Goal: Task Accomplishment & Management: Manage account settings

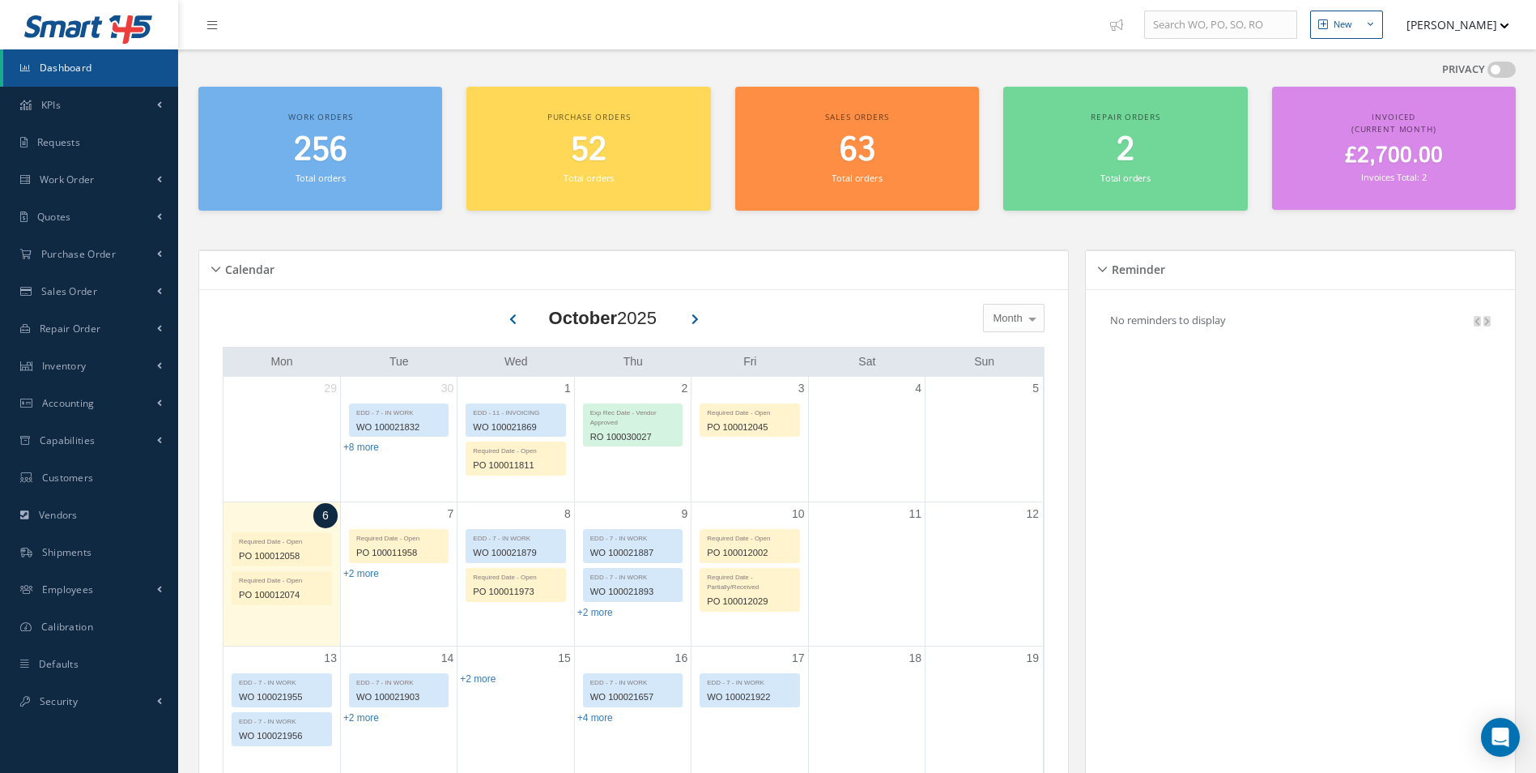
click at [1501, 79] on div "PRIVACY" at bounding box center [1479, 73] width 74 height 23
click at [1493, 73] on span at bounding box center [1502, 70] width 28 height 16
click at [1488, 73] on input "checkbox" at bounding box center [1488, 73] width 0 height 0
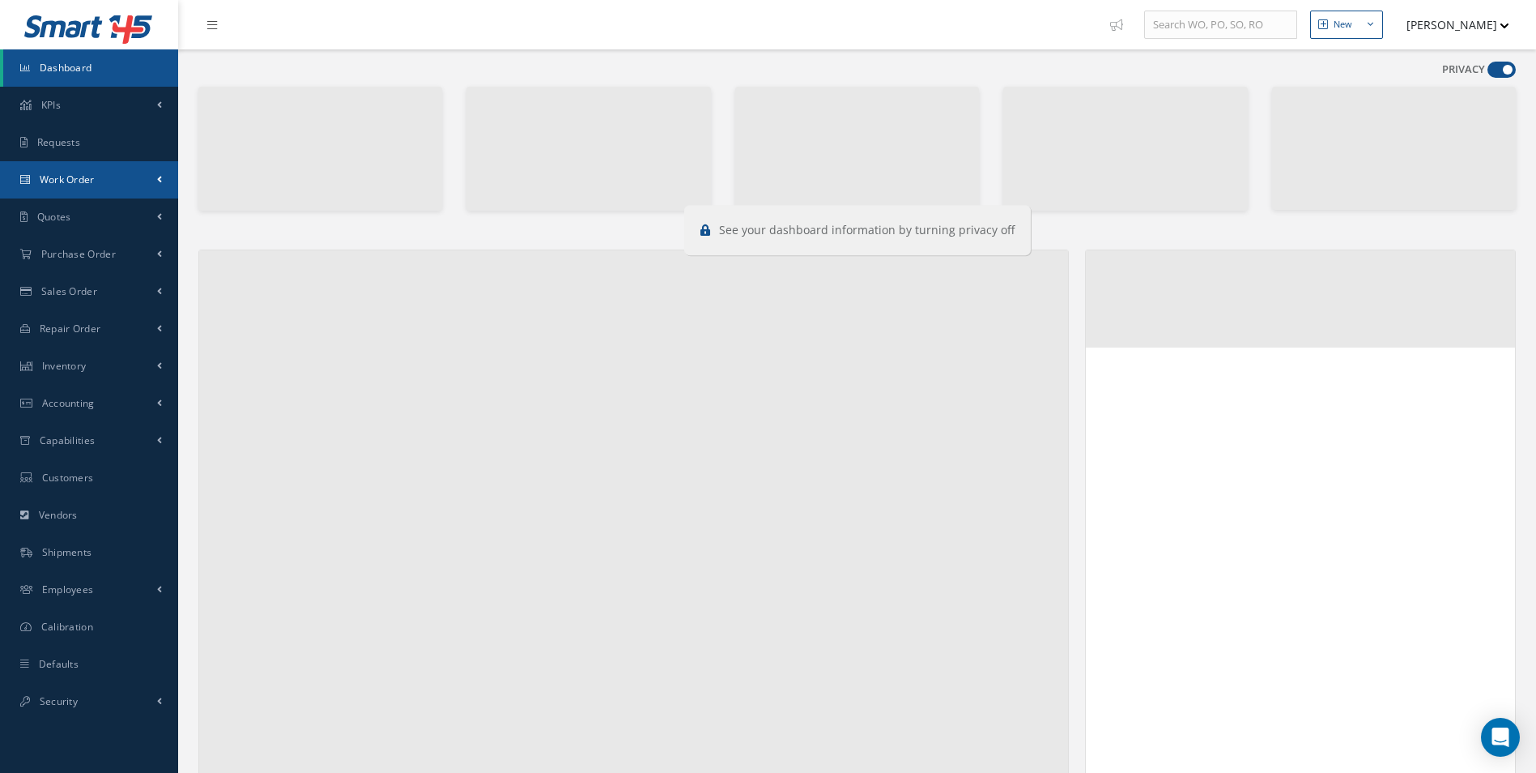
click at [118, 185] on link "Work Order" at bounding box center [89, 179] width 178 height 37
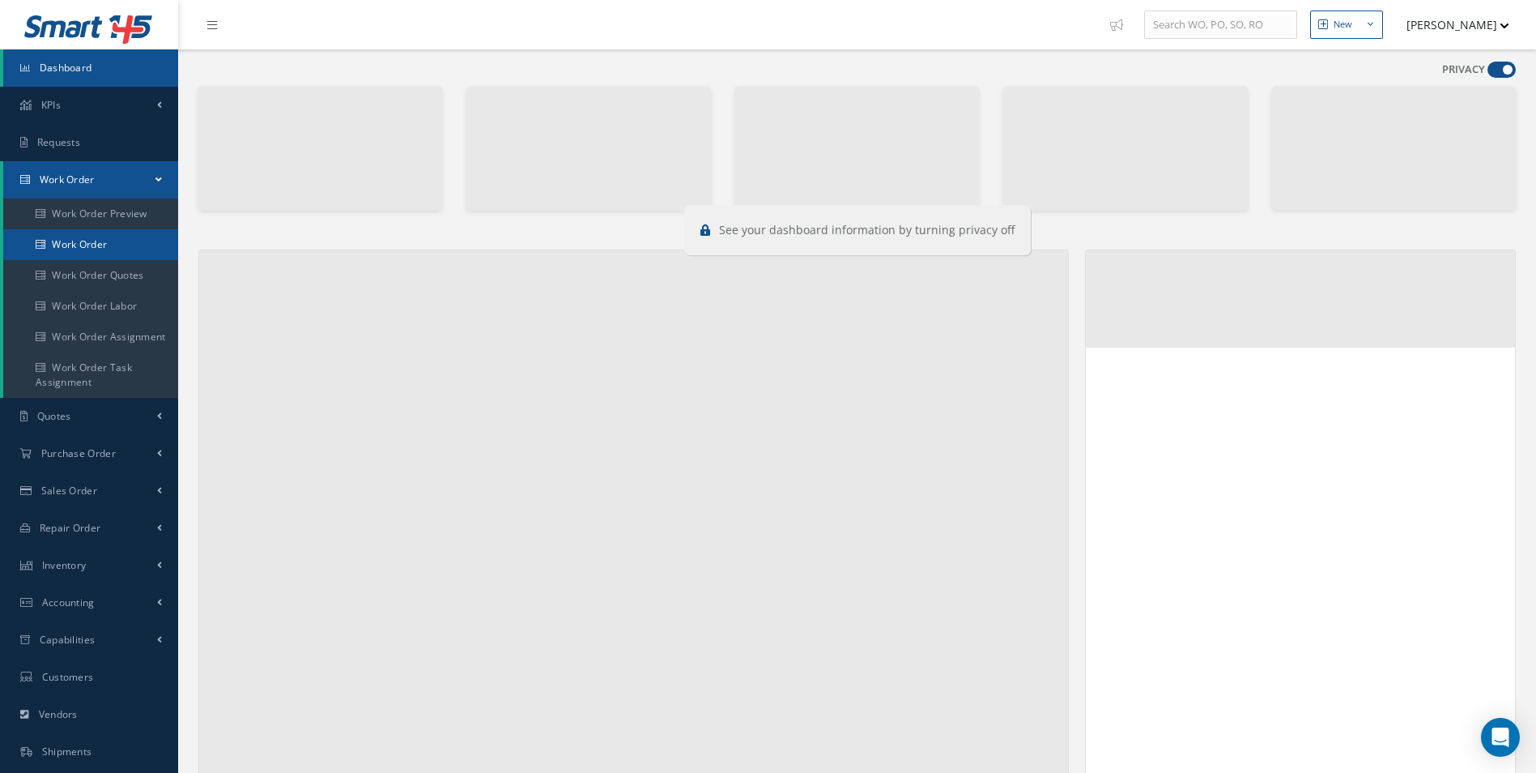
click at [89, 249] on link "Work Order" at bounding box center [90, 244] width 175 height 31
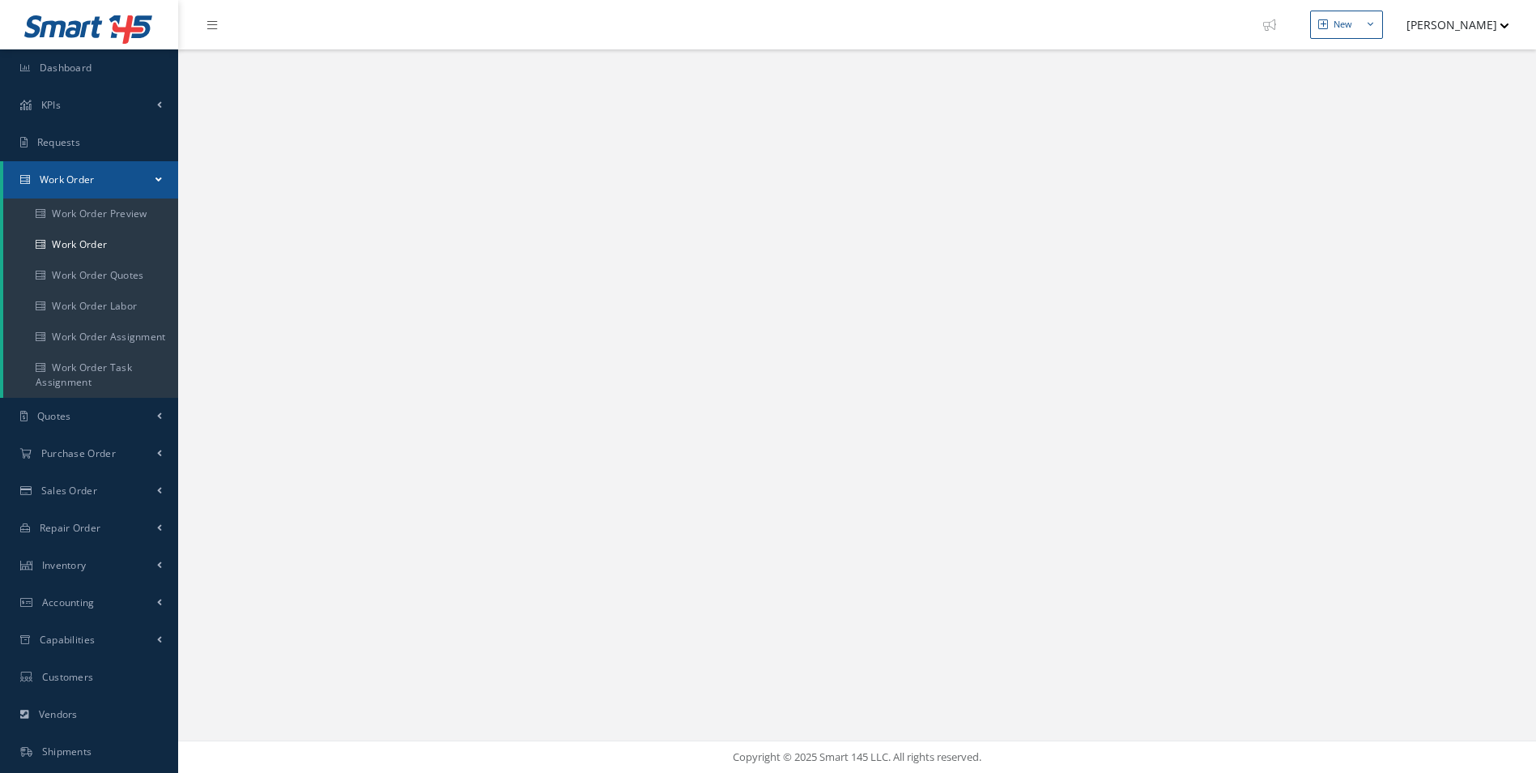
select select "25"
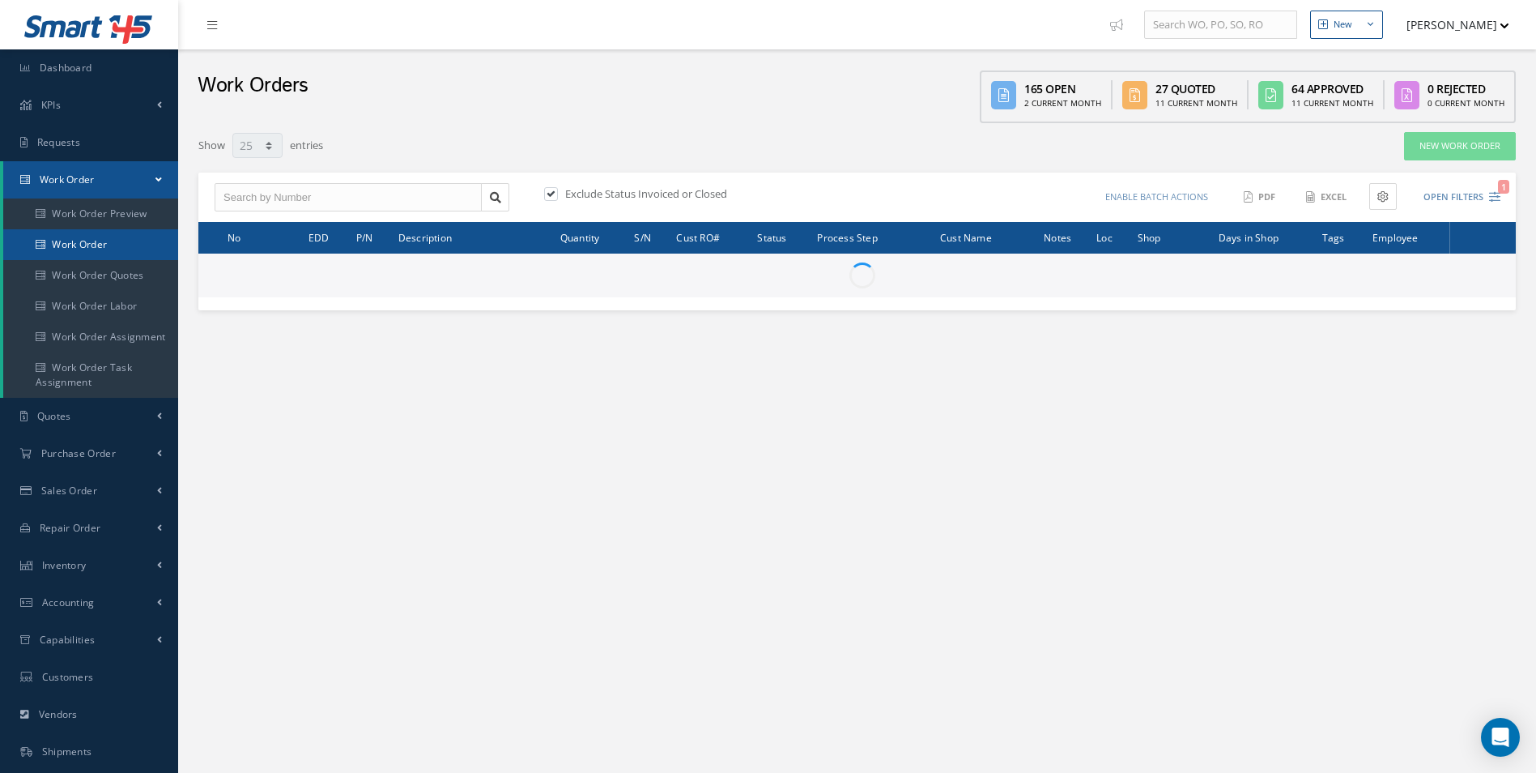
click at [76, 245] on link "Work Order" at bounding box center [90, 244] width 175 height 31
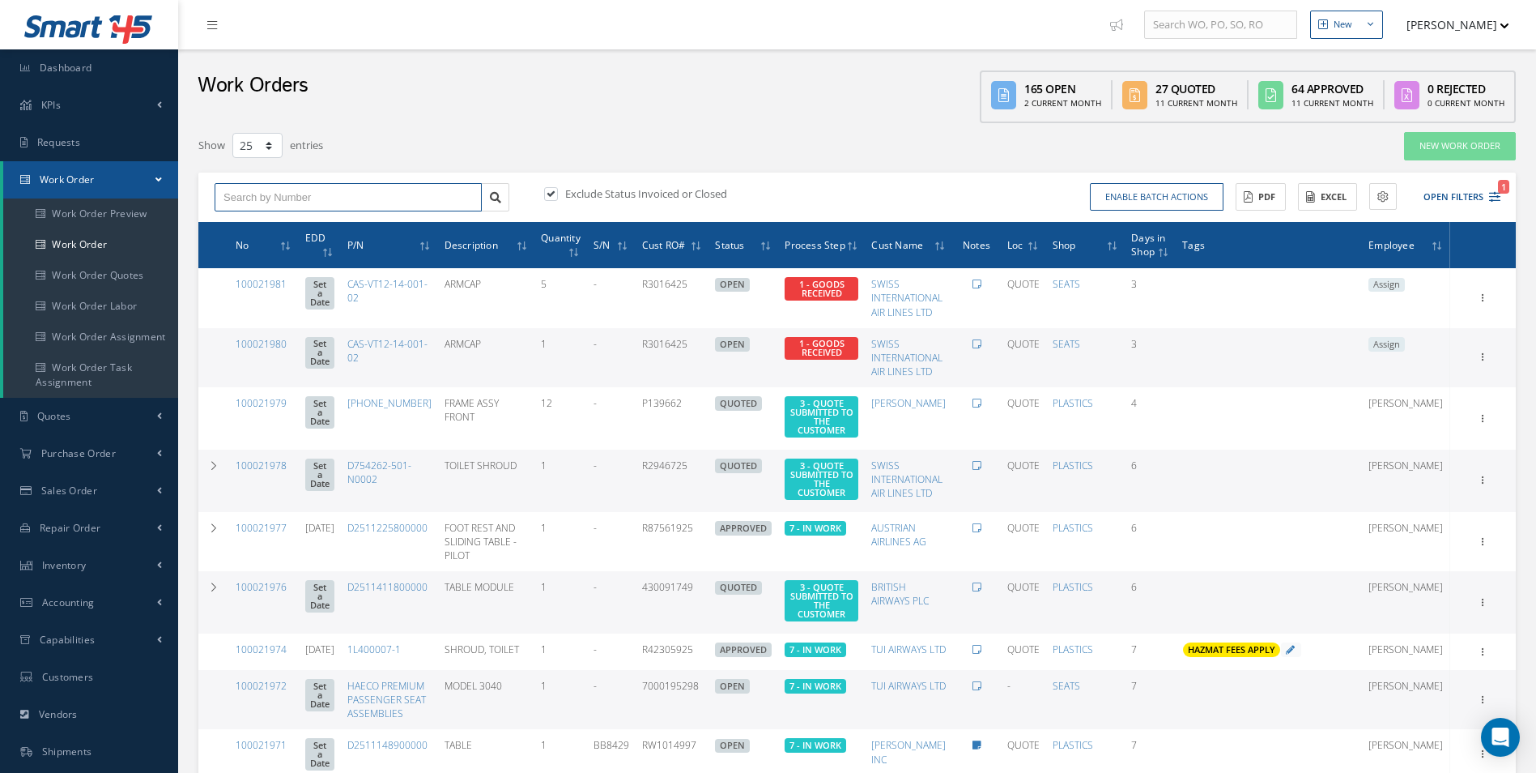
click at [338, 206] on input "text" at bounding box center [348, 197] width 267 height 29
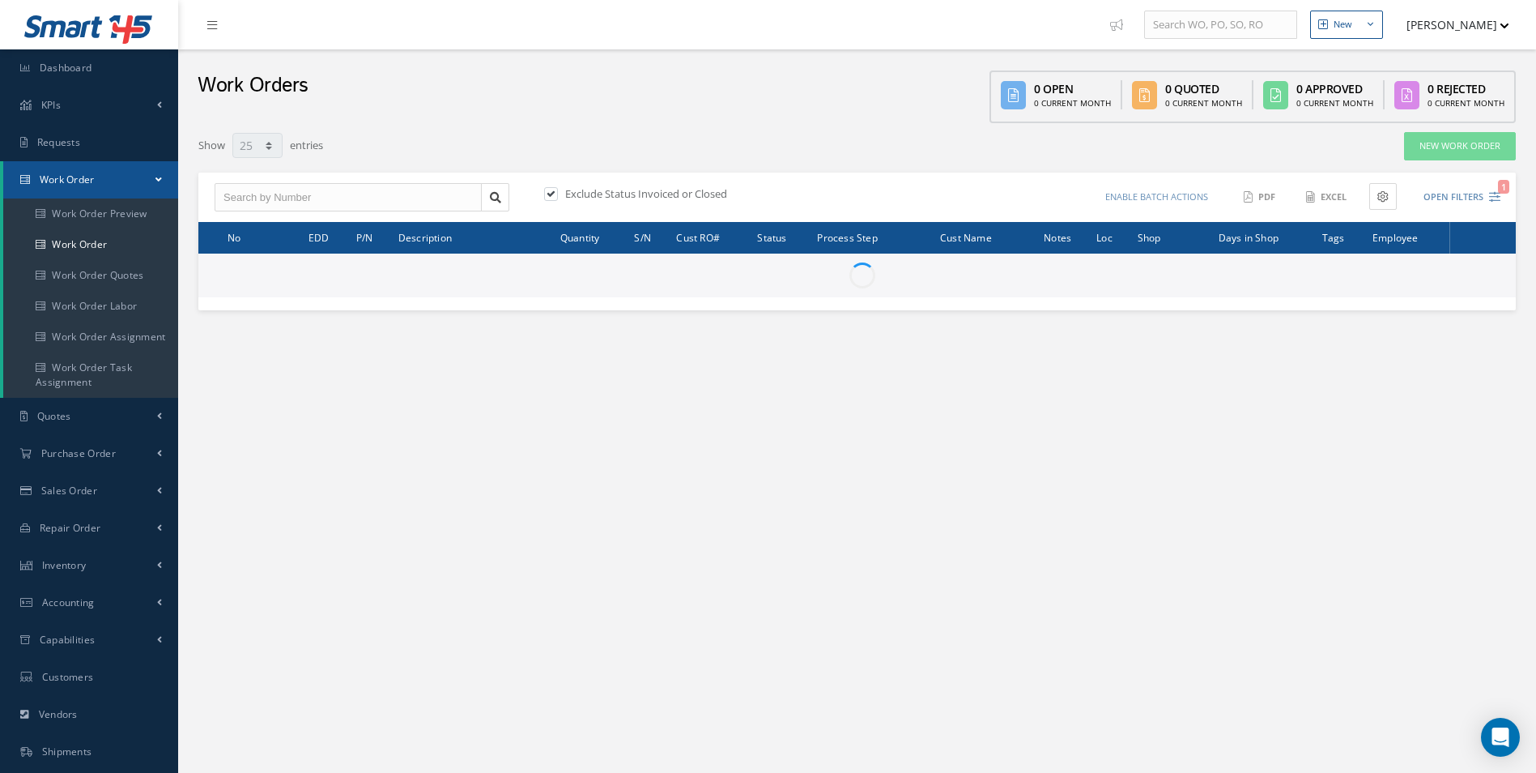
select select "25"
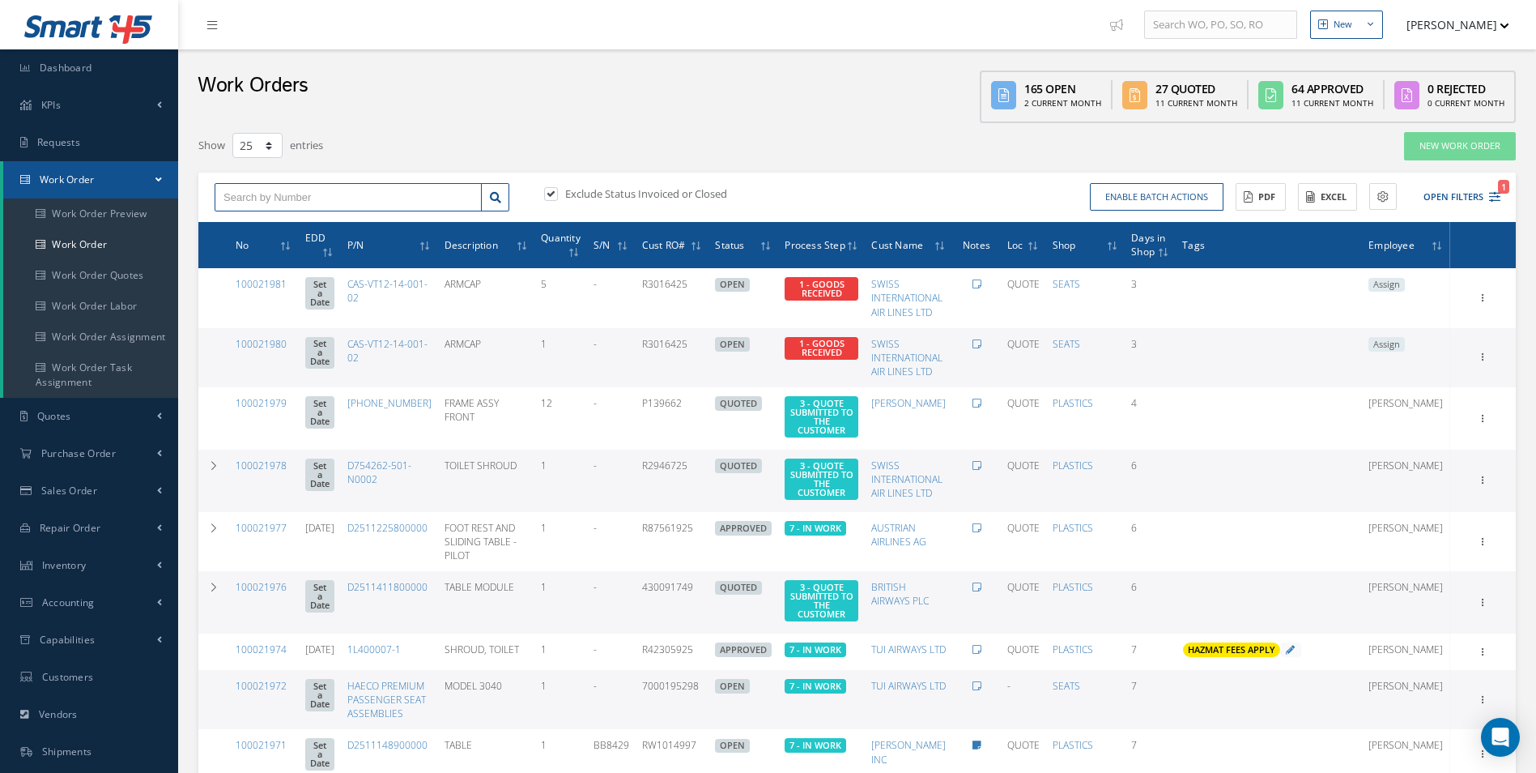
click at [317, 202] on input "text" at bounding box center [348, 197] width 267 height 29
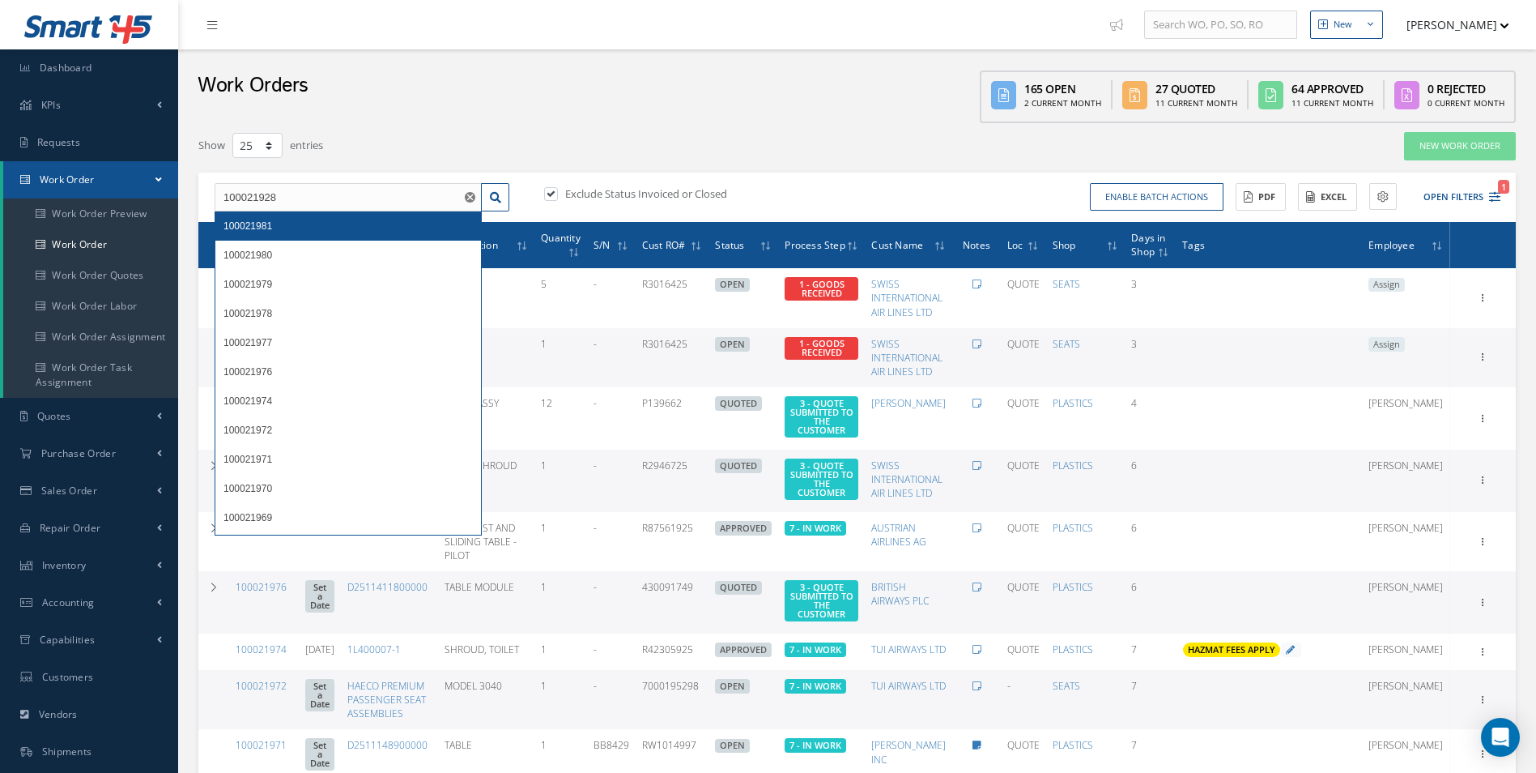
click at [256, 226] on span "100021981" at bounding box center [247, 225] width 49 height 11
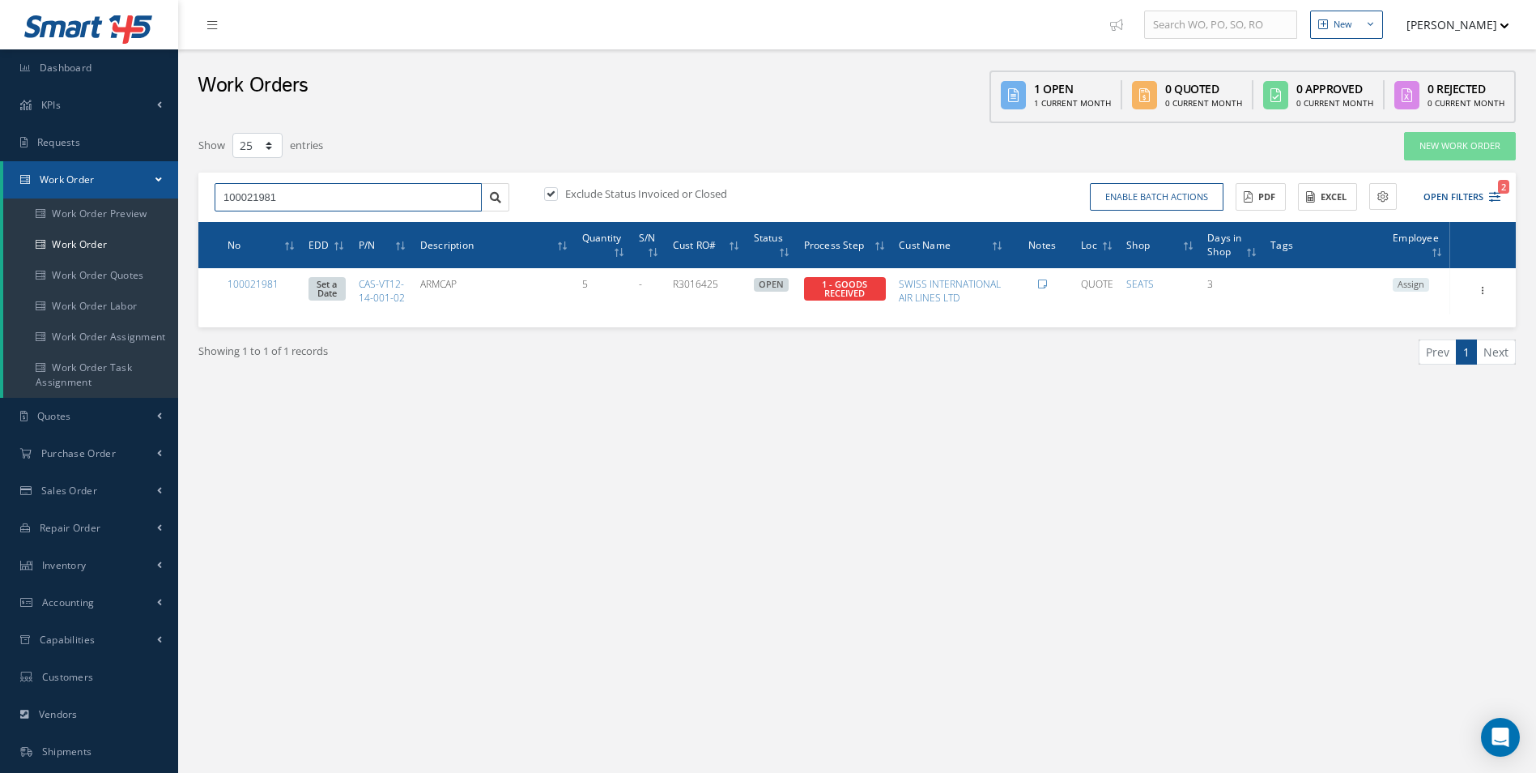
click at [328, 203] on input "100021981" at bounding box center [348, 197] width 267 height 29
type input "100021928"
click at [265, 228] on span "100021928" at bounding box center [247, 225] width 49 height 11
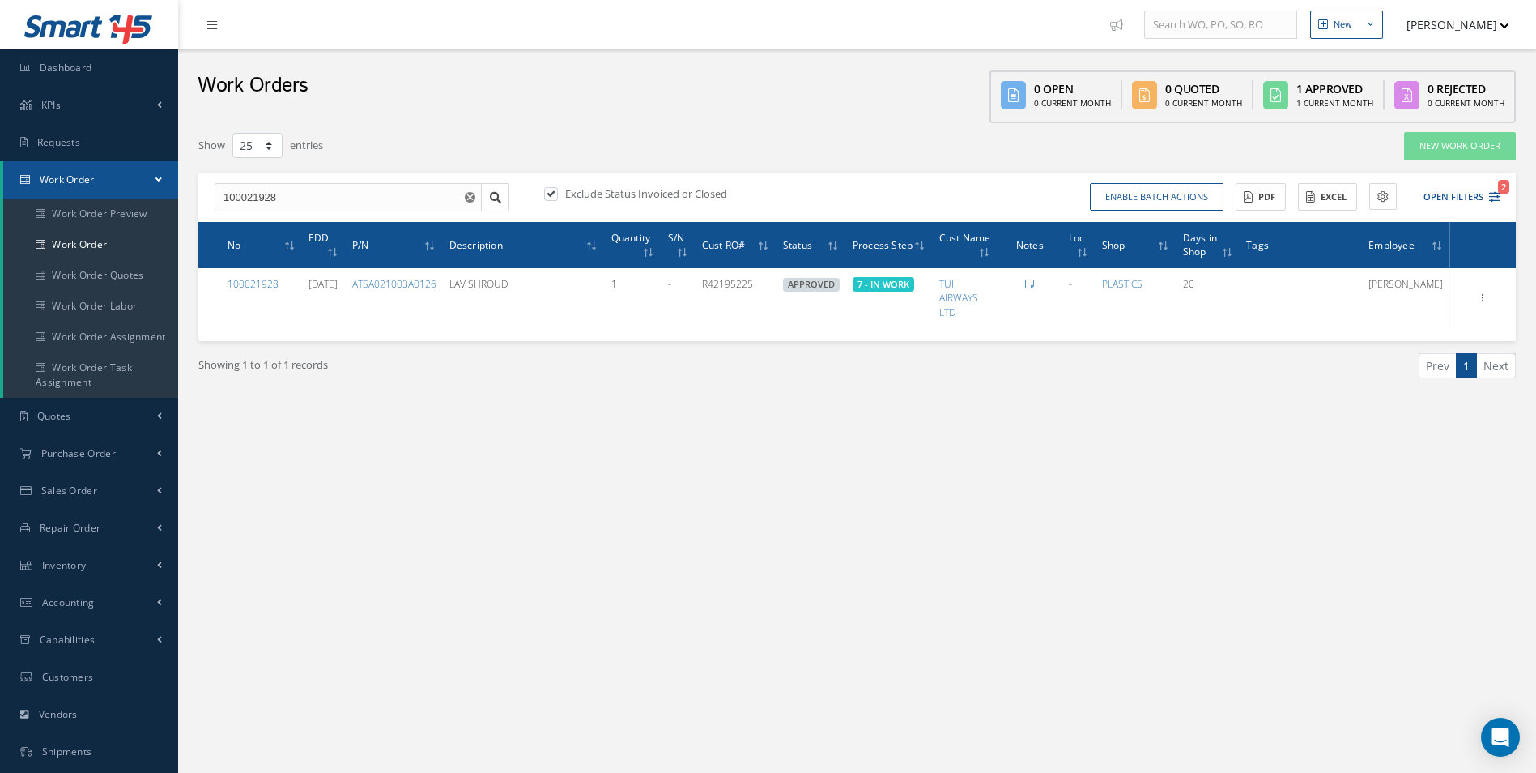
click at [917, 621] on div "New New Work Order New Purchase Order New Customer Quote New Sales Order New Re…" at bounding box center [857, 459] width 1358 height 919
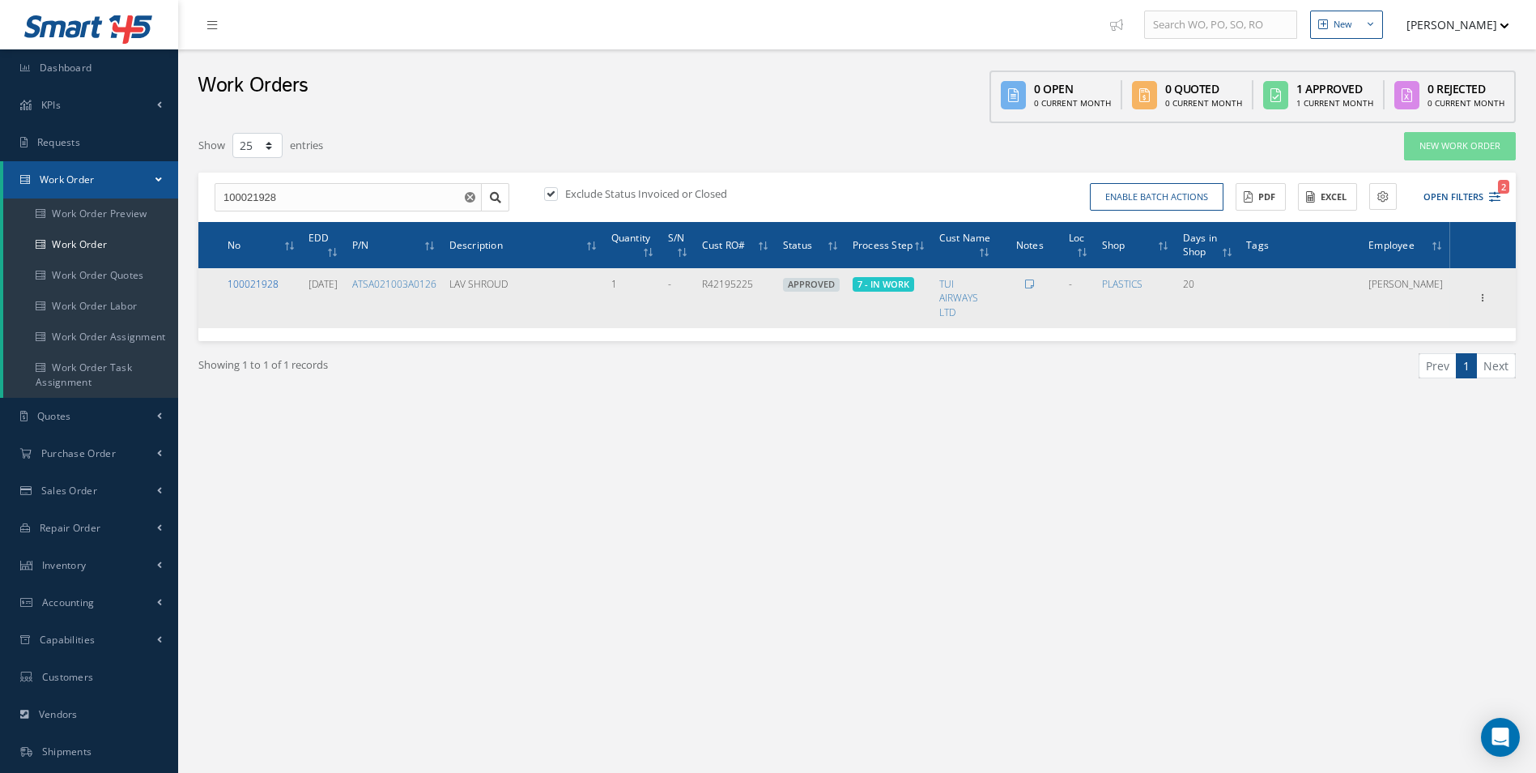
click at [270, 282] on link "100021928" at bounding box center [253, 284] width 51 height 14
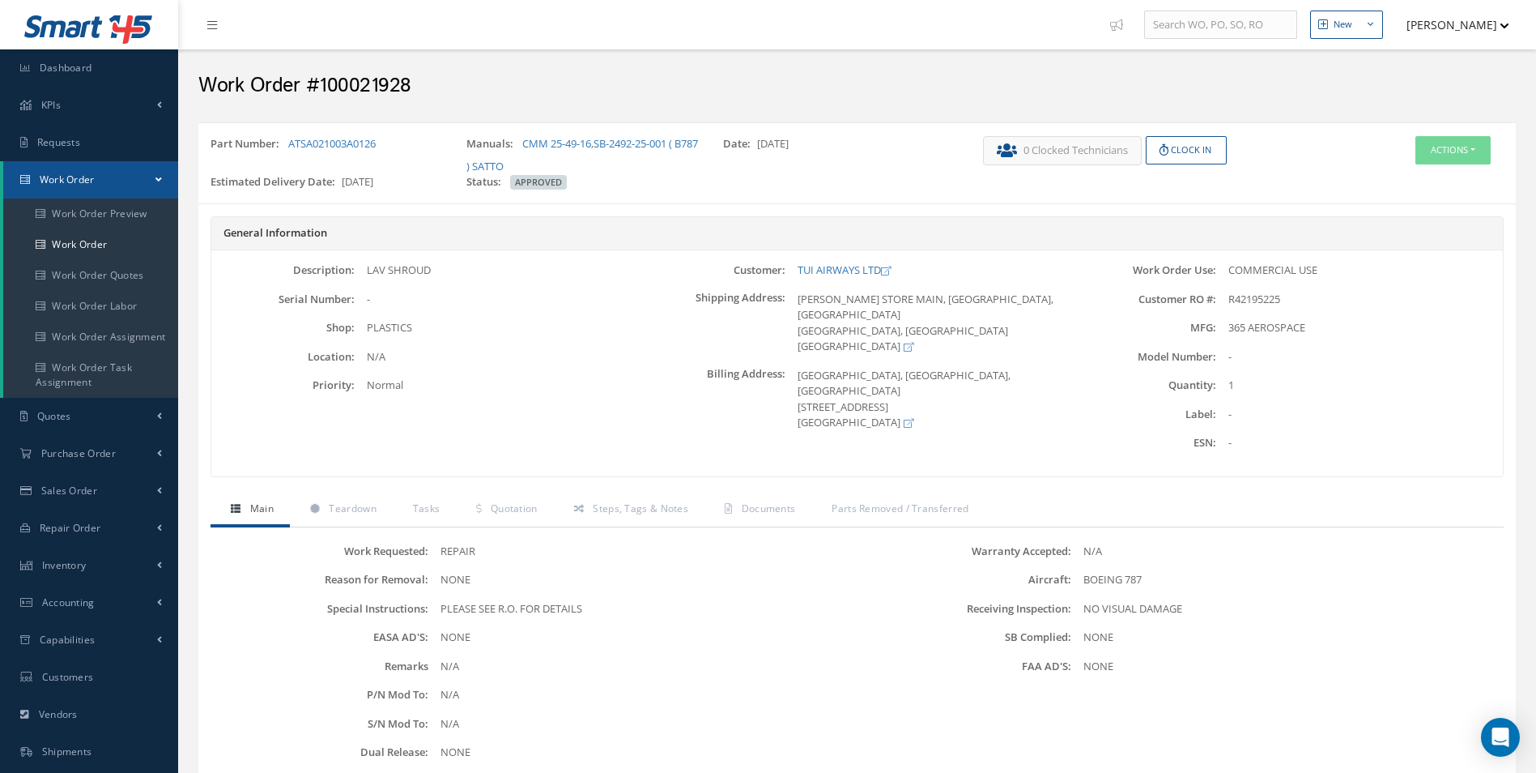
click at [338, 88] on h2 "Work Order #100021928" at bounding box center [856, 86] width 1317 height 24
click at [376, 96] on h2 "Work Order #100021928" at bounding box center [856, 86] width 1317 height 24
copy h2 "100021928"
click at [1261, 296] on span "R42195225" at bounding box center [1254, 299] width 52 height 15
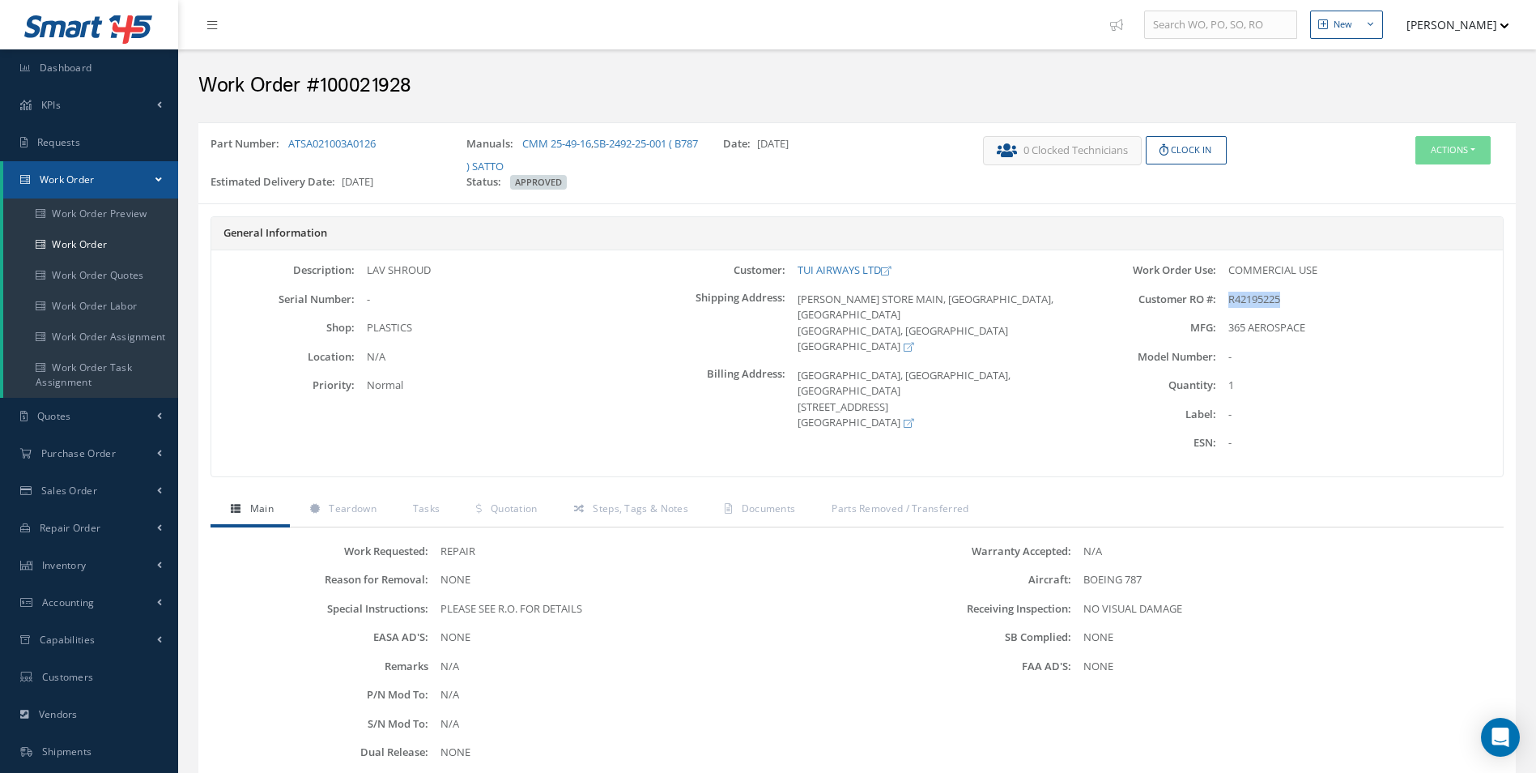
click at [1261, 296] on span "R42195225" at bounding box center [1254, 299] width 52 height 15
copy span "R42195225"
drag, startPoint x: 388, startPoint y: 149, endPoint x: 287, endPoint y: 144, distance: 100.5
click at [287, 144] on div "Part Number: ATSA021003A0126" at bounding box center [326, 155] width 256 height 38
copy link "ATSA021003A0126"
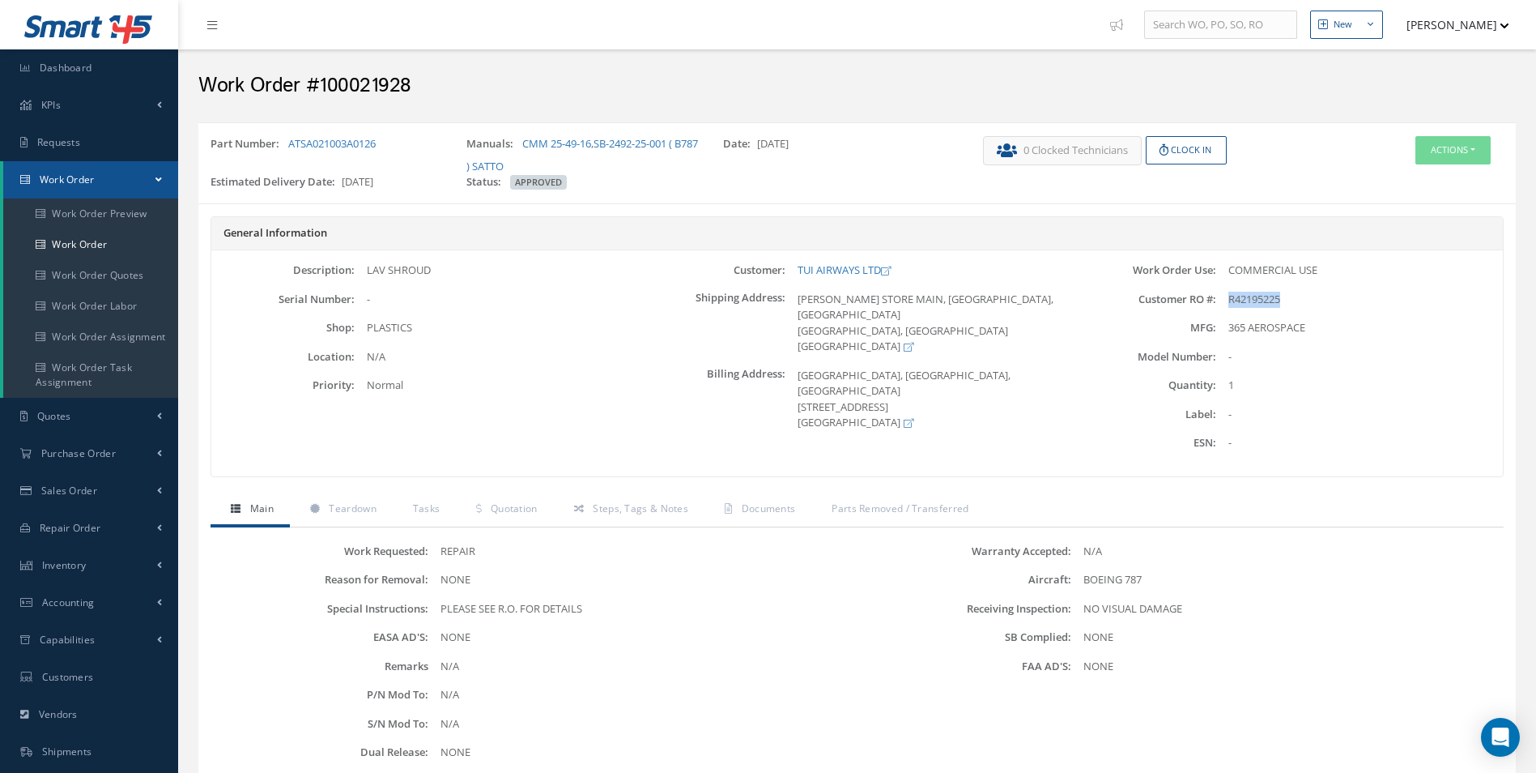
drag, startPoint x: 798, startPoint y: 270, endPoint x: 932, endPoint y: 218, distance: 144.1
click at [932, 219] on div "General Information Description: LAV SHROUD Serial Number: - Shop:" at bounding box center [857, 346] width 1293 height 261
drag, startPoint x: 864, startPoint y: 266, endPoint x: 881, endPoint y: 266, distance: 17.0
click at [881, 266] on div "TUI AIRWAYS LTD" at bounding box center [928, 270] width 287 height 16
copy link "TUI AIRWAYS LTD"
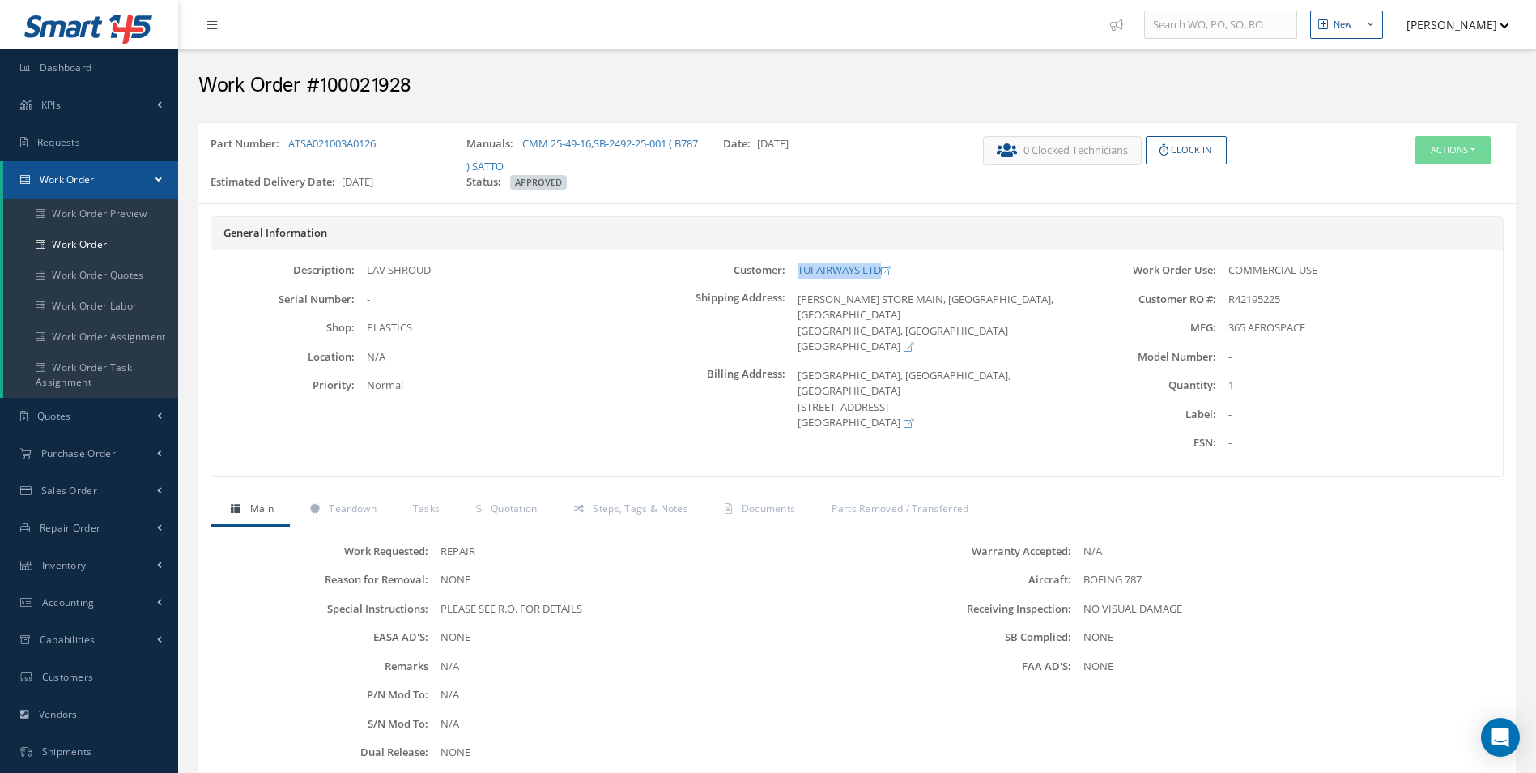
drag, startPoint x: 448, startPoint y: 270, endPoint x: 366, endPoint y: 266, distance: 81.9
click at [366, 266] on div "LAV SHROUD" at bounding box center [498, 270] width 287 height 16
copy div "LAV SHROUD"
drag, startPoint x: 521, startPoint y: 136, endPoint x: 622, endPoint y: 107, distance: 104.6
click at [622, 107] on div "New New Work Order New Purchase Order New Customer Quote New Sales Order New Re…" at bounding box center [857, 525] width 1358 height 1051
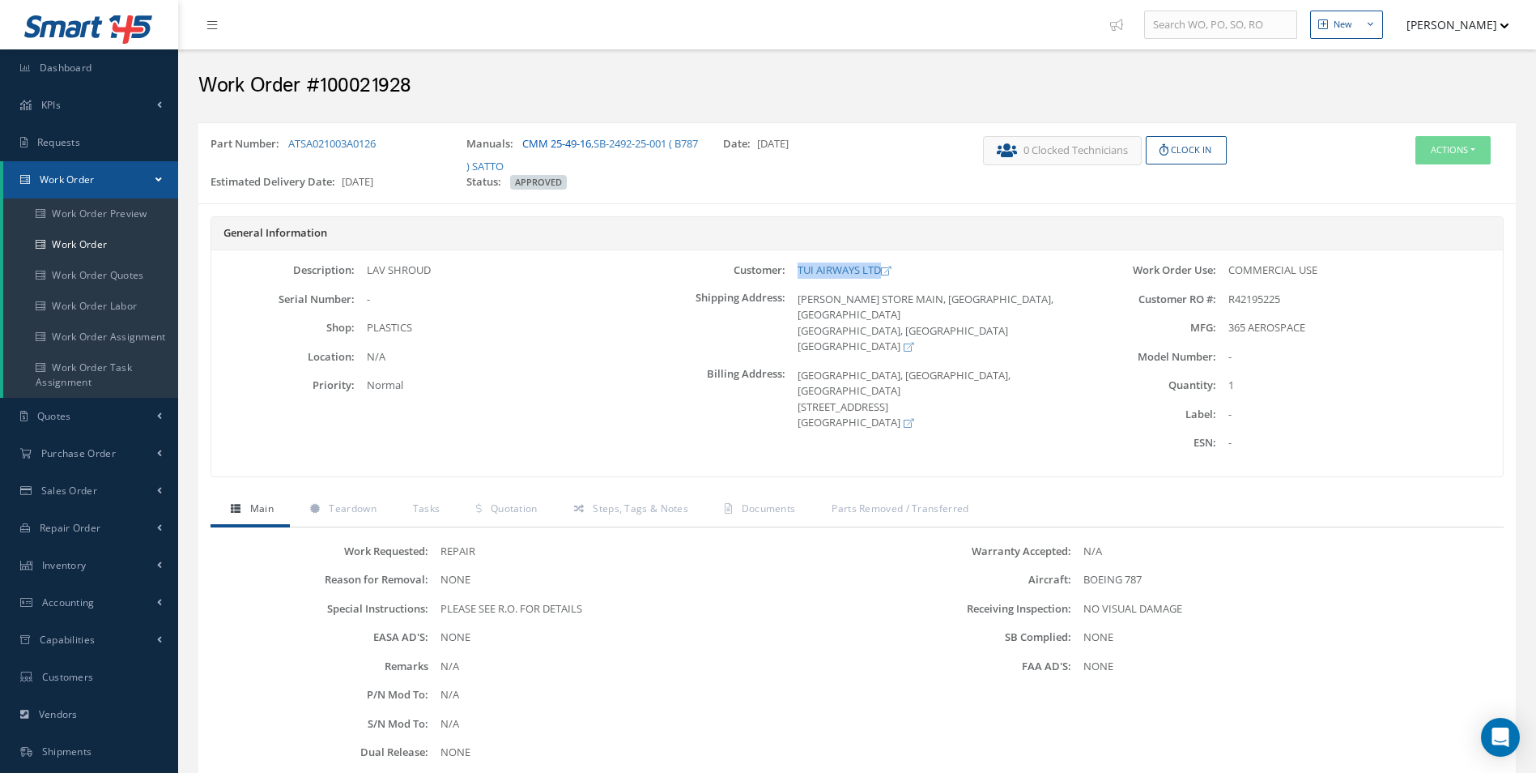
drag, startPoint x: 517, startPoint y: 143, endPoint x: 594, endPoint y: 143, distance: 76.9
click at [594, 143] on div "Manuals: CMM 25-49-16 , SB-2492-25-001 ( B787 ) SATTO" at bounding box center [582, 155] width 256 height 38
copy div "CMM 25-49-16"
click at [114, 257] on link "Work Order" at bounding box center [90, 244] width 175 height 31
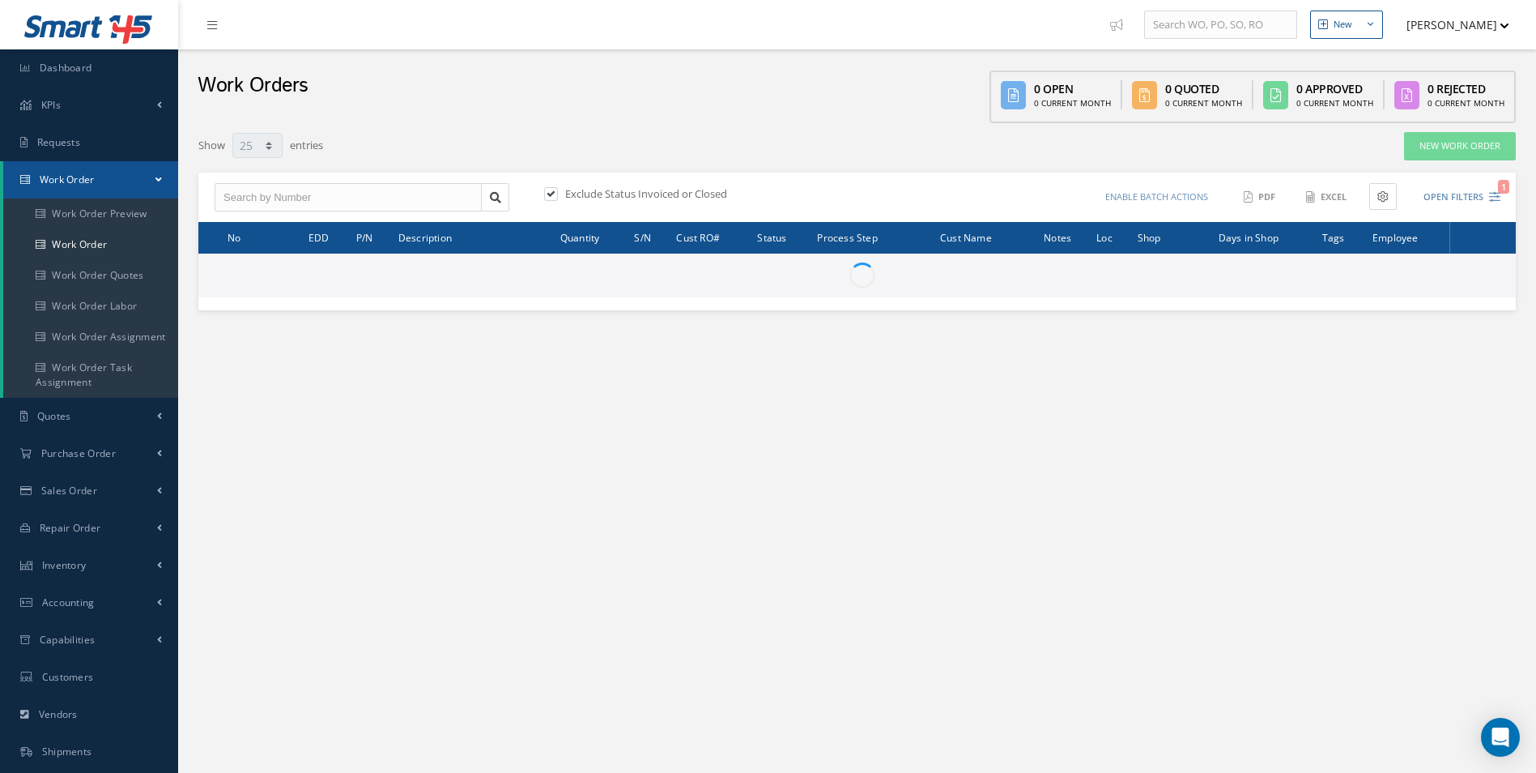
select select "25"
click at [309, 194] on input "text" at bounding box center [348, 197] width 267 height 29
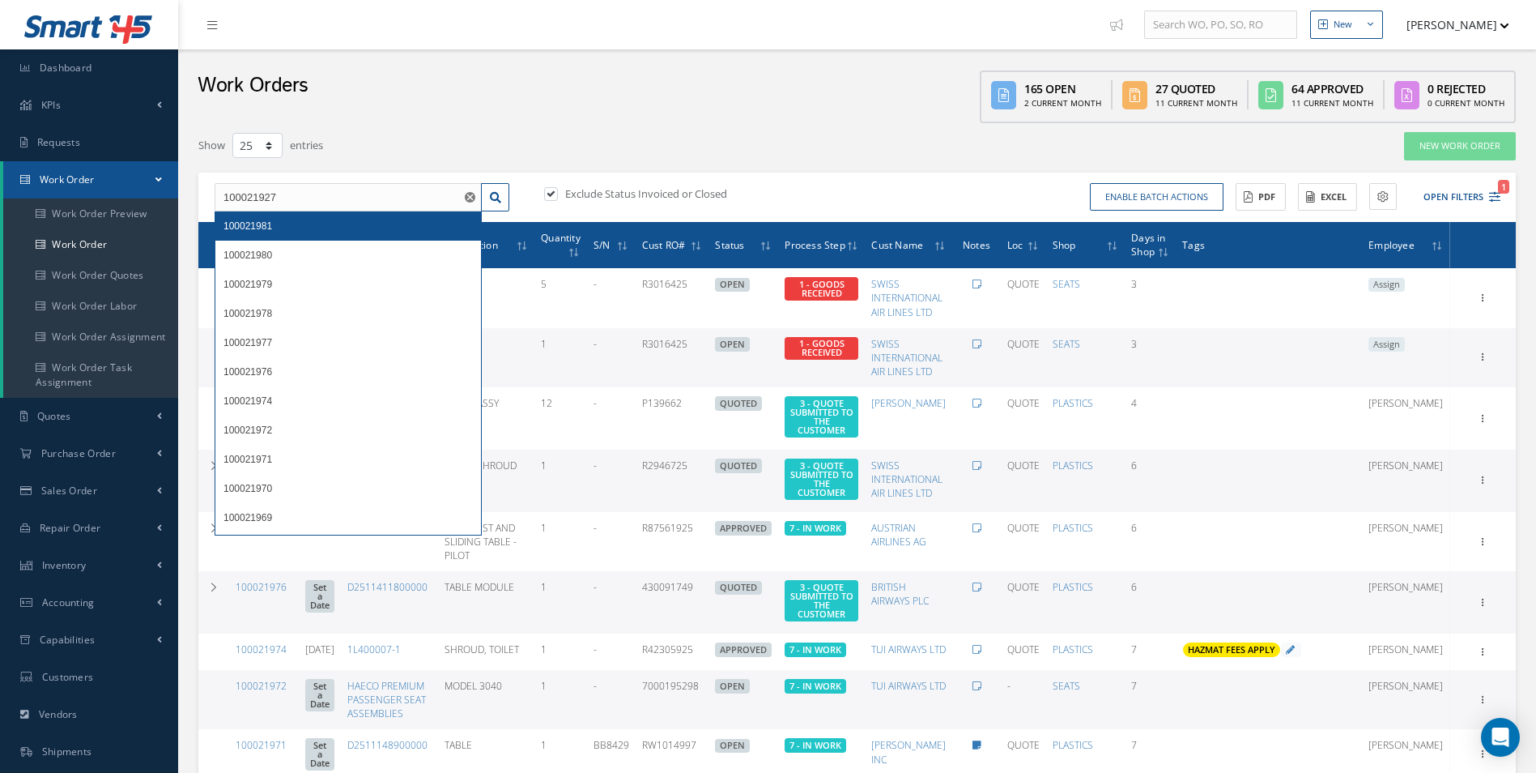
click at [270, 223] on span "100021981" at bounding box center [247, 225] width 49 height 11
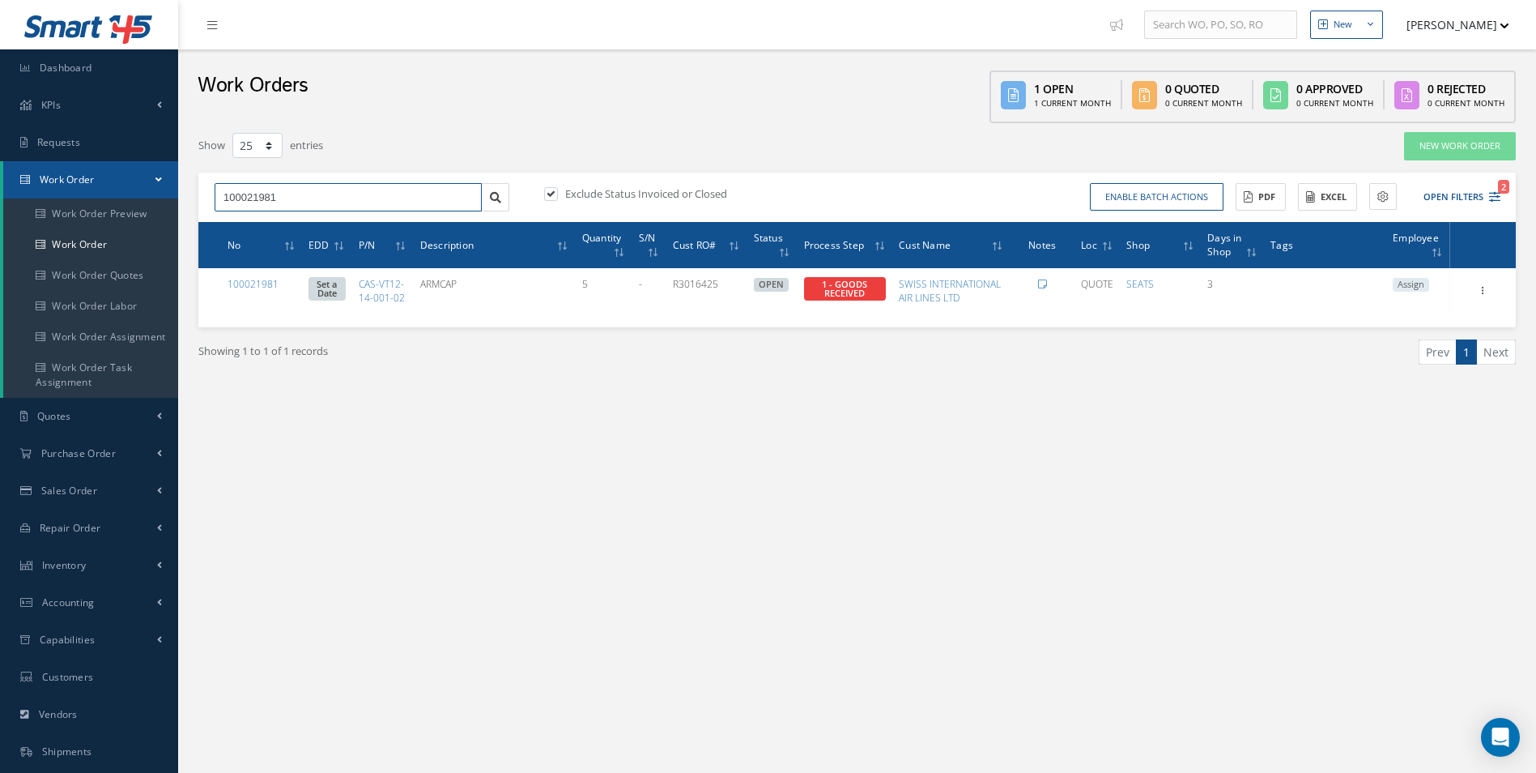
drag, startPoint x: 300, startPoint y: 198, endPoint x: -57, endPoint y: 194, distance: 357.9
click at [0, 194] on html "Smart 145 Dashboard KPIs Work Order Accounting Requests Work Order Work Order P…" at bounding box center [768, 386] width 1536 height 773
type input "100021927"
click at [283, 226] on div "100021927" at bounding box center [347, 226] width 249 height 16
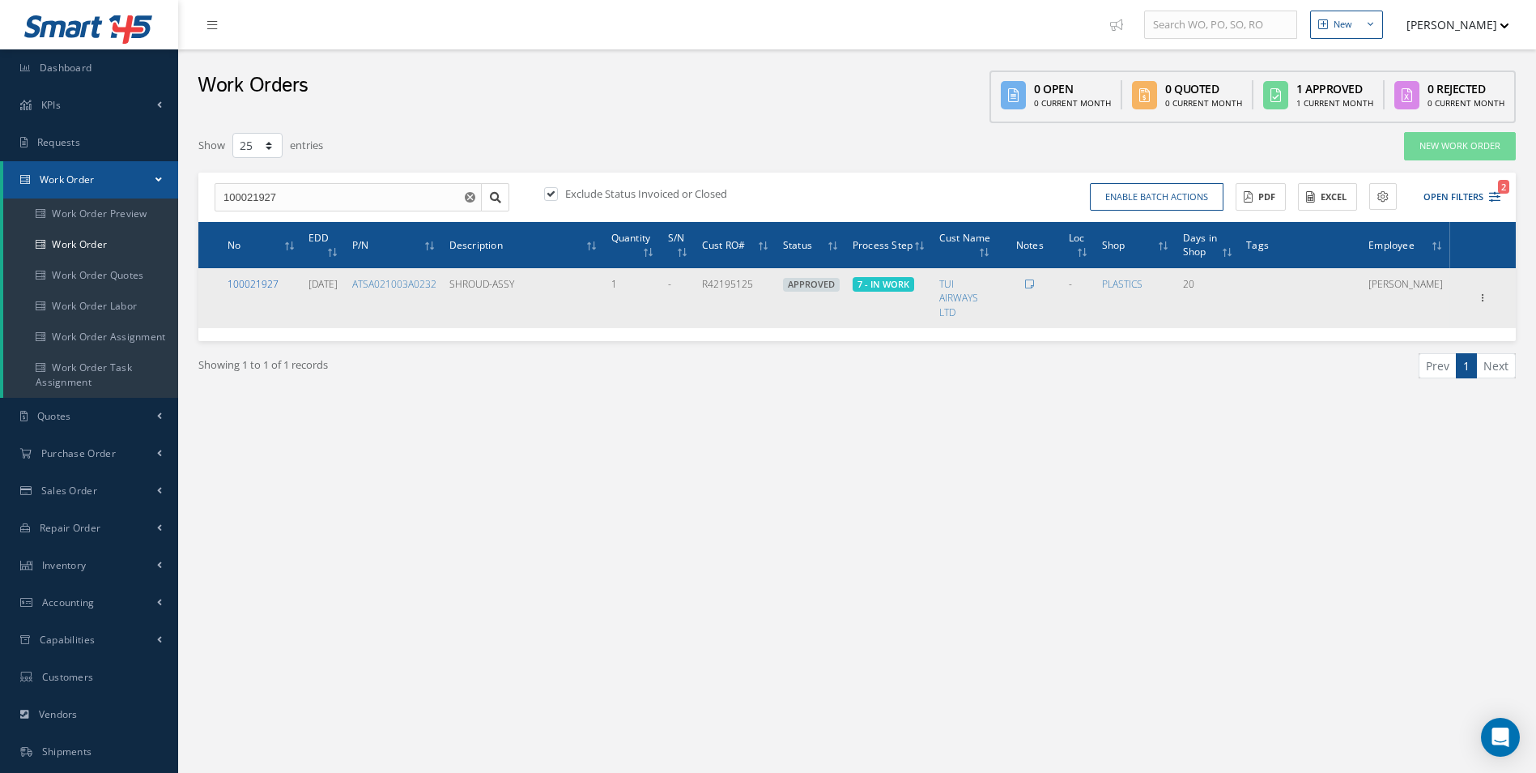
click at [258, 282] on link "100021927" at bounding box center [253, 284] width 51 height 14
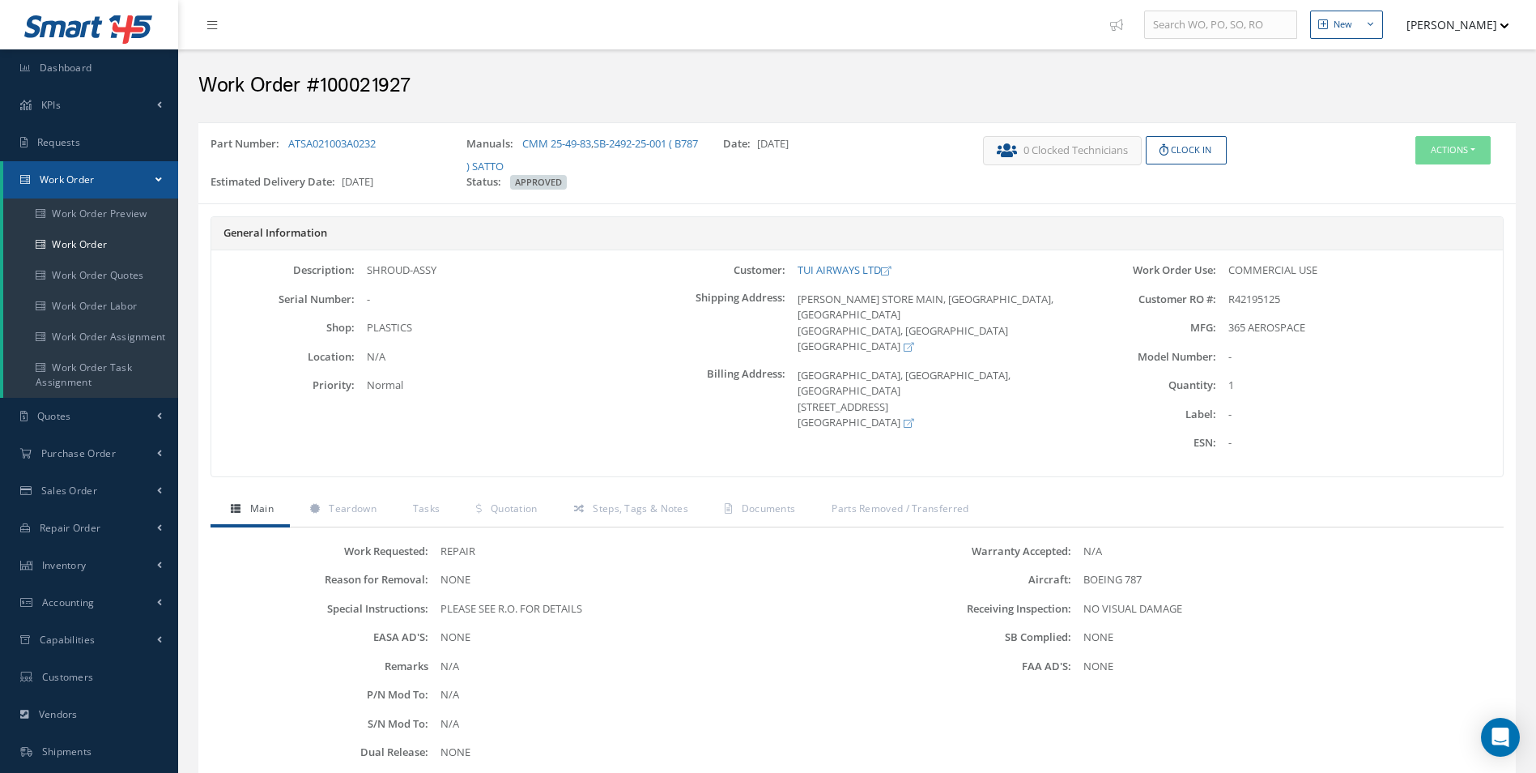
click at [375, 91] on h2 "Work Order #100021927" at bounding box center [856, 86] width 1317 height 24
copy h2 "100021927"
click at [1269, 301] on span "R42195125" at bounding box center [1254, 299] width 52 height 15
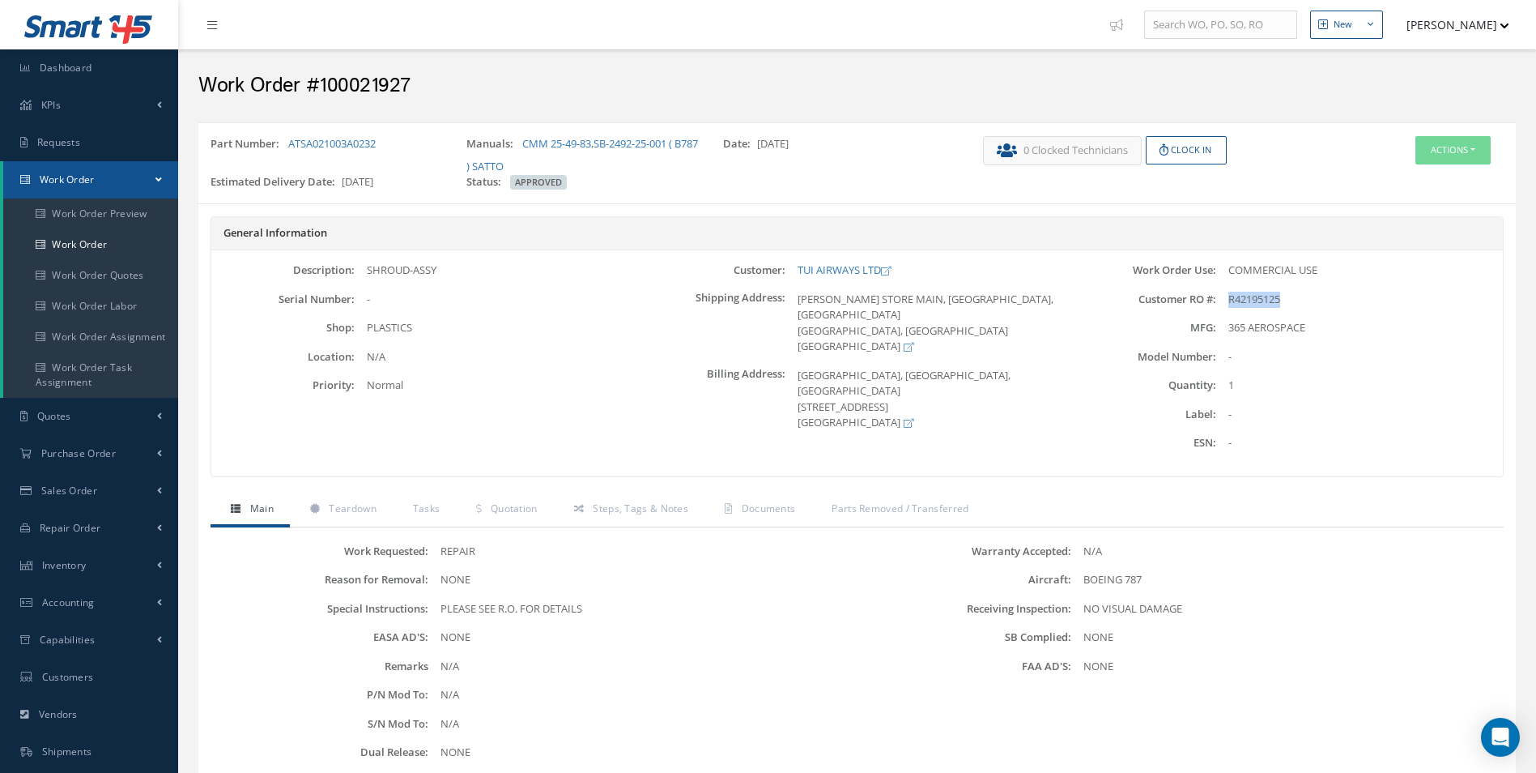
copy span "R42195125"
drag, startPoint x: 388, startPoint y: 144, endPoint x: 290, endPoint y: 144, distance: 98.0
click at [290, 144] on div "Part Number: ATSA021003A0232" at bounding box center [326, 155] width 256 height 38
copy link "ATSA021003A0232"
drag, startPoint x: 562, startPoint y: 269, endPoint x: 367, endPoint y: 270, distance: 195.2
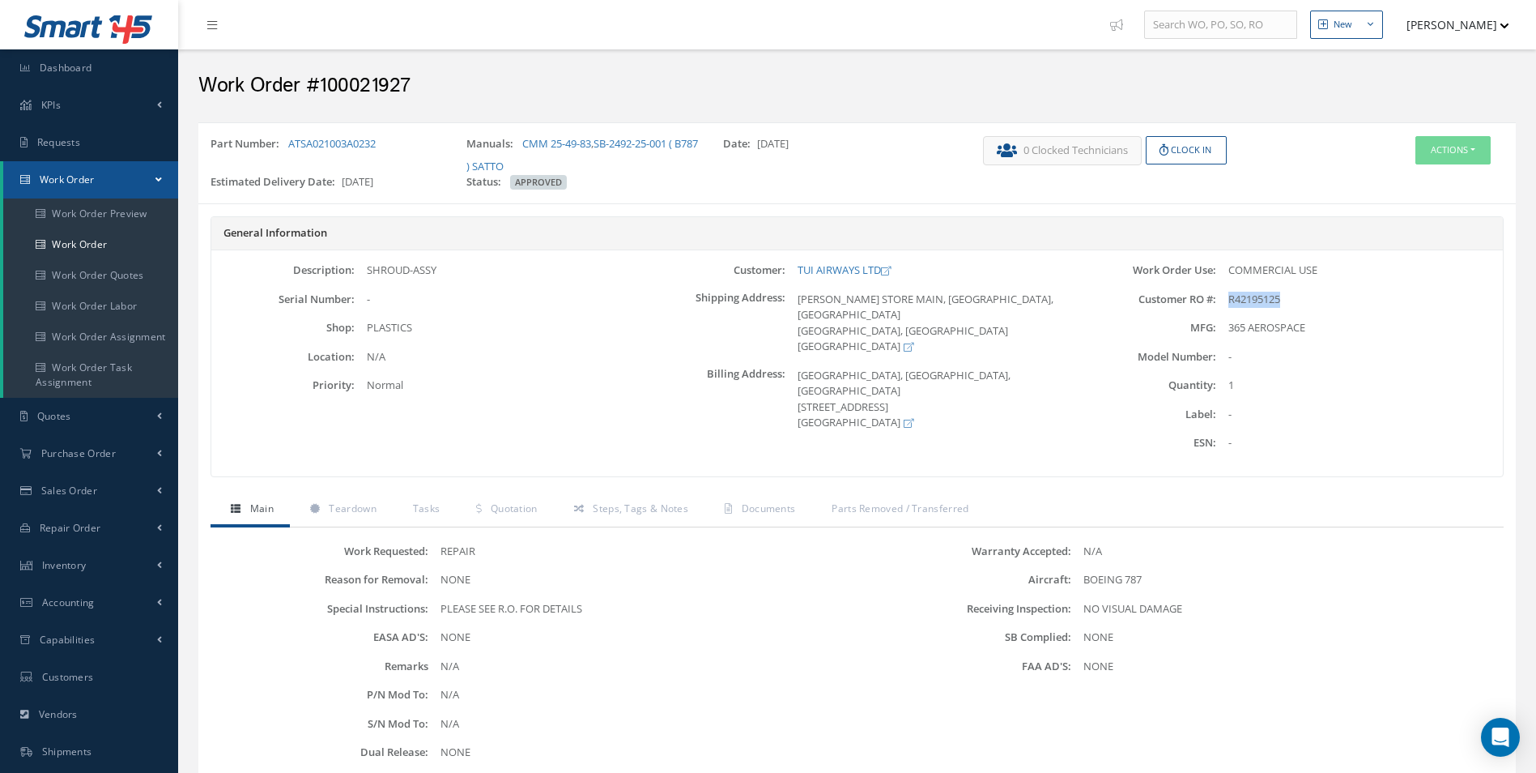
click at [367, 270] on div "SHROUD-ASSY" at bounding box center [498, 270] width 287 height 16
copy div "SHROUD-ASSY"
drag, startPoint x: 518, startPoint y: 142, endPoint x: 593, endPoint y: 141, distance: 74.5
click at [593, 141] on div "Manuals: CMM 25-49-83 , SB-2492-25-001 ( B787 ) SATTO" at bounding box center [582, 155] width 256 height 38
copy div "CMM 25-49-83"
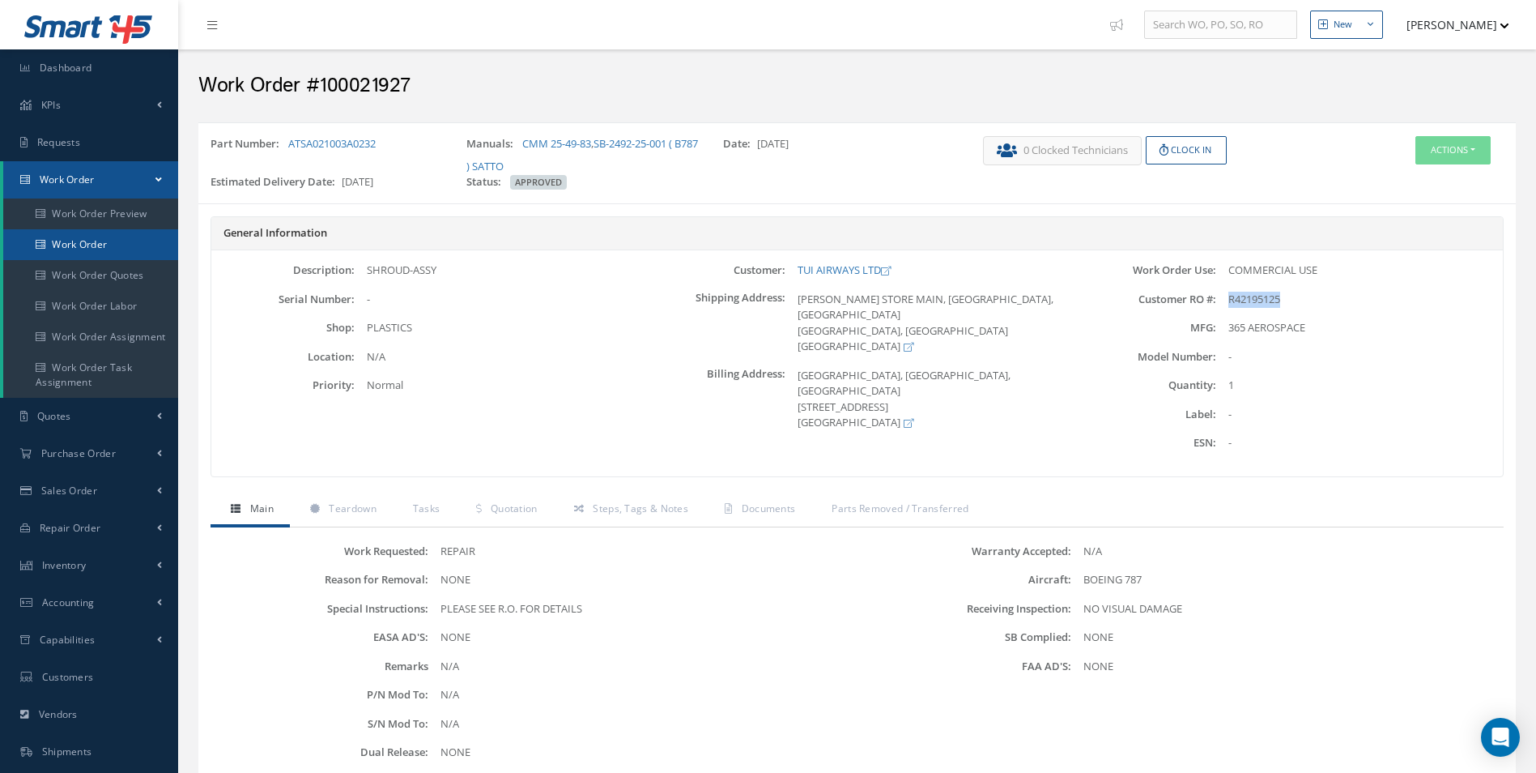
click at [76, 246] on link "Work Order" at bounding box center [90, 244] width 175 height 31
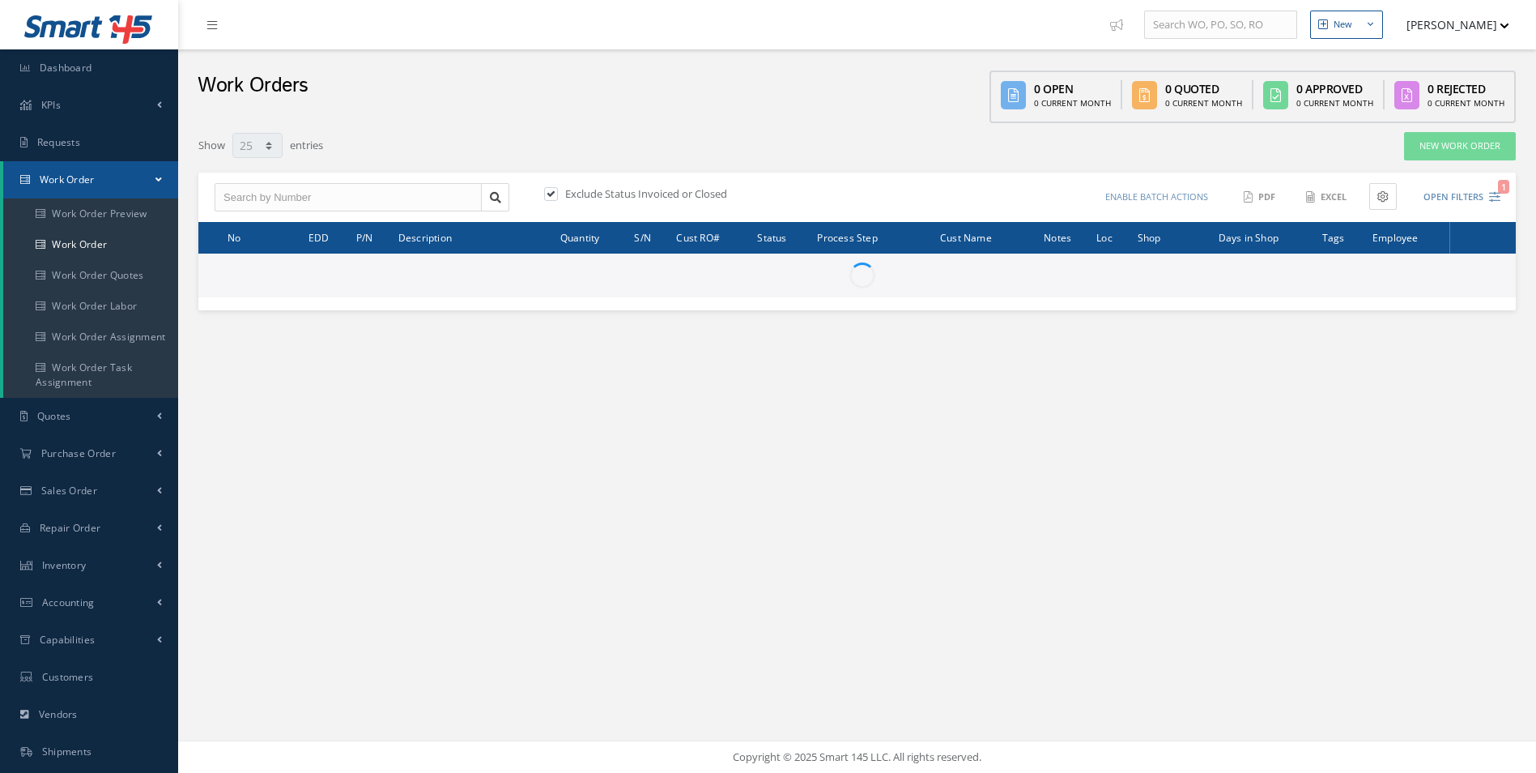
select select "25"
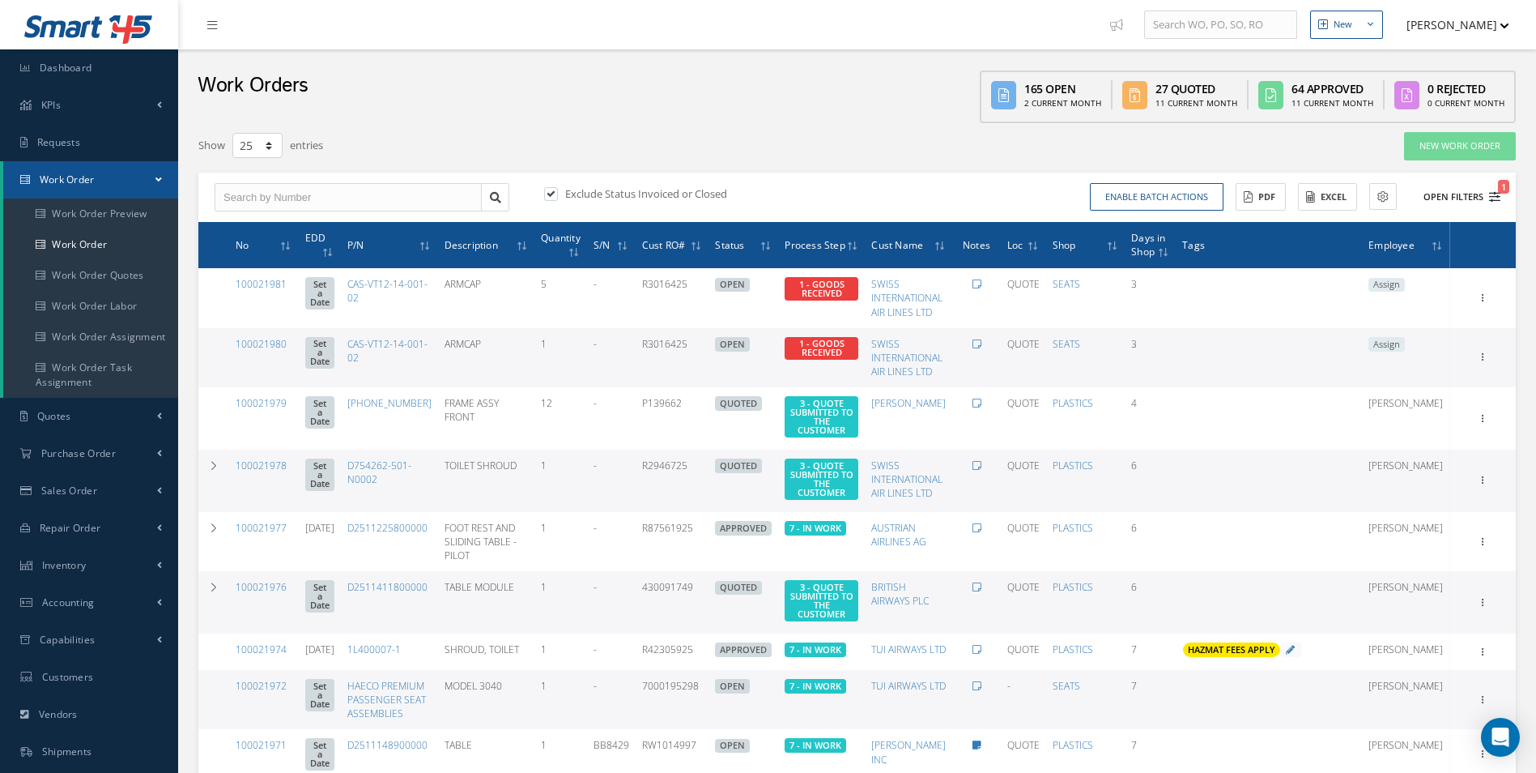
click at [1492, 192] on icon "1" at bounding box center [1494, 196] width 11 height 11
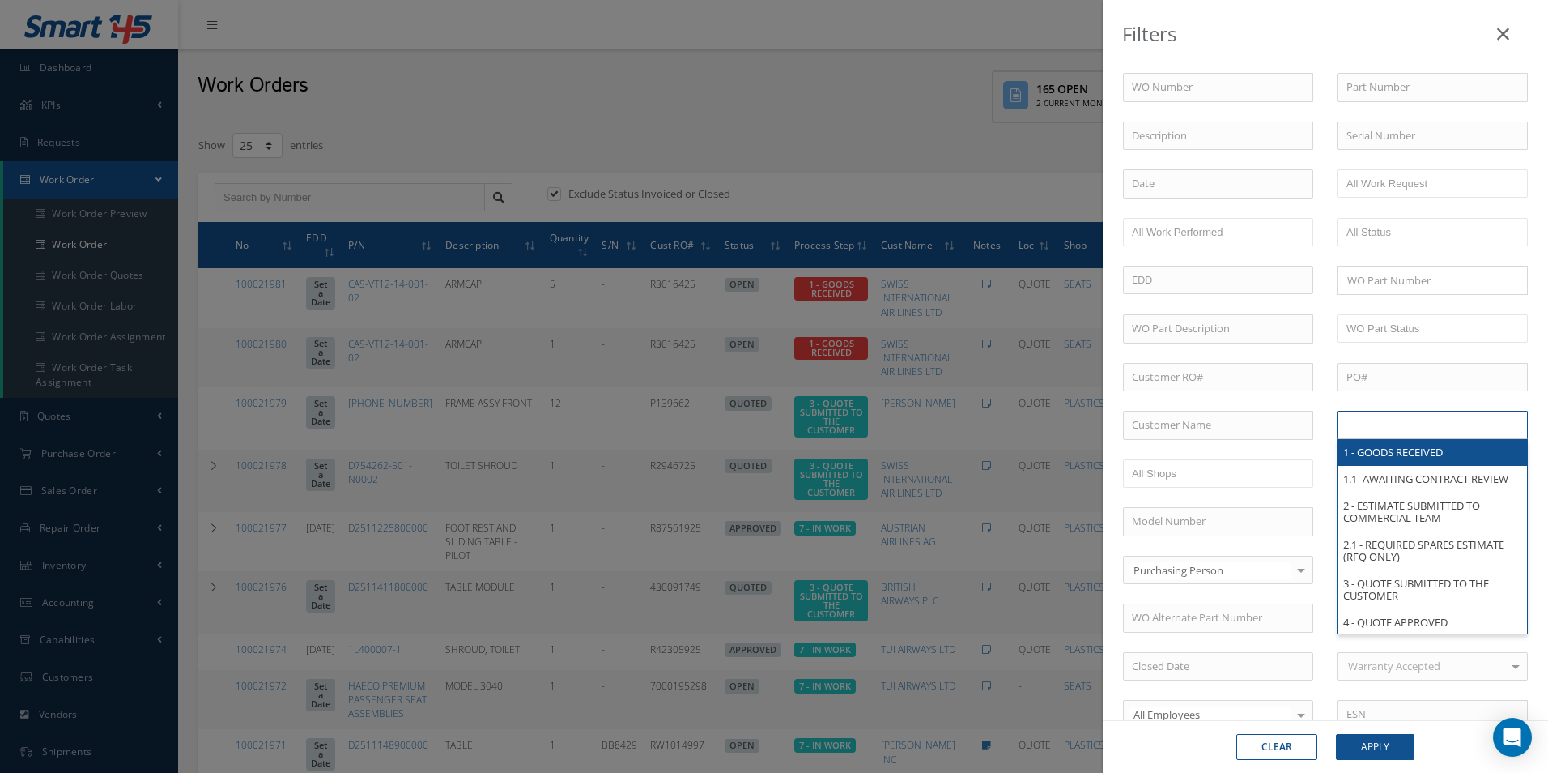
click at [1402, 413] on ul at bounding box center [1433, 425] width 190 height 28
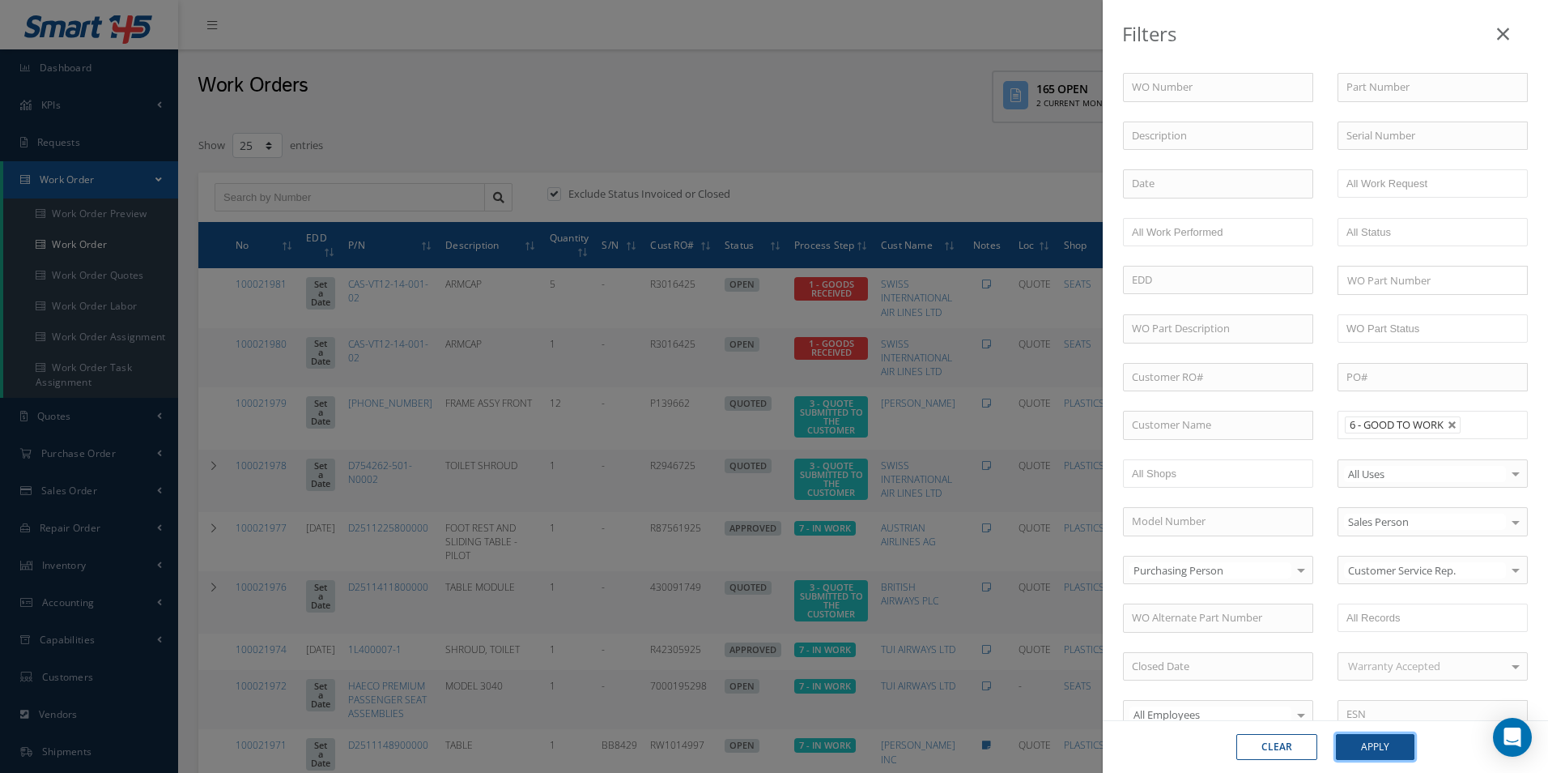
click at [1384, 743] on button "Apply" at bounding box center [1375, 747] width 79 height 26
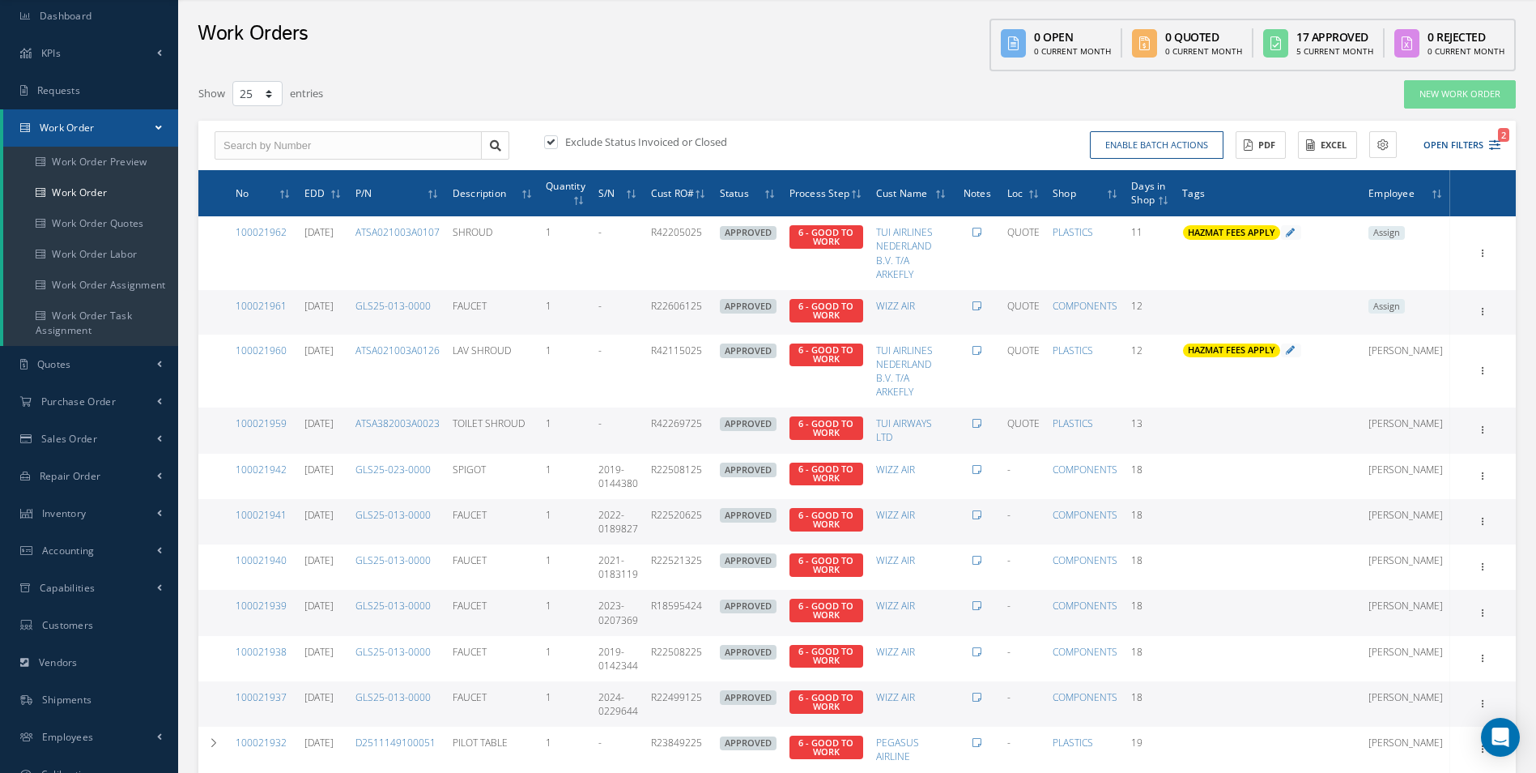
scroll to position [81, 0]
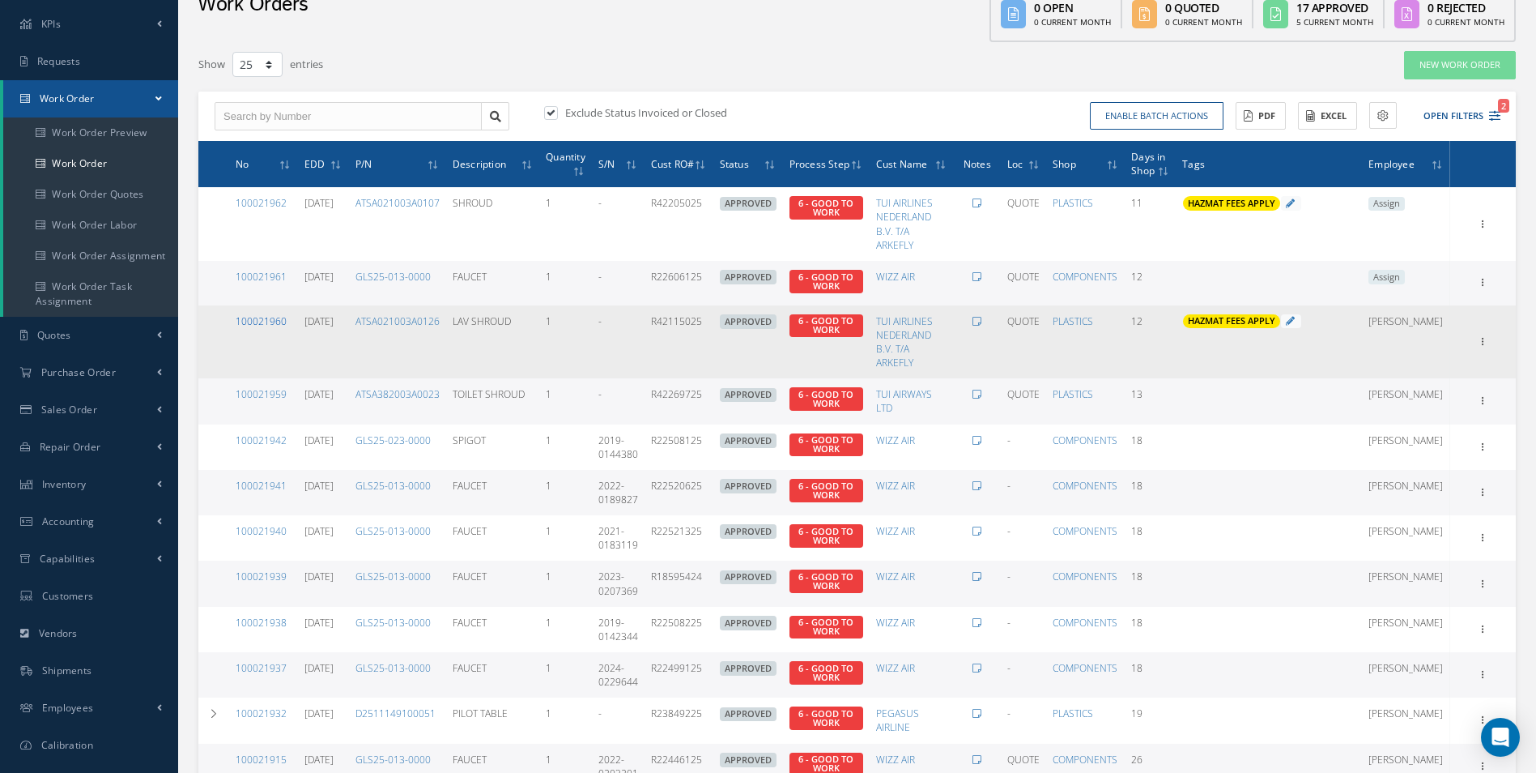
click at [245, 318] on link "100021960" at bounding box center [261, 321] width 51 height 14
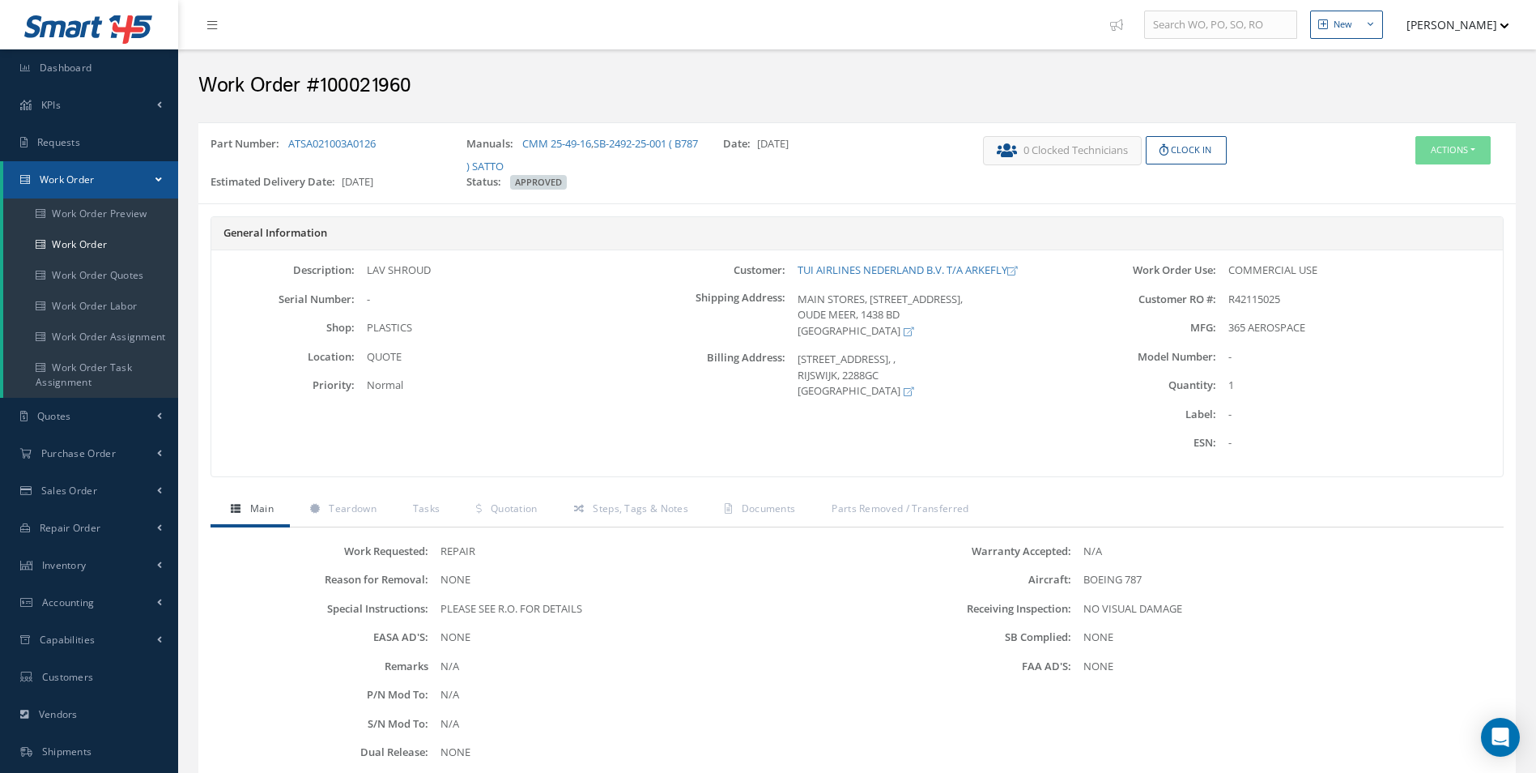
click at [381, 78] on h2 "Work Order #100021960" at bounding box center [856, 86] width 1317 height 24
copy h2 "100021960"
click at [1249, 297] on span "R42115025" at bounding box center [1254, 299] width 52 height 15
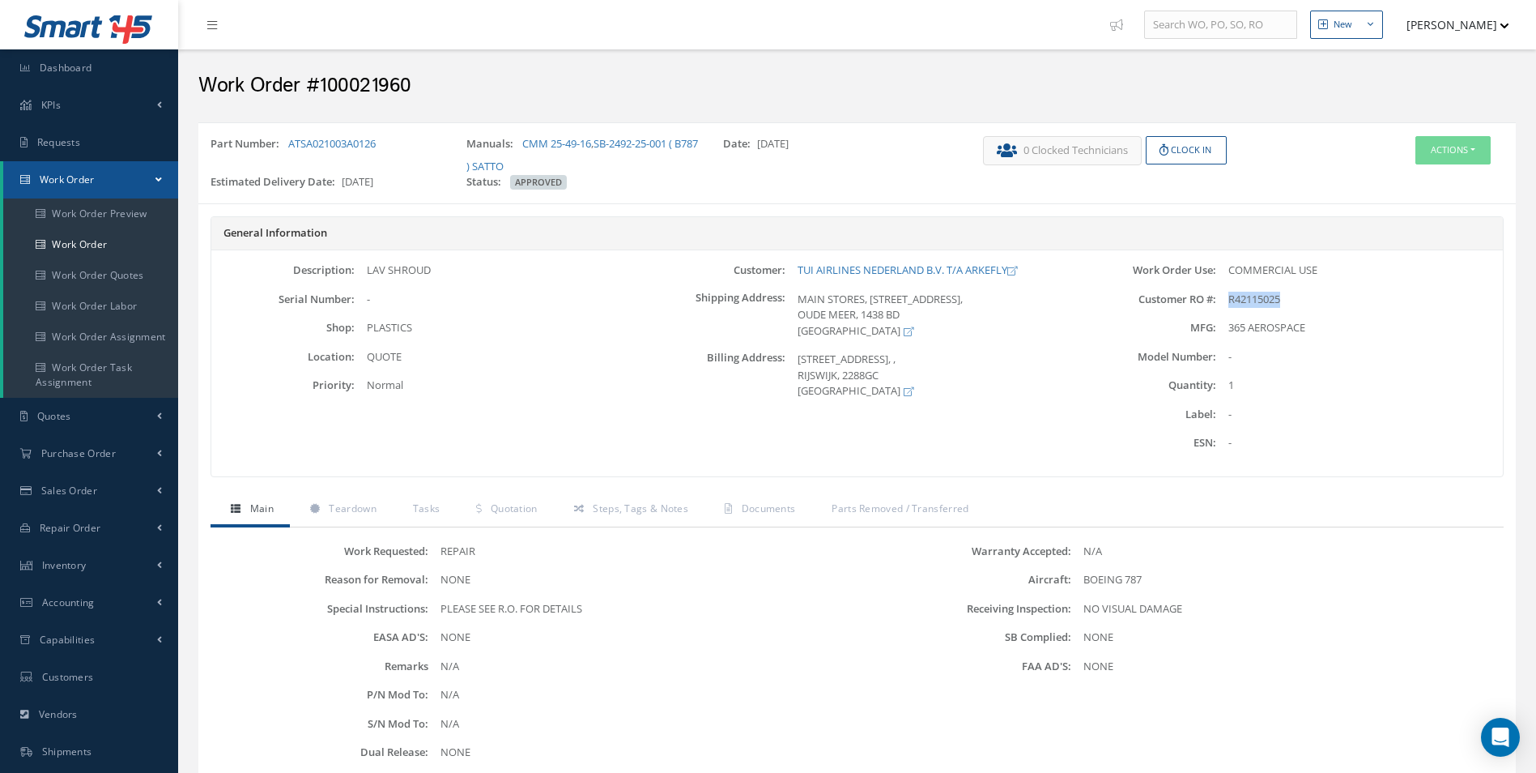
copy span "R42115025"
drag, startPoint x: 364, startPoint y: 146, endPoint x: 288, endPoint y: 147, distance: 76.1
click at [288, 147] on div "Part Number: ATSA021003A0126" at bounding box center [326, 155] width 256 height 38
copy link "ATSA021003A0126"
drag, startPoint x: 791, startPoint y: 263, endPoint x: 920, endPoint y: 260, distance: 128.8
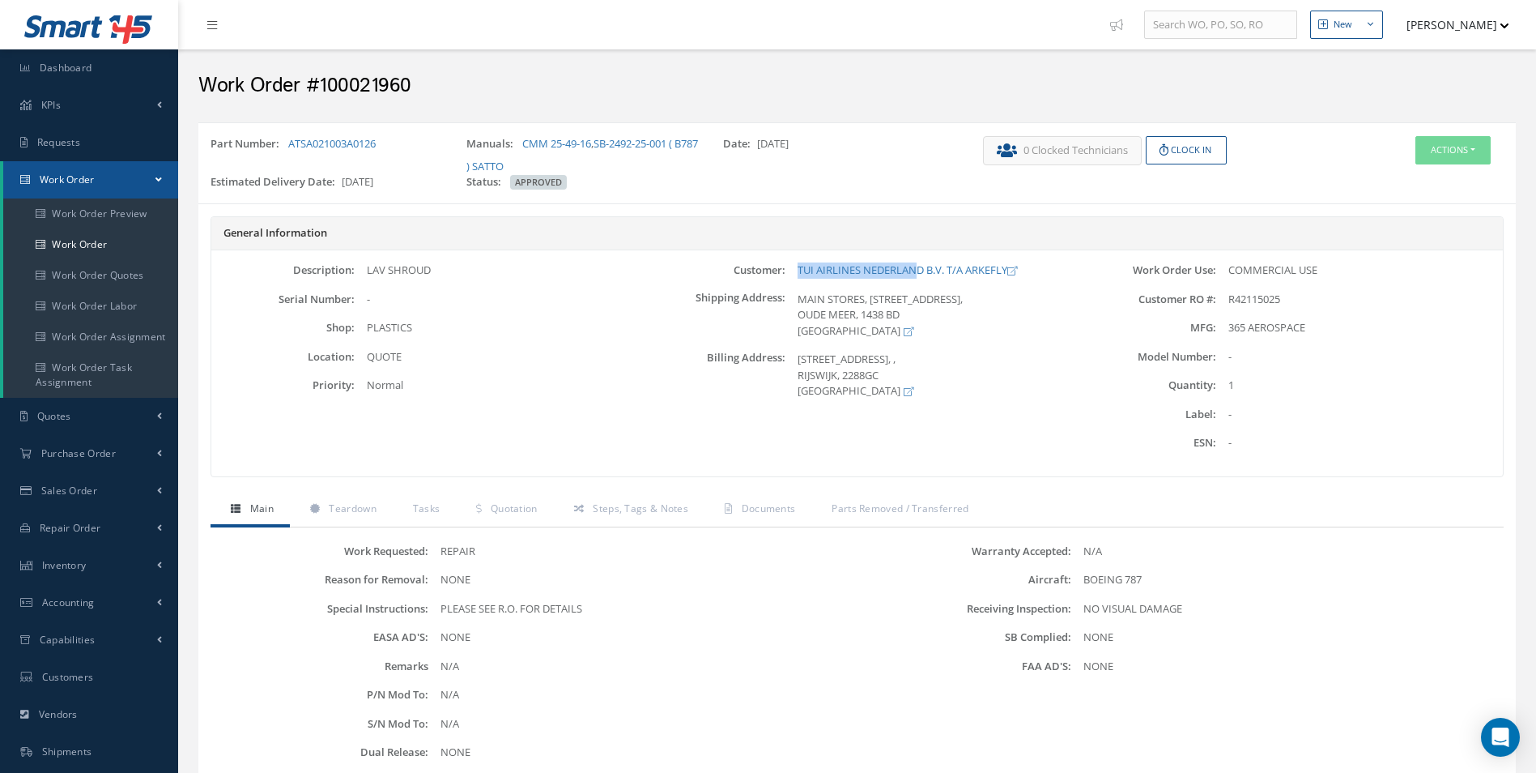
click at [920, 260] on div "Description: LAV SHROUD Serial Number: - Shop: PLASTICS Location: Priority: Cus…" at bounding box center [857, 363] width 1292 height 226
click at [790, 246] on div "General Information" at bounding box center [857, 234] width 1292 height 34
drag, startPoint x: 795, startPoint y: 266, endPoint x: 922, endPoint y: 266, distance: 127.1
click at [922, 266] on div "TUI AIRLINES NEDERLAND B.V. T/A ARKEFLY" at bounding box center [928, 270] width 287 height 16
copy link "TUI AIRLINES NEDERLAND"
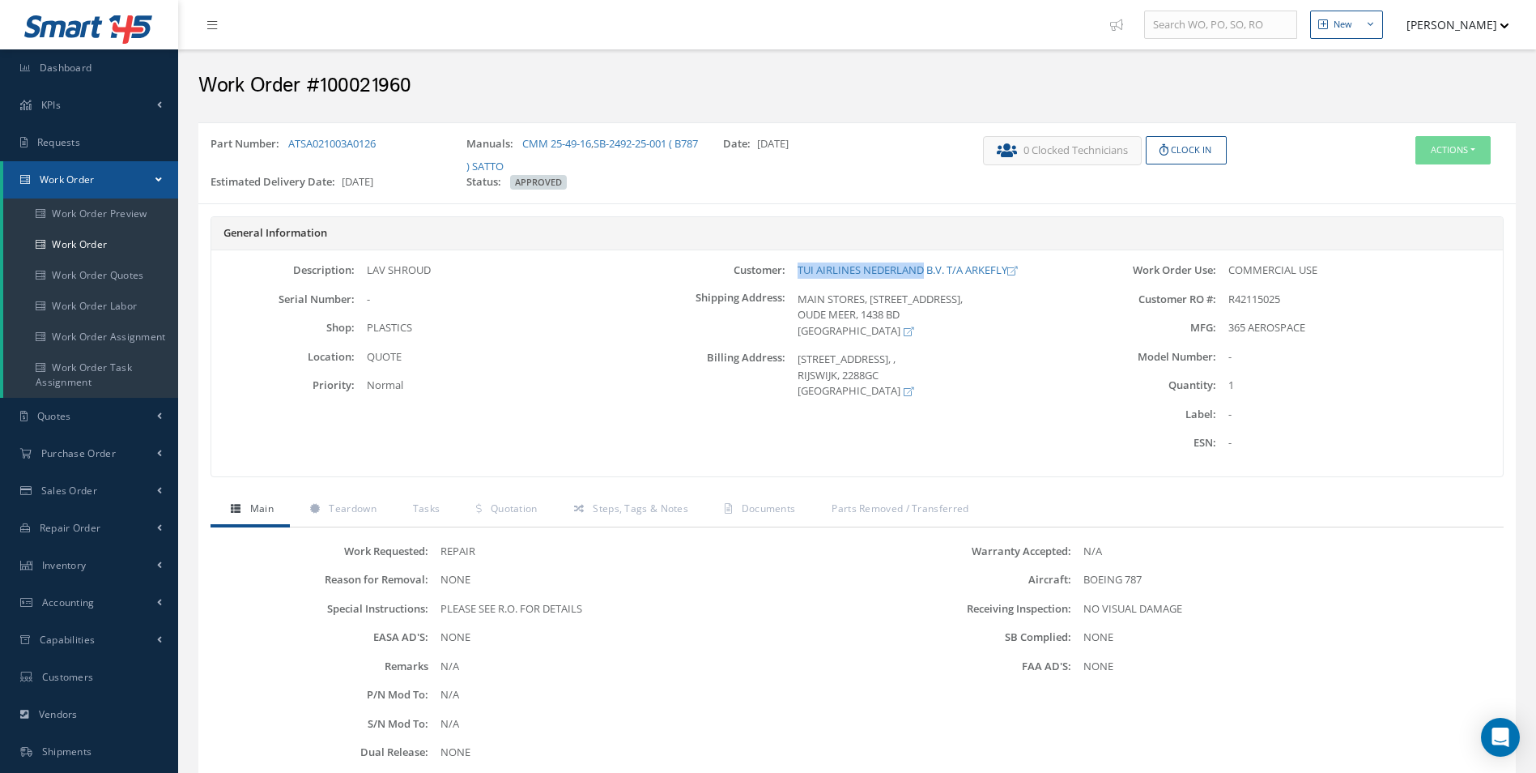
drag, startPoint x: 482, startPoint y: 282, endPoint x: 431, endPoint y: 288, distance: 51.4
click at [482, 282] on div "Description: LAV SHROUD Serial Number: - Shop: PLASTICS Location: Priority:" at bounding box center [426, 363] width 431 height 202
drag, startPoint x: 428, startPoint y: 270, endPoint x: 372, endPoint y: 271, distance: 55.9
click at [372, 271] on div "LAV SHROUD" at bounding box center [498, 270] width 287 height 16
click at [369, 273] on div "LAV SHROUD" at bounding box center [498, 270] width 287 height 16
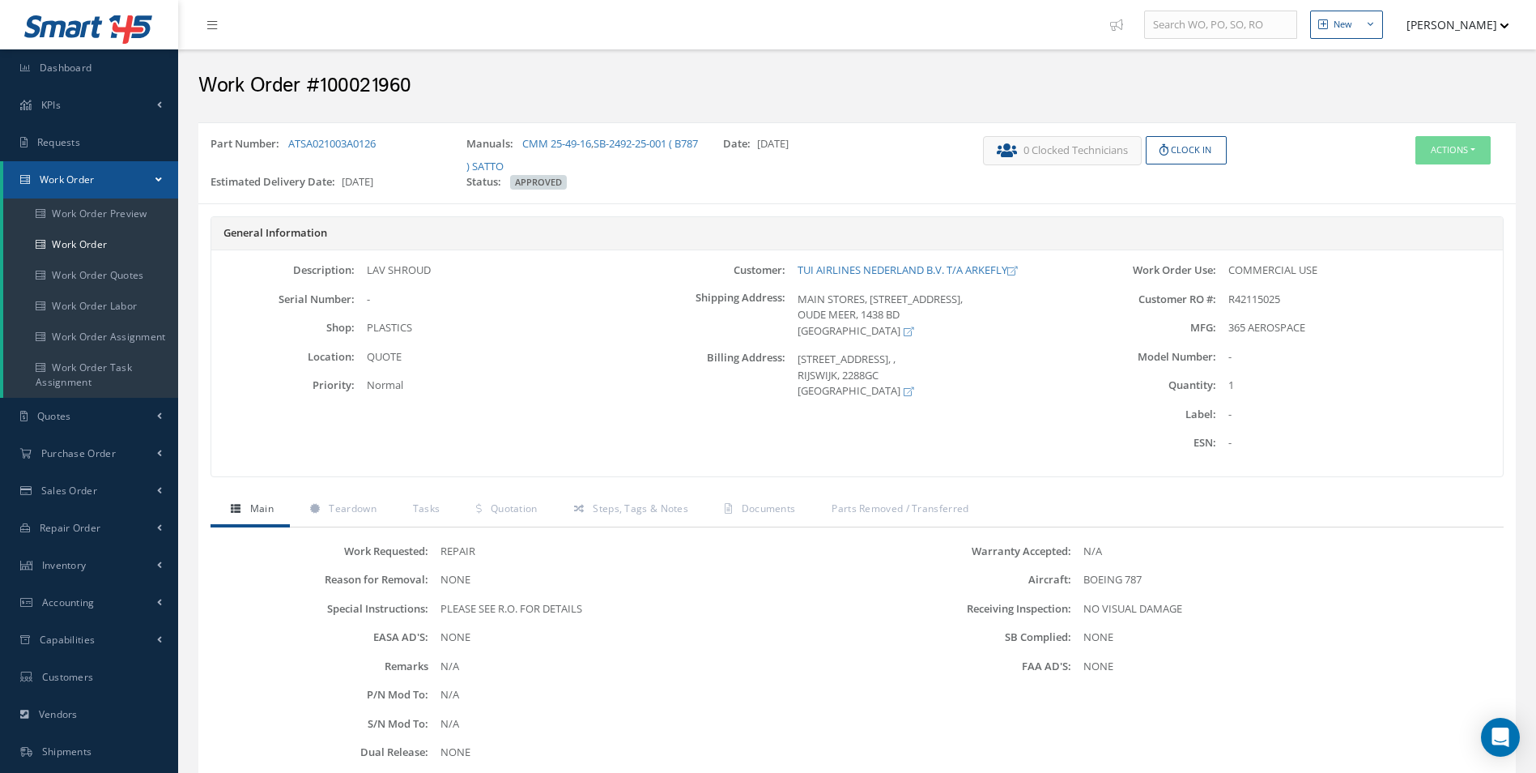
copy div "LAV SHROUD"
drag, startPoint x: 517, startPoint y: 143, endPoint x: 593, endPoint y: 144, distance: 76.1
click at [593, 144] on div "Manuals: CMM 25-49-16 , SB-2492-25-001 ( B787 ) SATTO" at bounding box center [582, 155] width 256 height 38
copy div "CMM 25-49-16"
click at [1455, 139] on button "Actions" at bounding box center [1452, 150] width 75 height 28
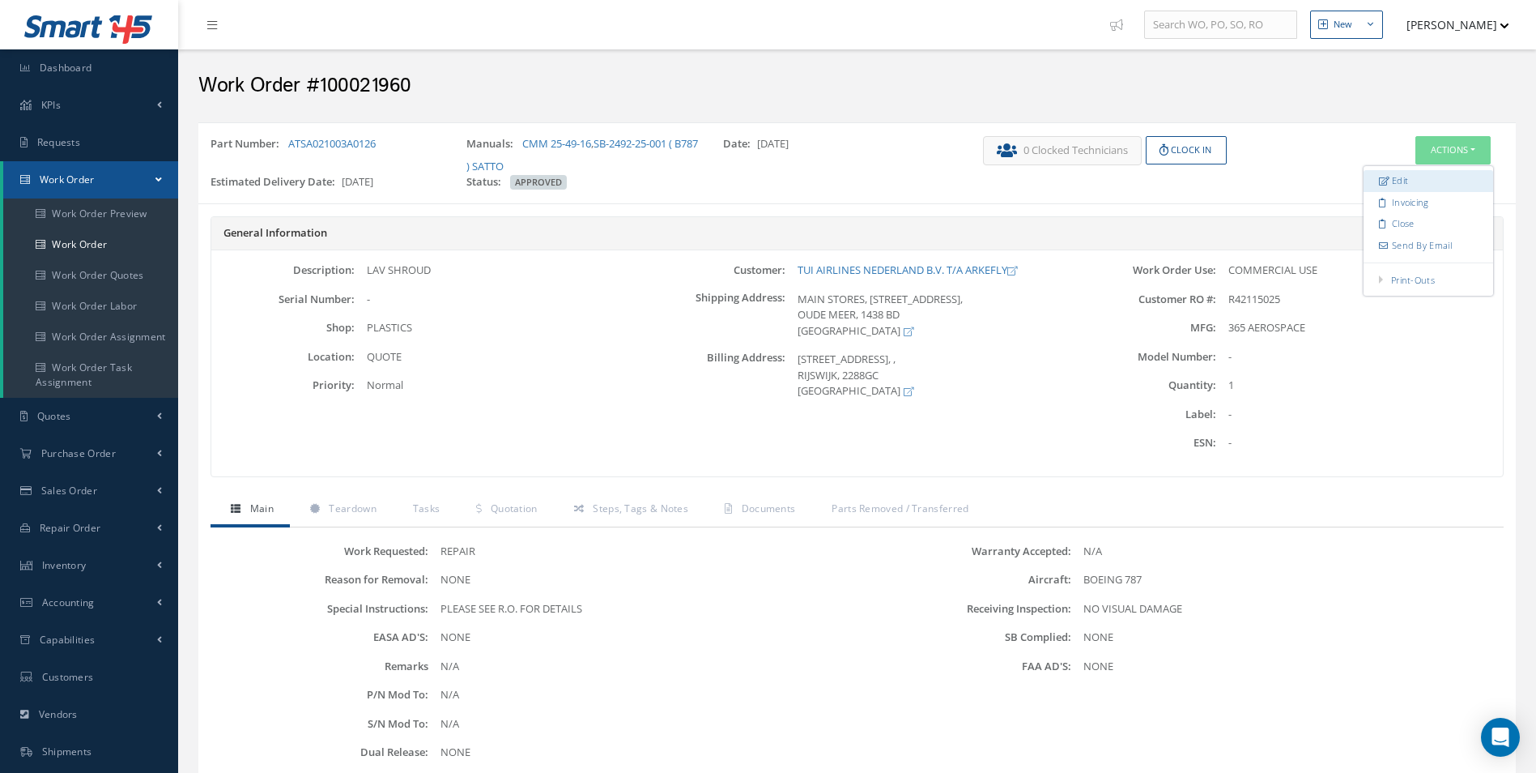
click at [1408, 172] on link "Edit" at bounding box center [1429, 181] width 130 height 22
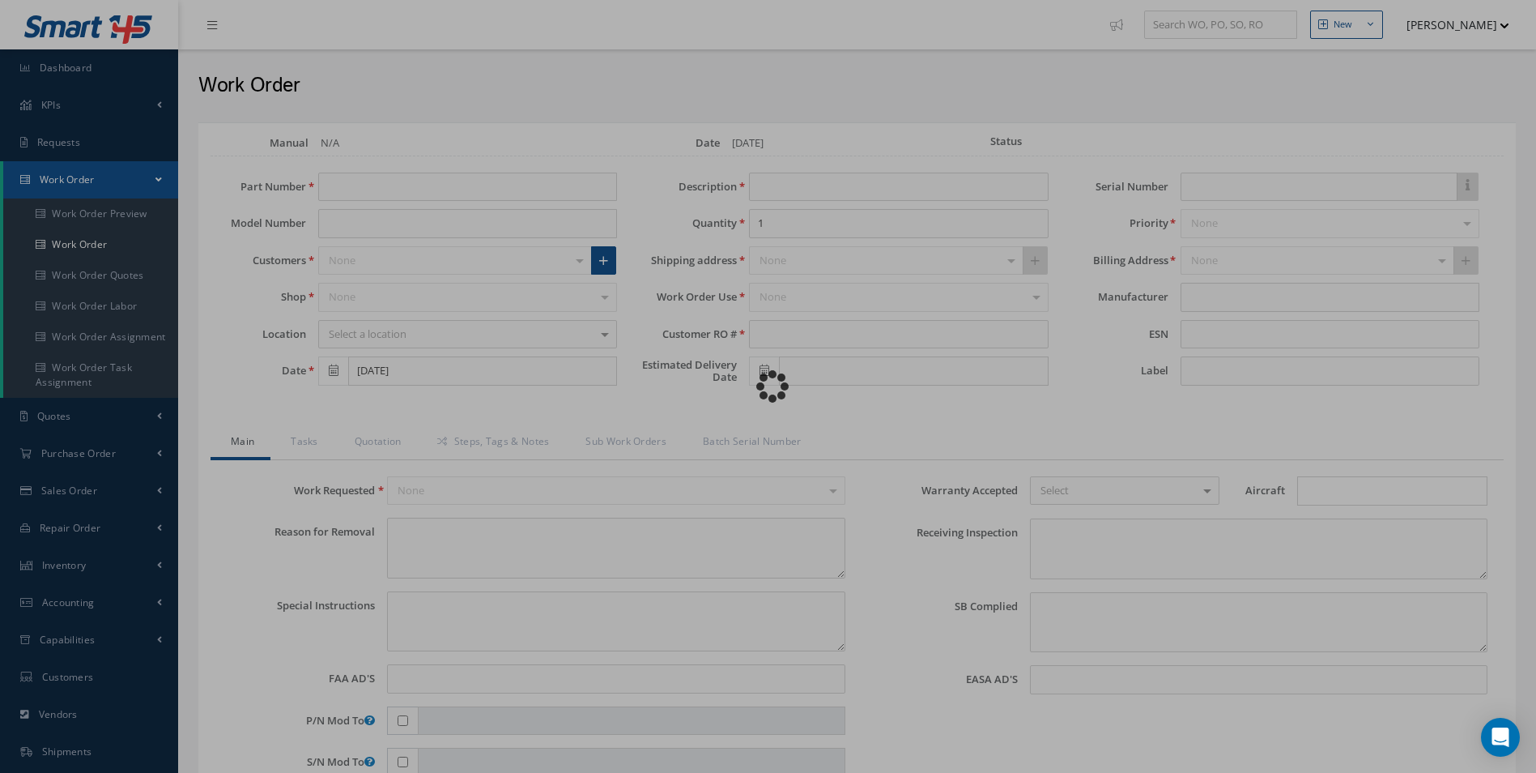
type input "ATSA021003A0126"
type input "[DATE]"
type input "LAV SHROUD"
type input "R42115025"
type input "[DATE]"
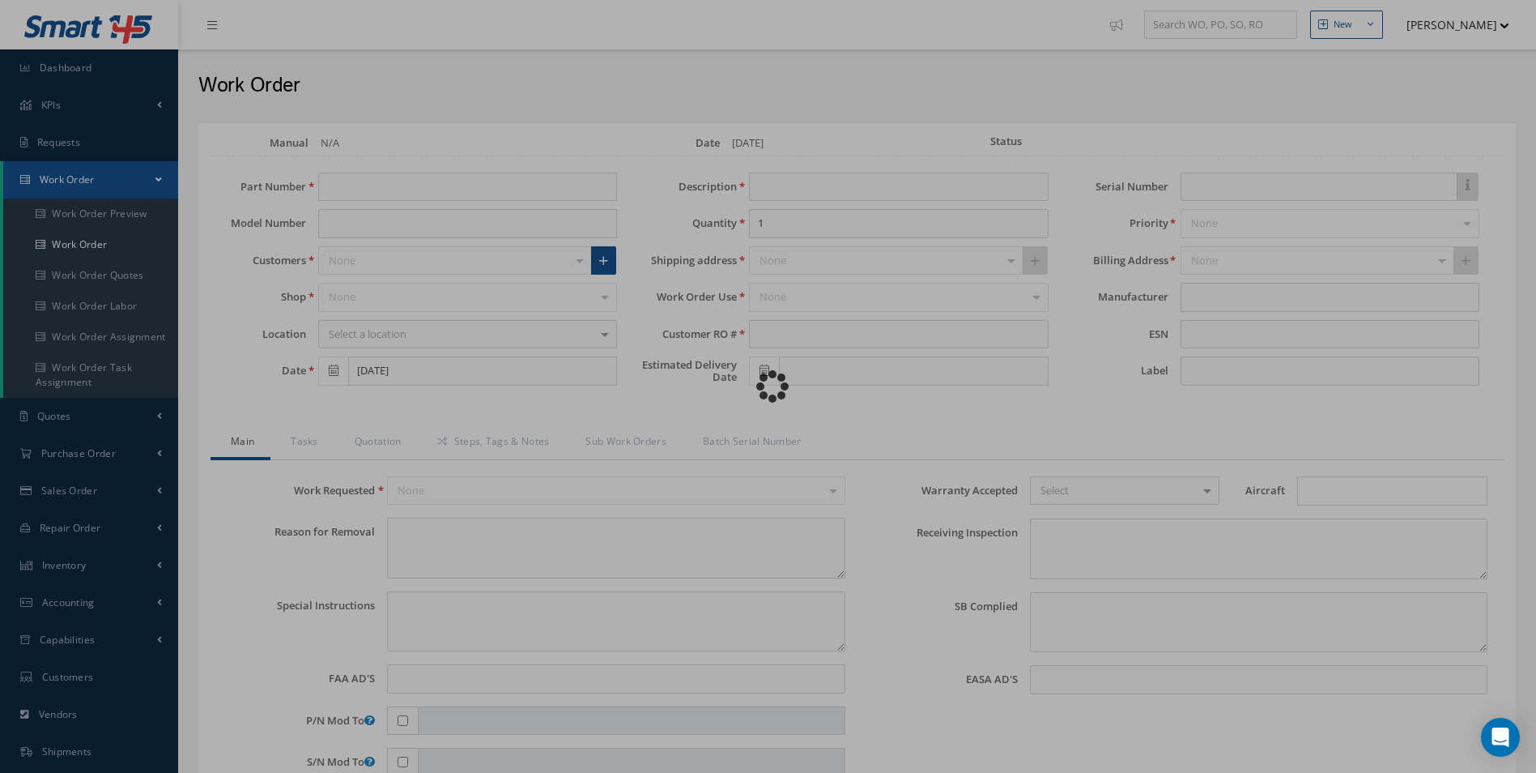
type textarea "NONE"
type textarea "PLEASE SEE R.O. FOR DETAILS"
type input "NONE"
type textarea "NO VISUAL DAMAGE"
type textarea "NONE"
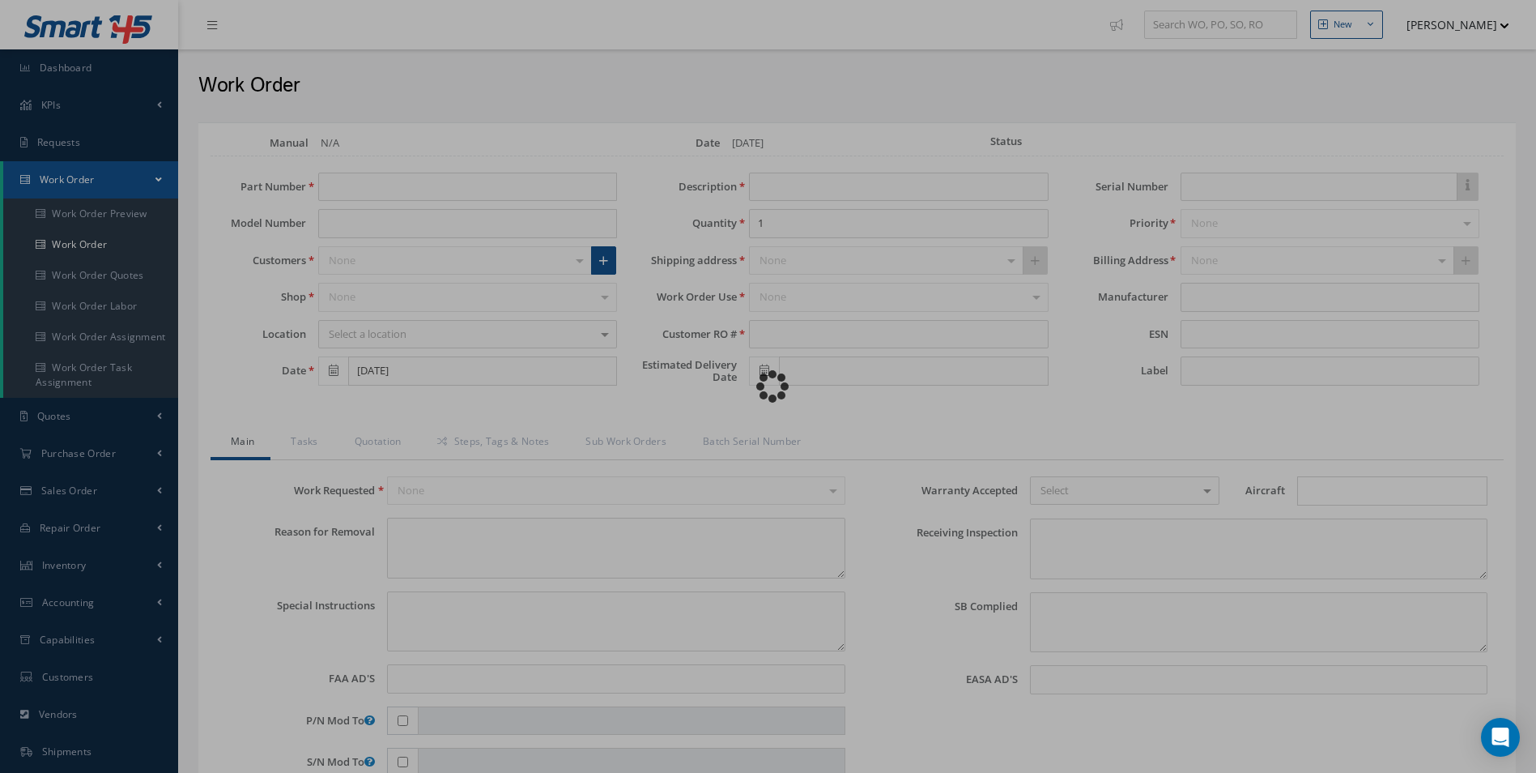
type input "NONE"
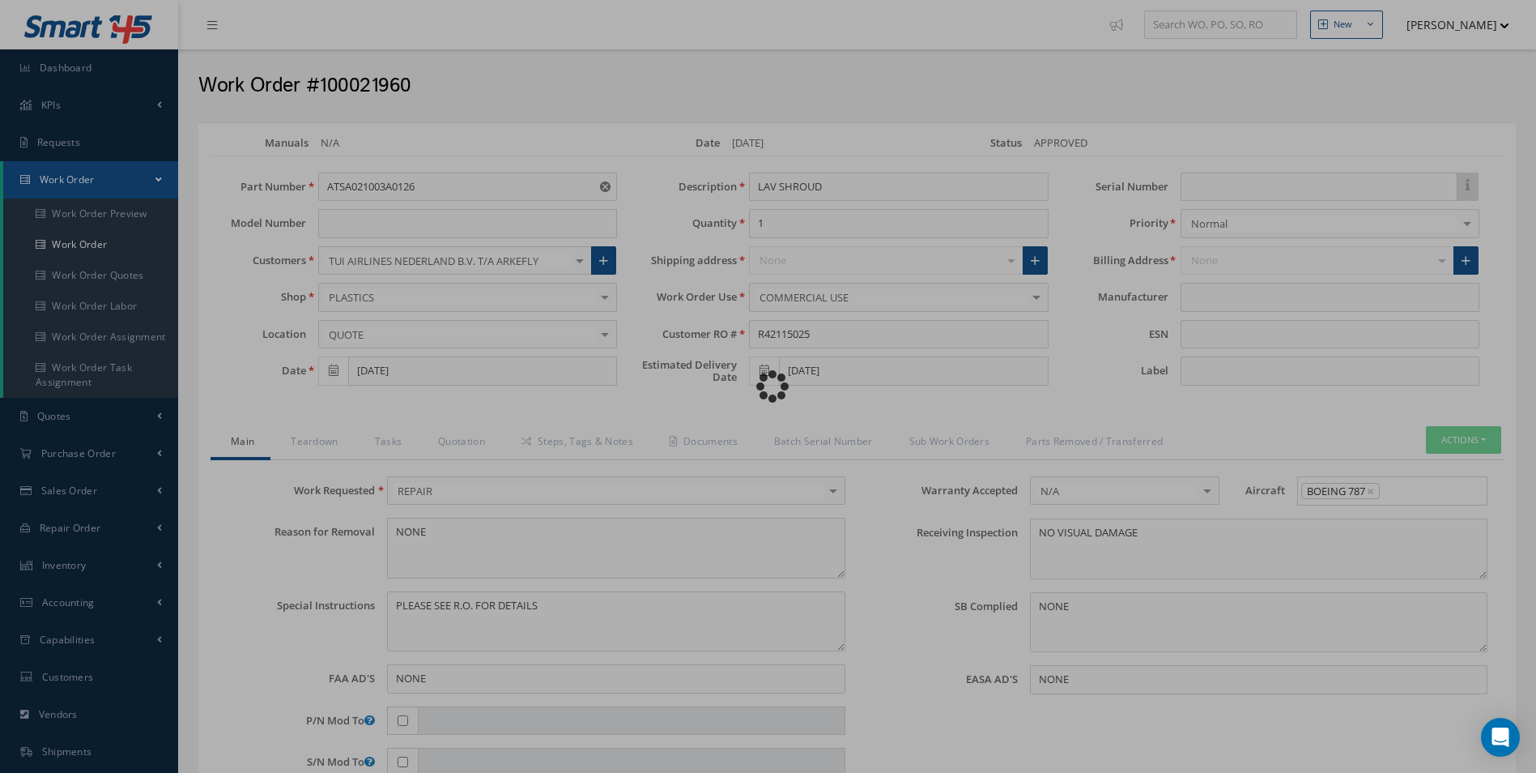
type input "365 AEROSPACE"
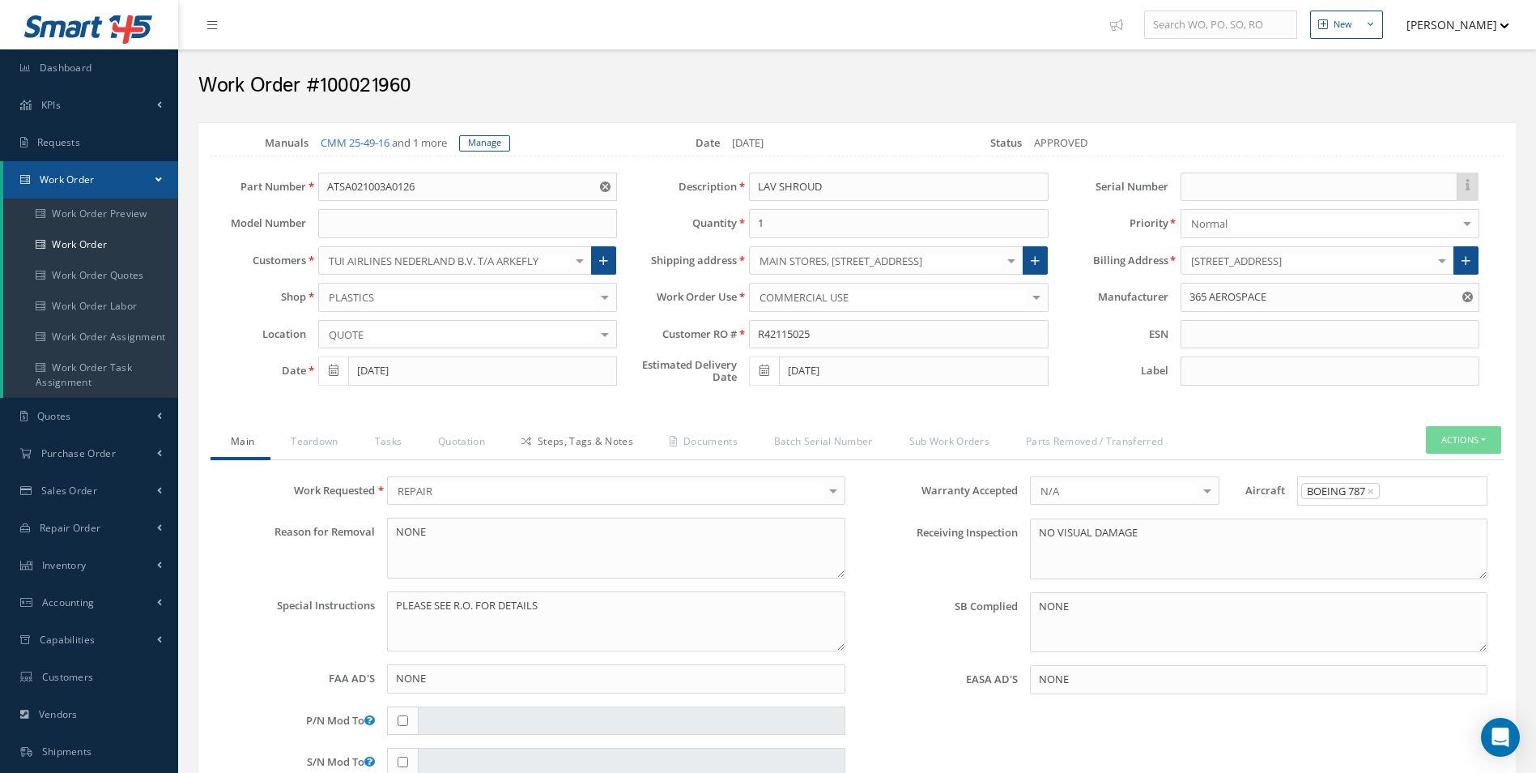
click at [517, 438] on link "Steps, Tags & Notes" at bounding box center [575, 443] width 148 height 34
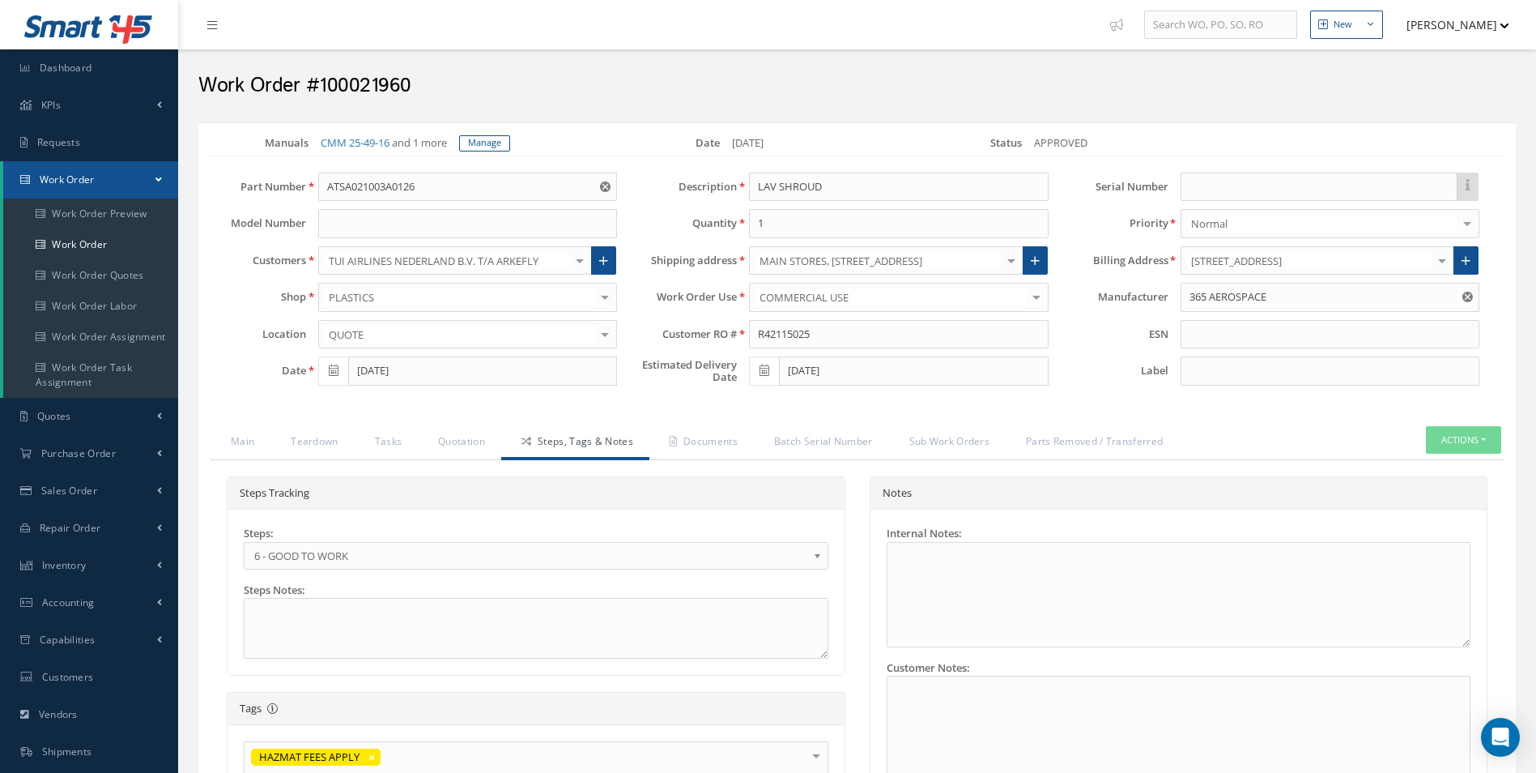
click at [353, 543] on link "6 - GOOD TO WORK" at bounding box center [536, 556] width 585 height 28
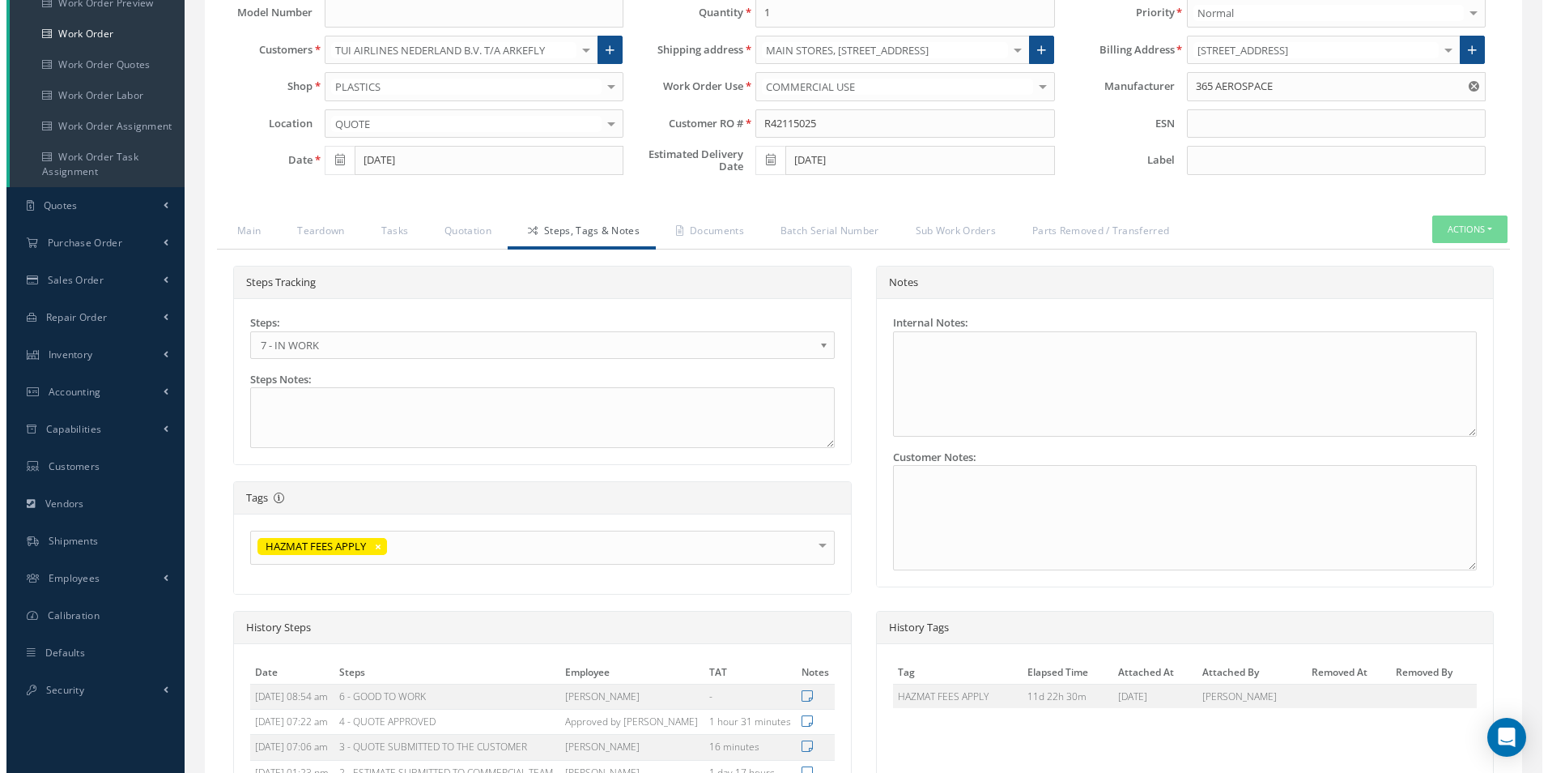
scroll to position [424, 0]
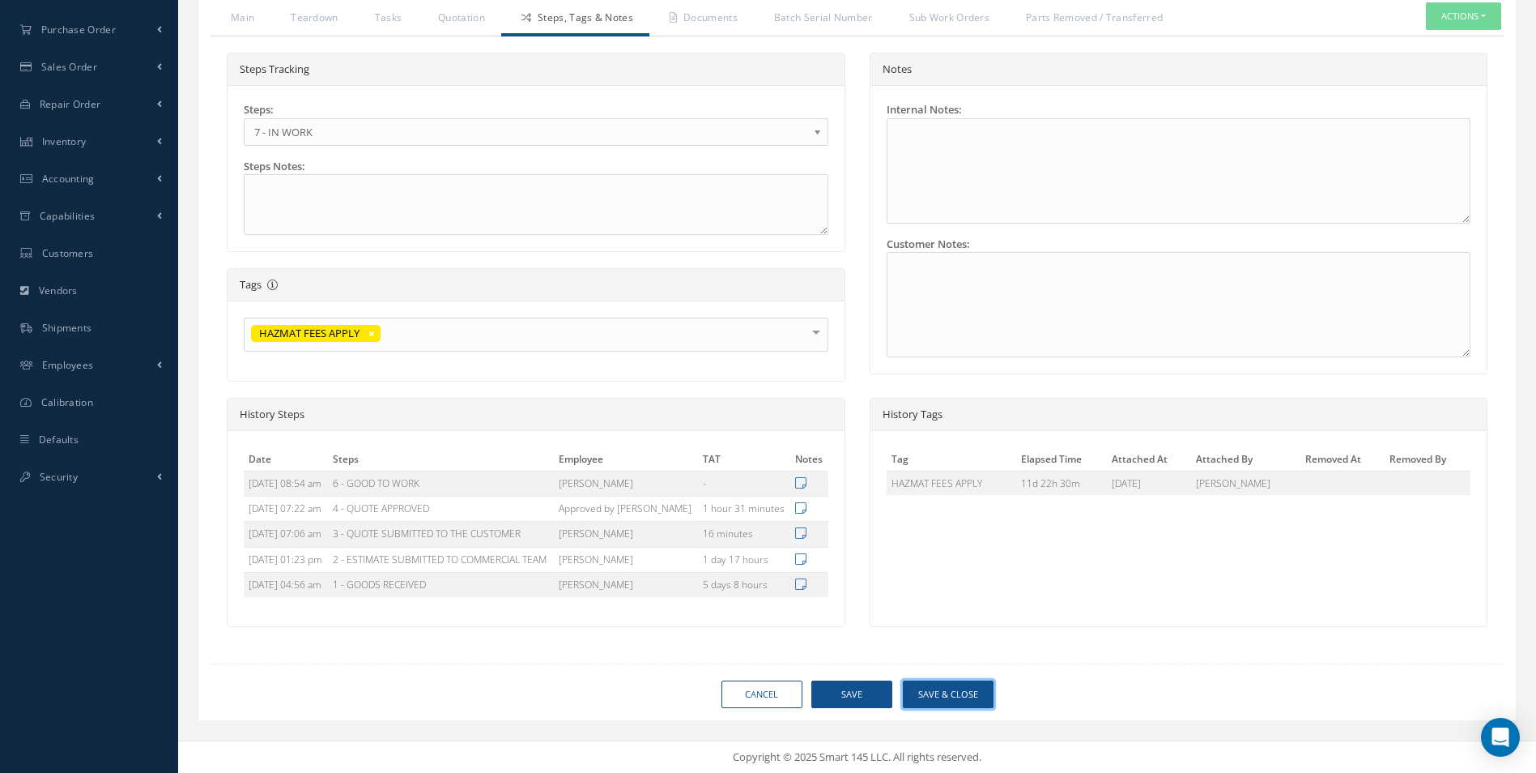
click at [943, 698] on button "Save & Close" at bounding box center [948, 694] width 91 height 28
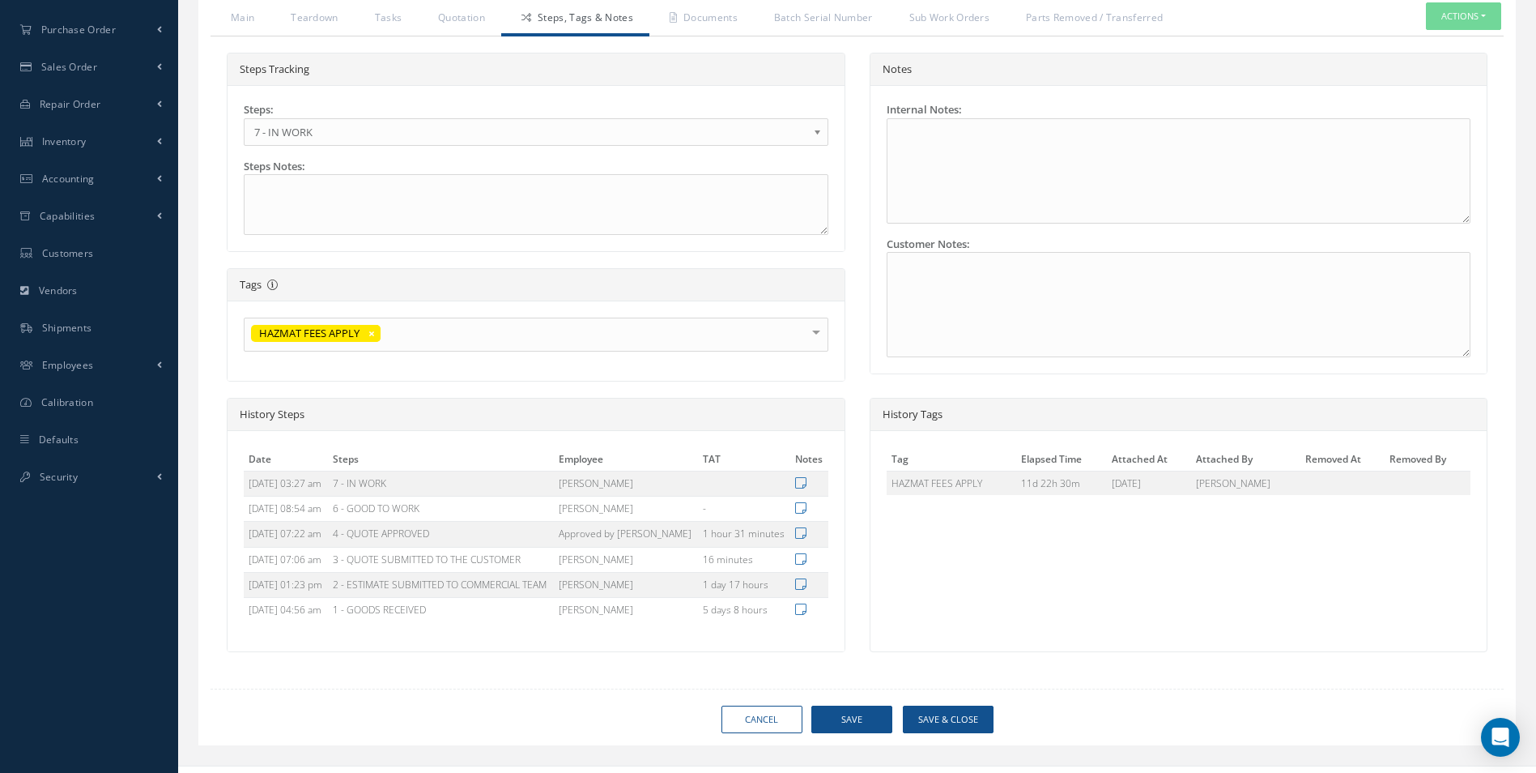
type input "365 AEROSPACE"
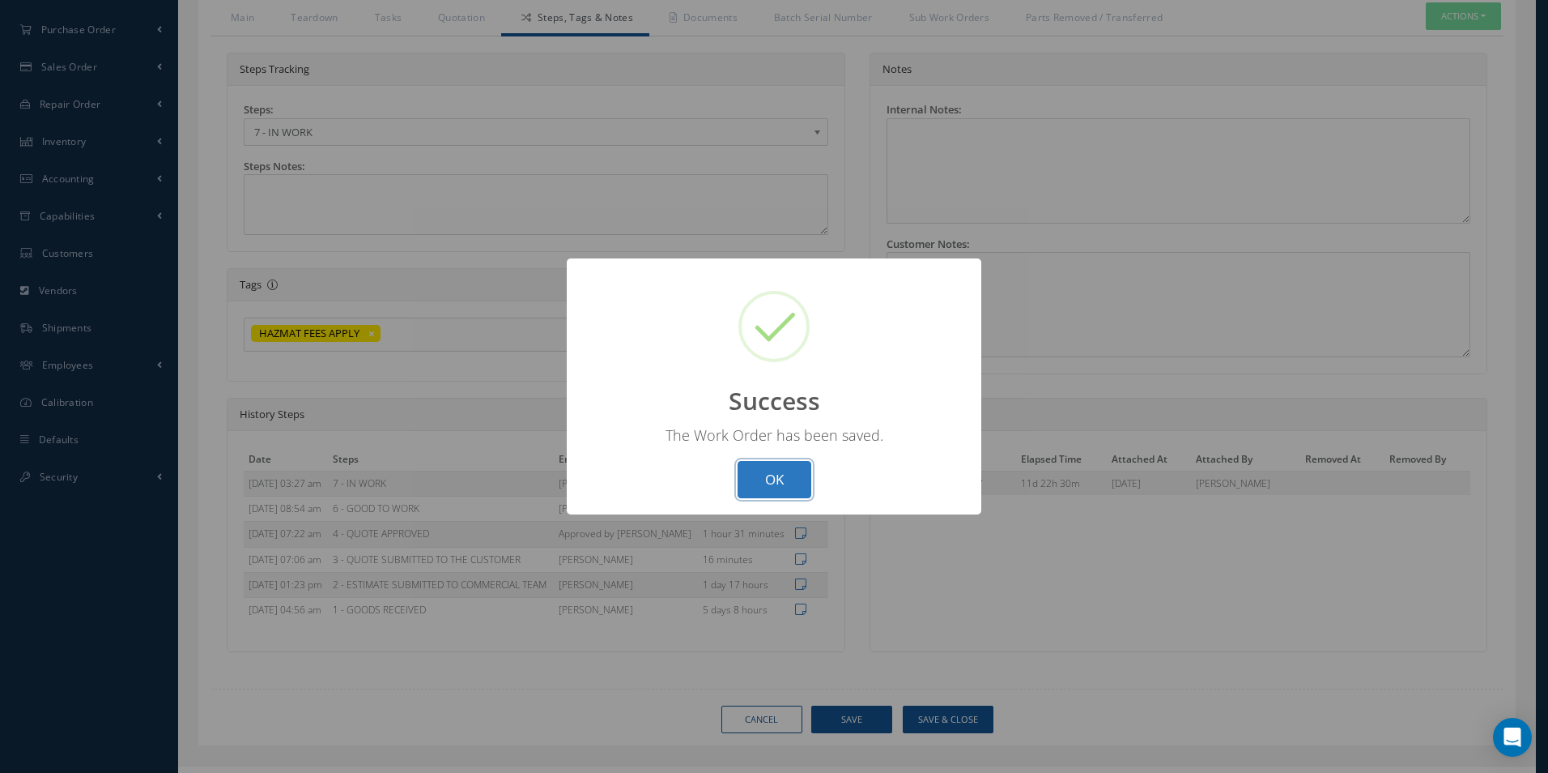
click at [779, 497] on button "OK" at bounding box center [775, 480] width 74 height 38
select select "25"
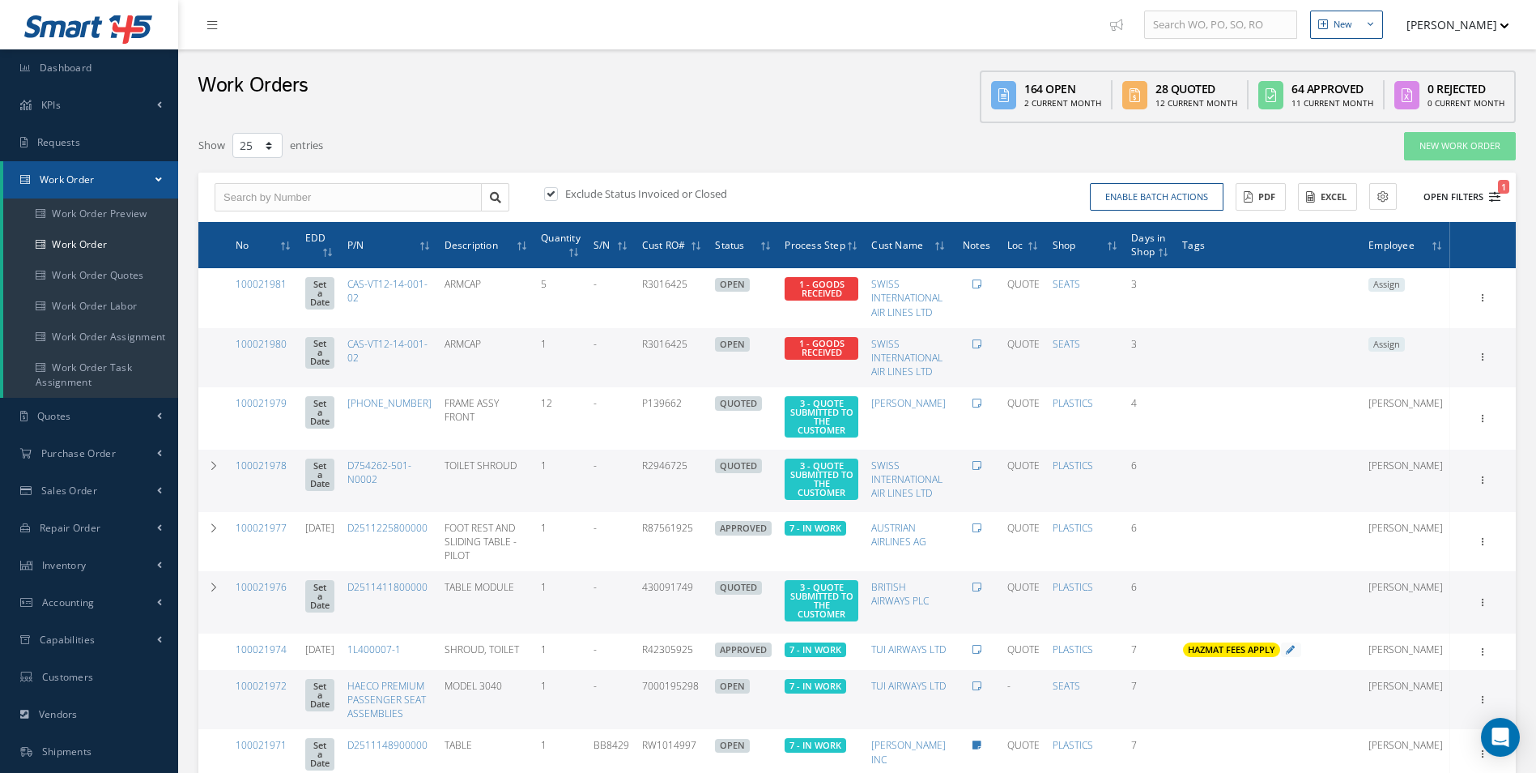
click at [1493, 195] on icon "1" at bounding box center [1494, 196] width 11 height 11
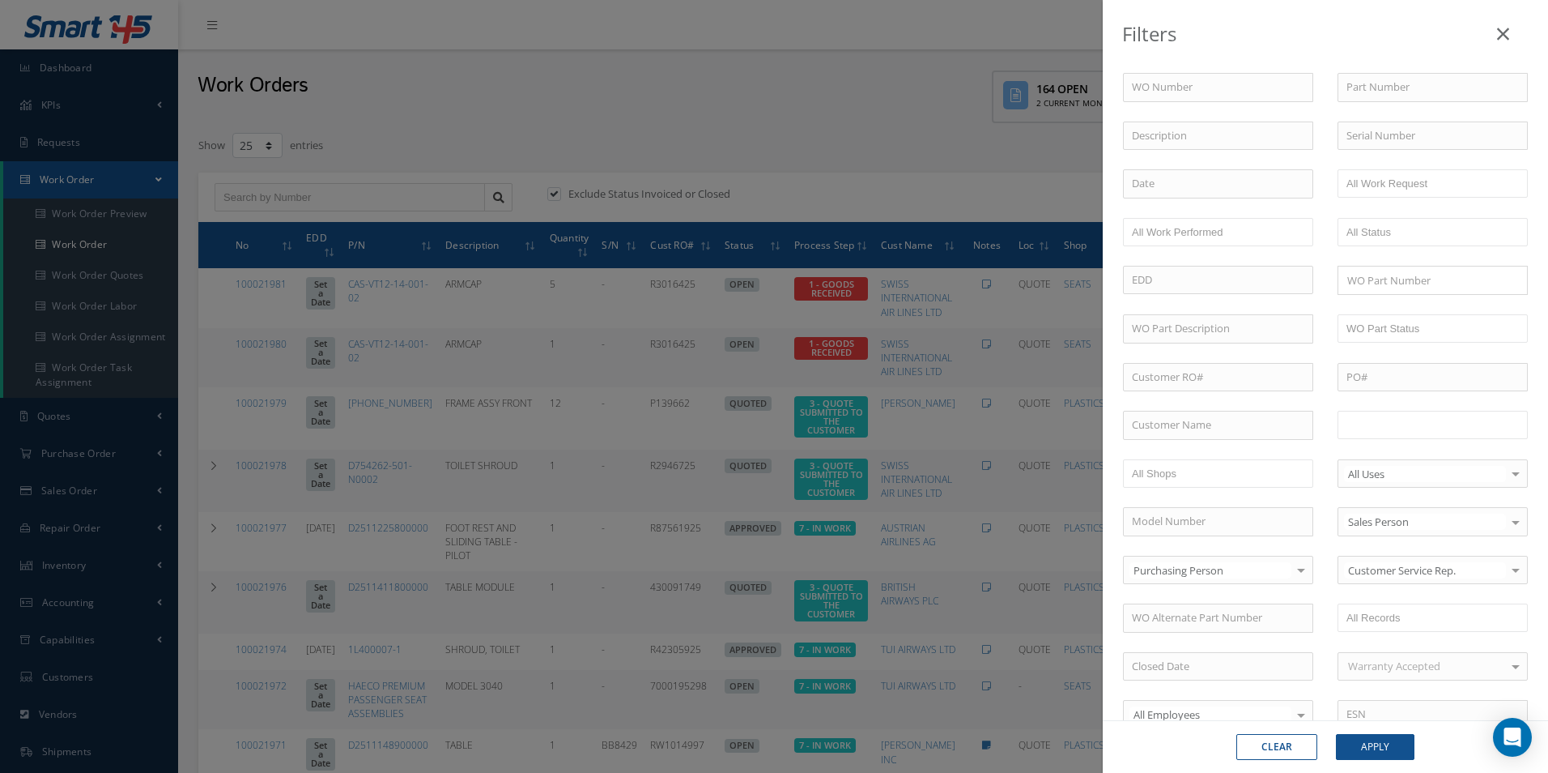
click at [1402, 424] on input "text" at bounding box center [1398, 425] width 103 height 20
click at [1364, 752] on button "Apply" at bounding box center [1375, 747] width 79 height 26
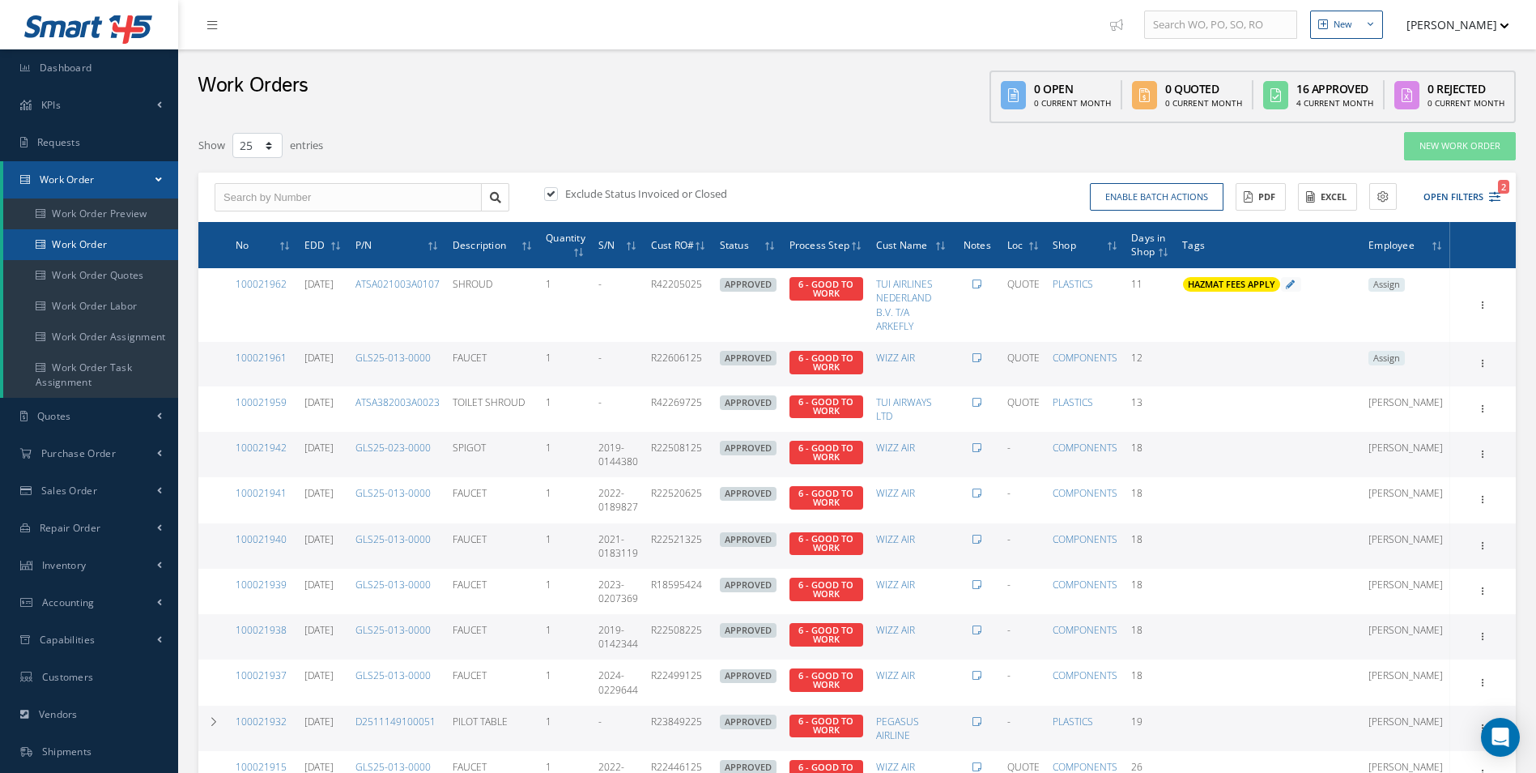
click at [96, 252] on link "Work Order" at bounding box center [90, 244] width 175 height 31
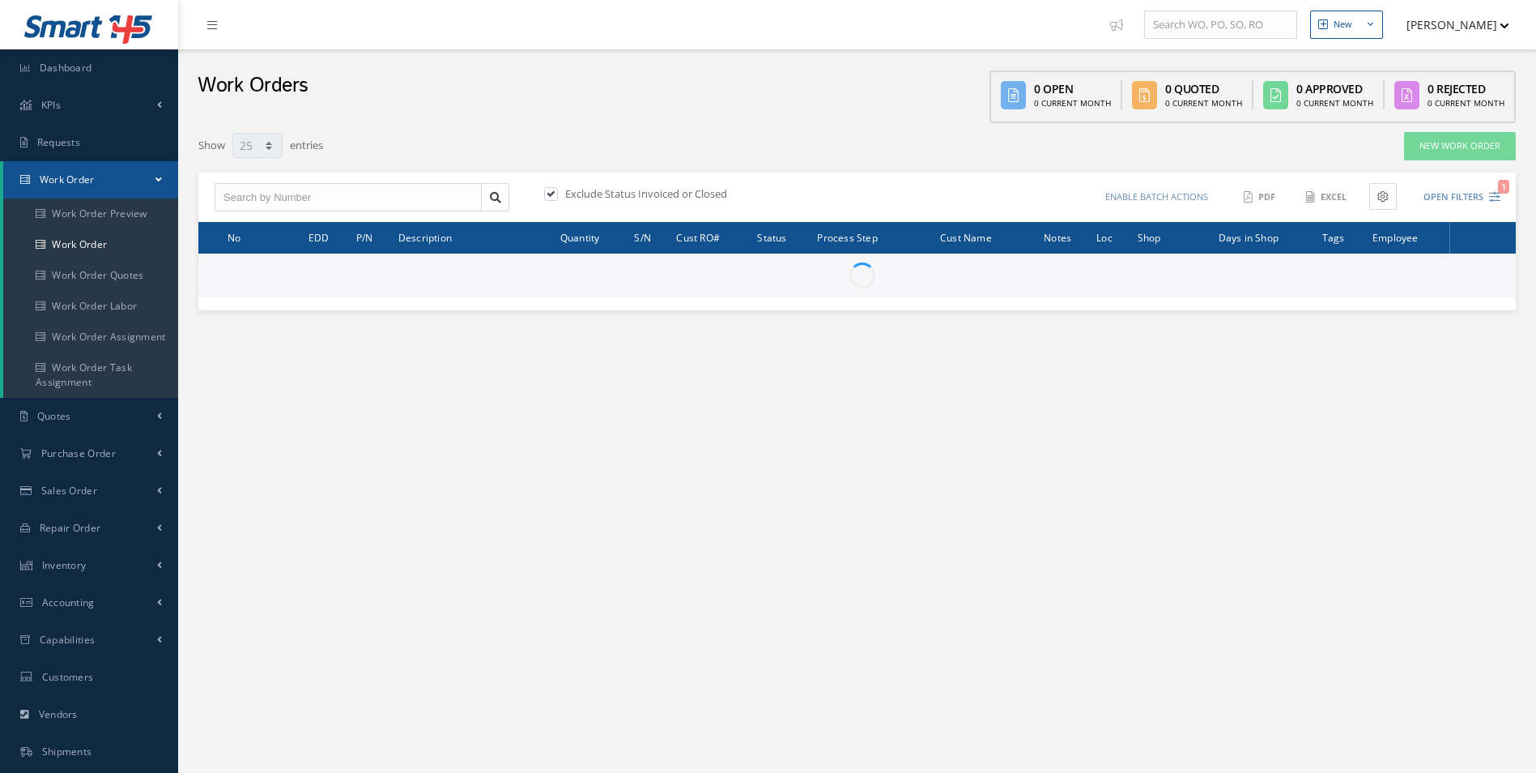
select select "25"
type input "All Work Request"
type input "All Work Performed"
type input "All Status"
type input "WO Part Status"
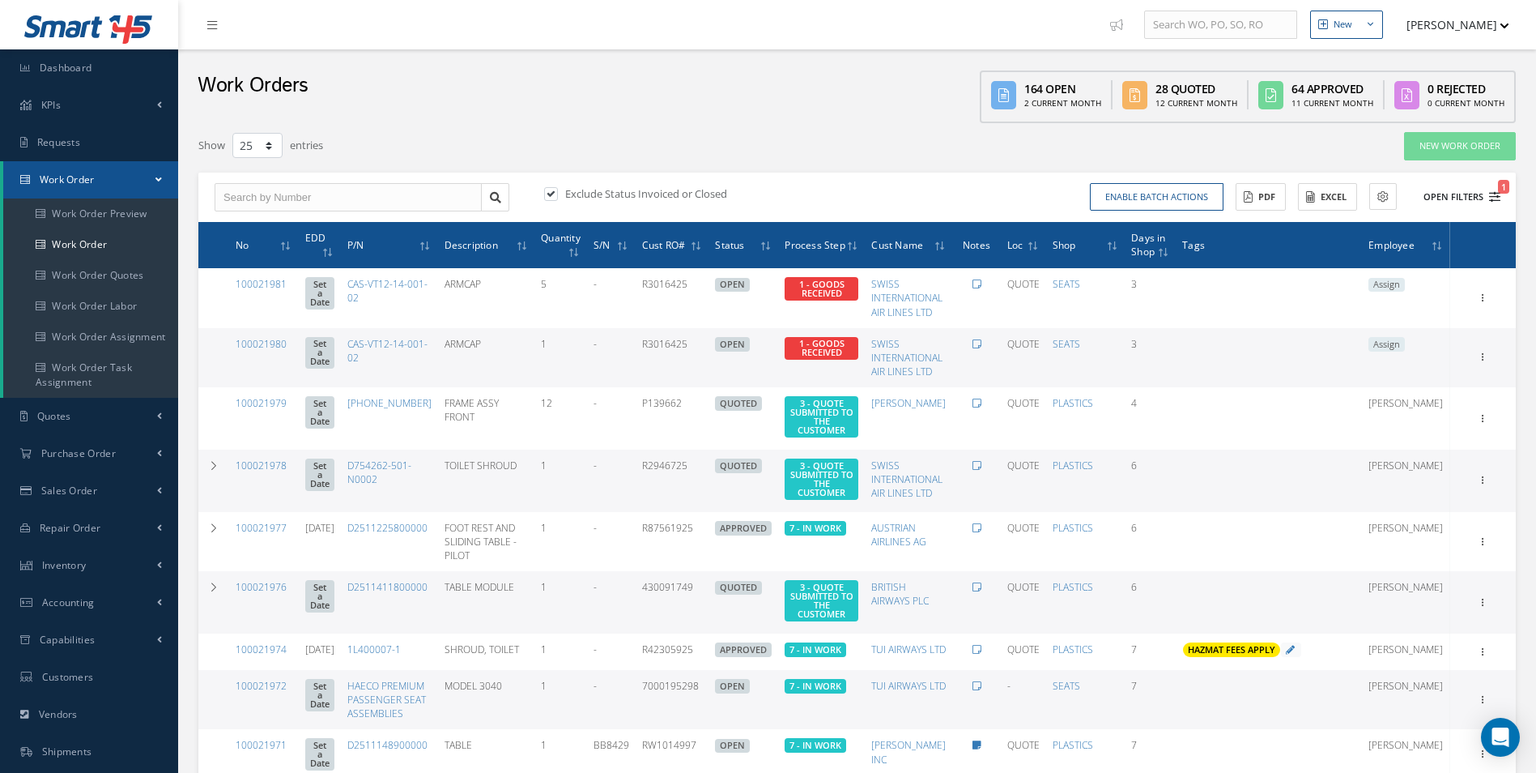
click at [1497, 202] on button "Open Filters 1" at bounding box center [1455, 197] width 92 height 27
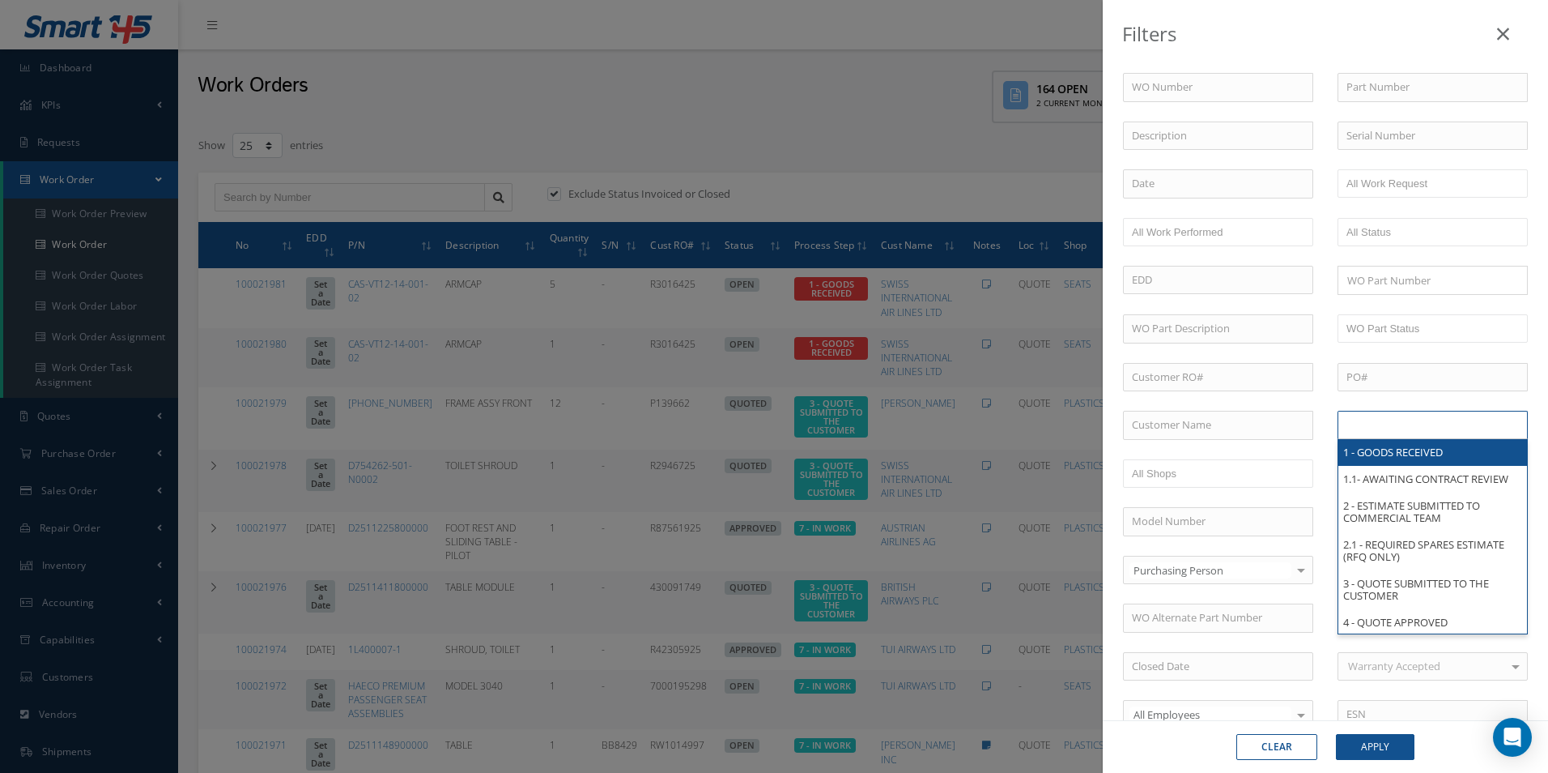
click at [1457, 422] on ul at bounding box center [1433, 425] width 190 height 28
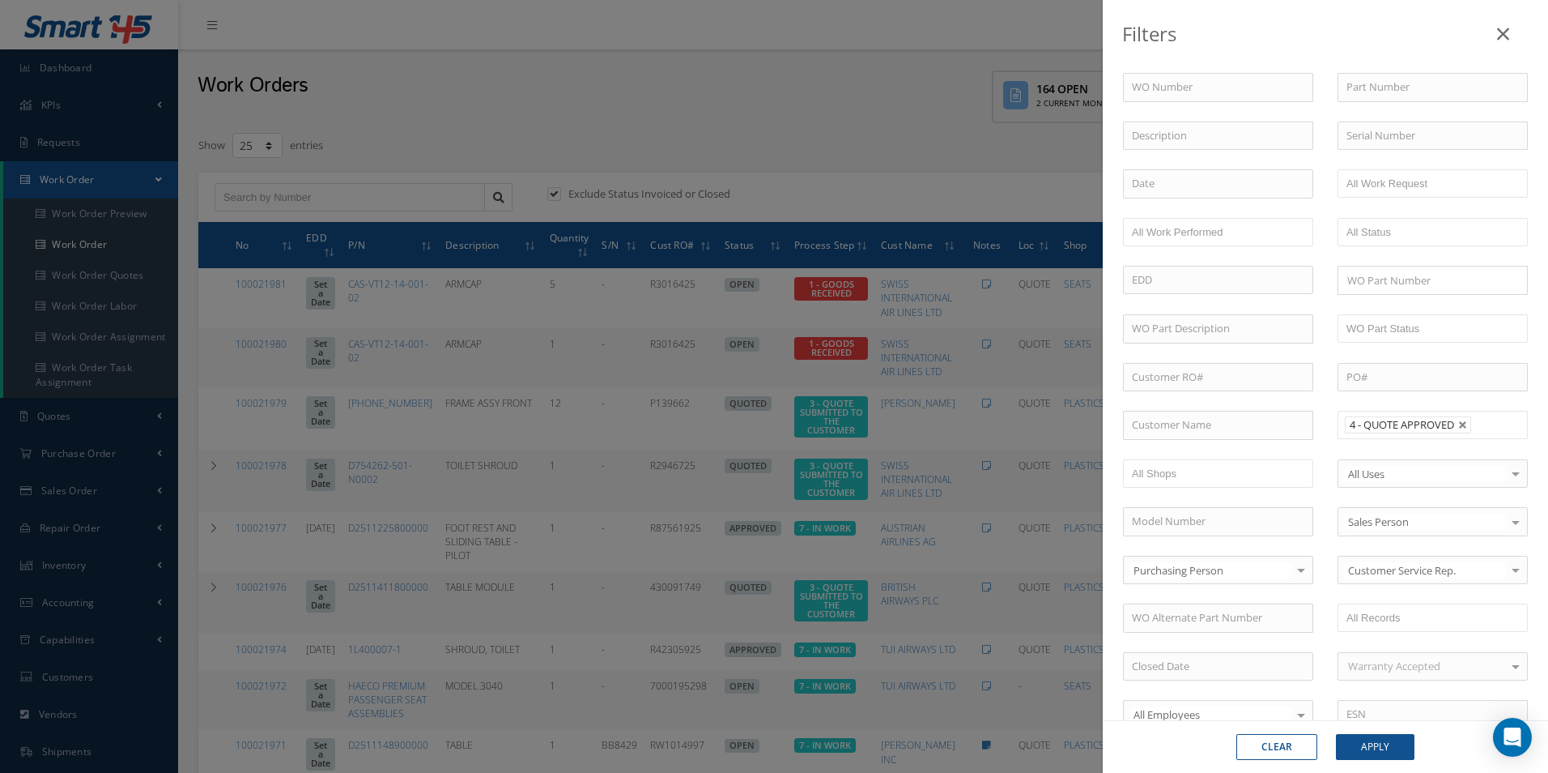
click at [1383, 766] on div "Clear Apply" at bounding box center [1325, 746] width 445 height 53
click at [1388, 740] on button "Apply" at bounding box center [1375, 747] width 79 height 26
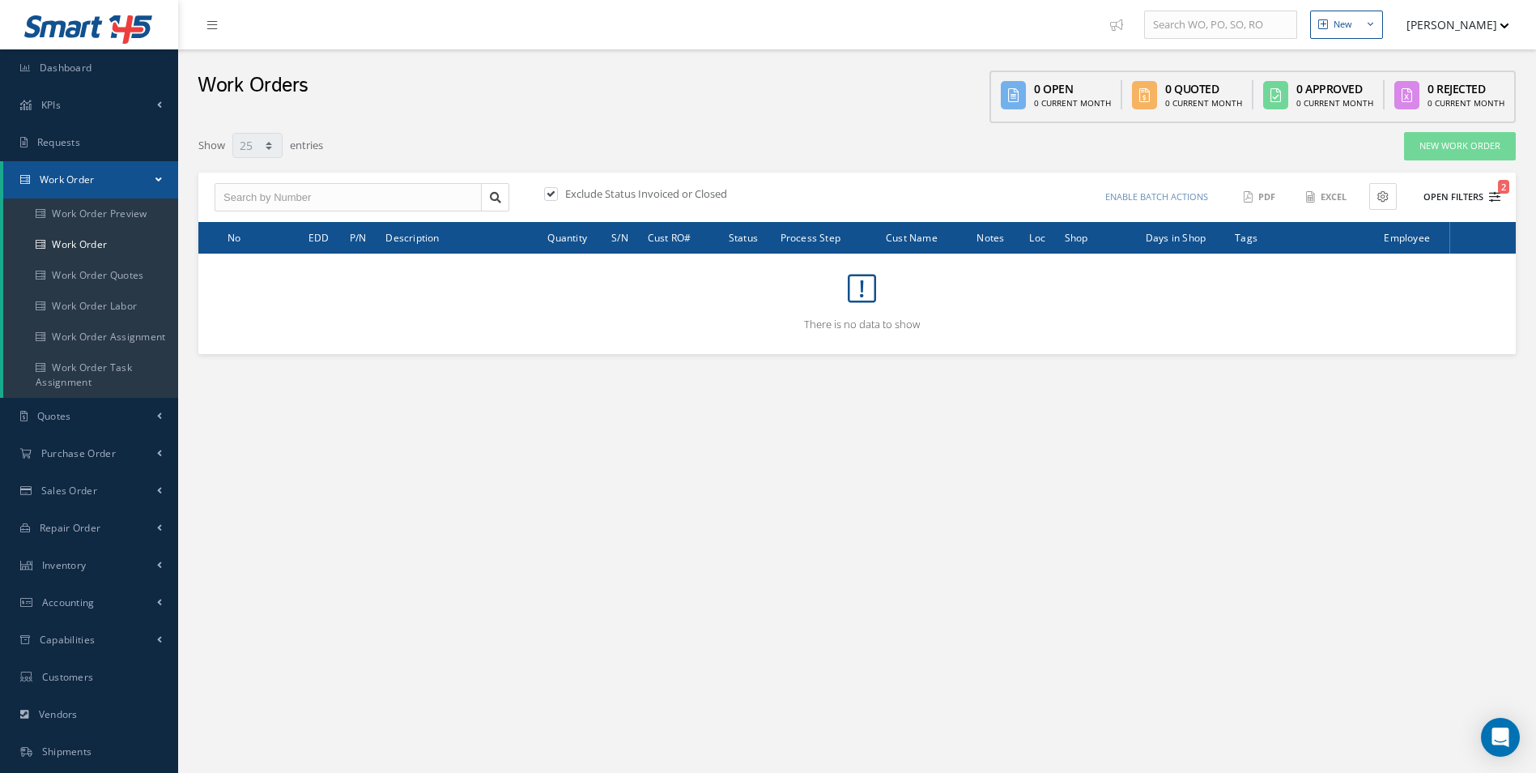
click at [1494, 198] on icon "2" at bounding box center [1494, 196] width 11 height 11
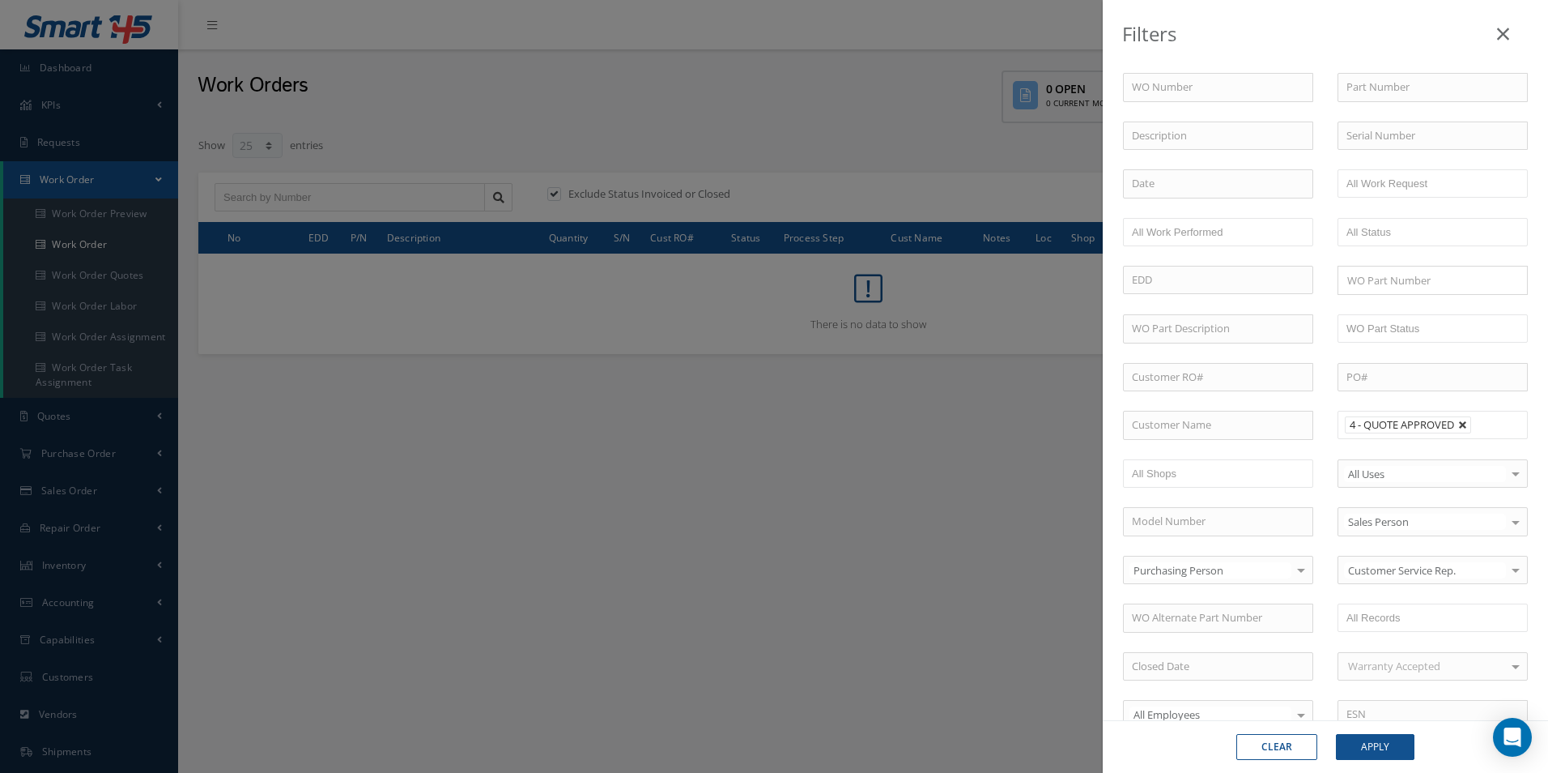
click at [1459, 423] on link at bounding box center [1463, 425] width 10 height 10
type input "All Proccess Step"
click at [1459, 424] on ul at bounding box center [1433, 425] width 190 height 28
click at [1390, 746] on button "Apply" at bounding box center [1375, 747] width 79 height 26
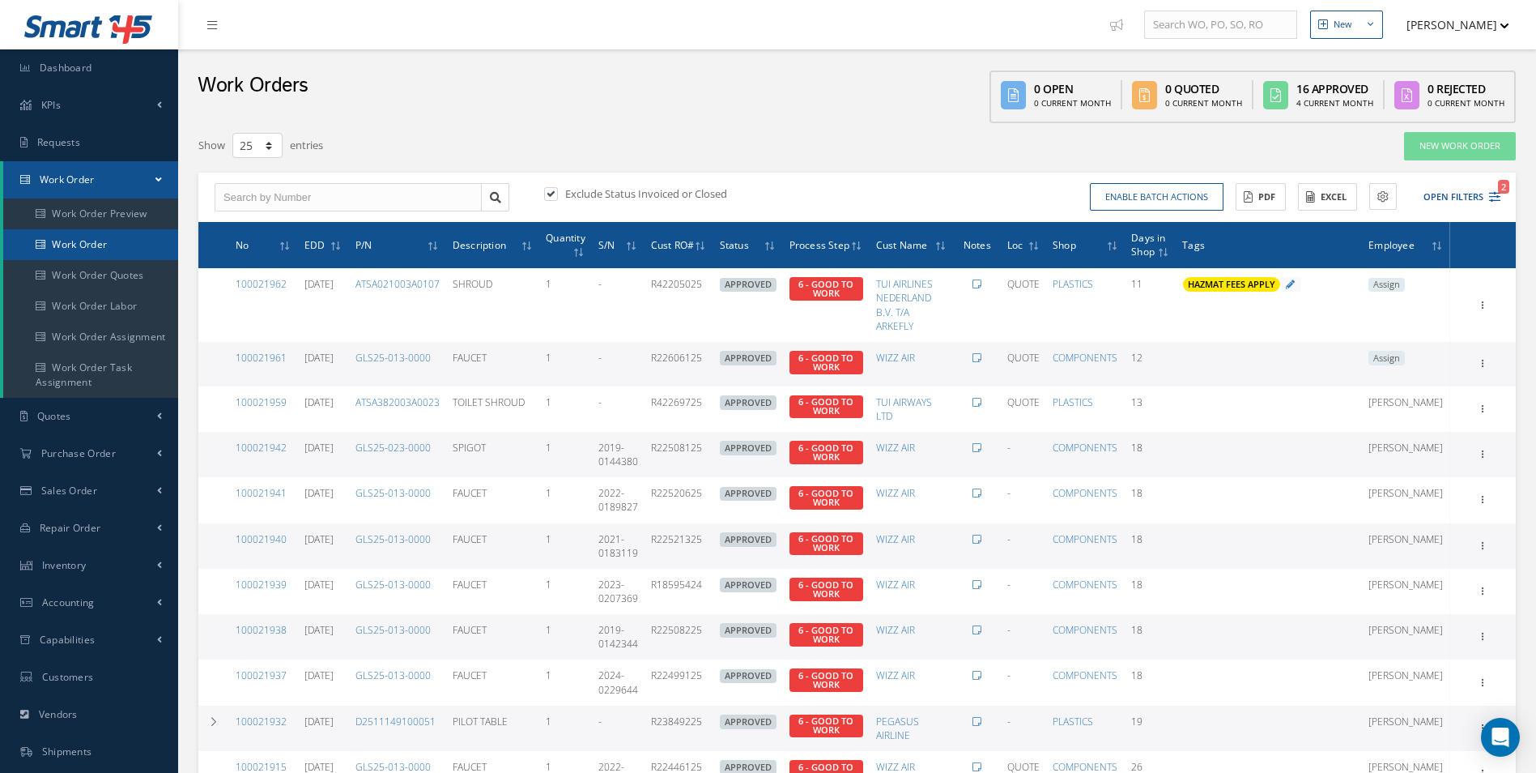
click at [74, 236] on link "Work Order" at bounding box center [90, 244] width 175 height 31
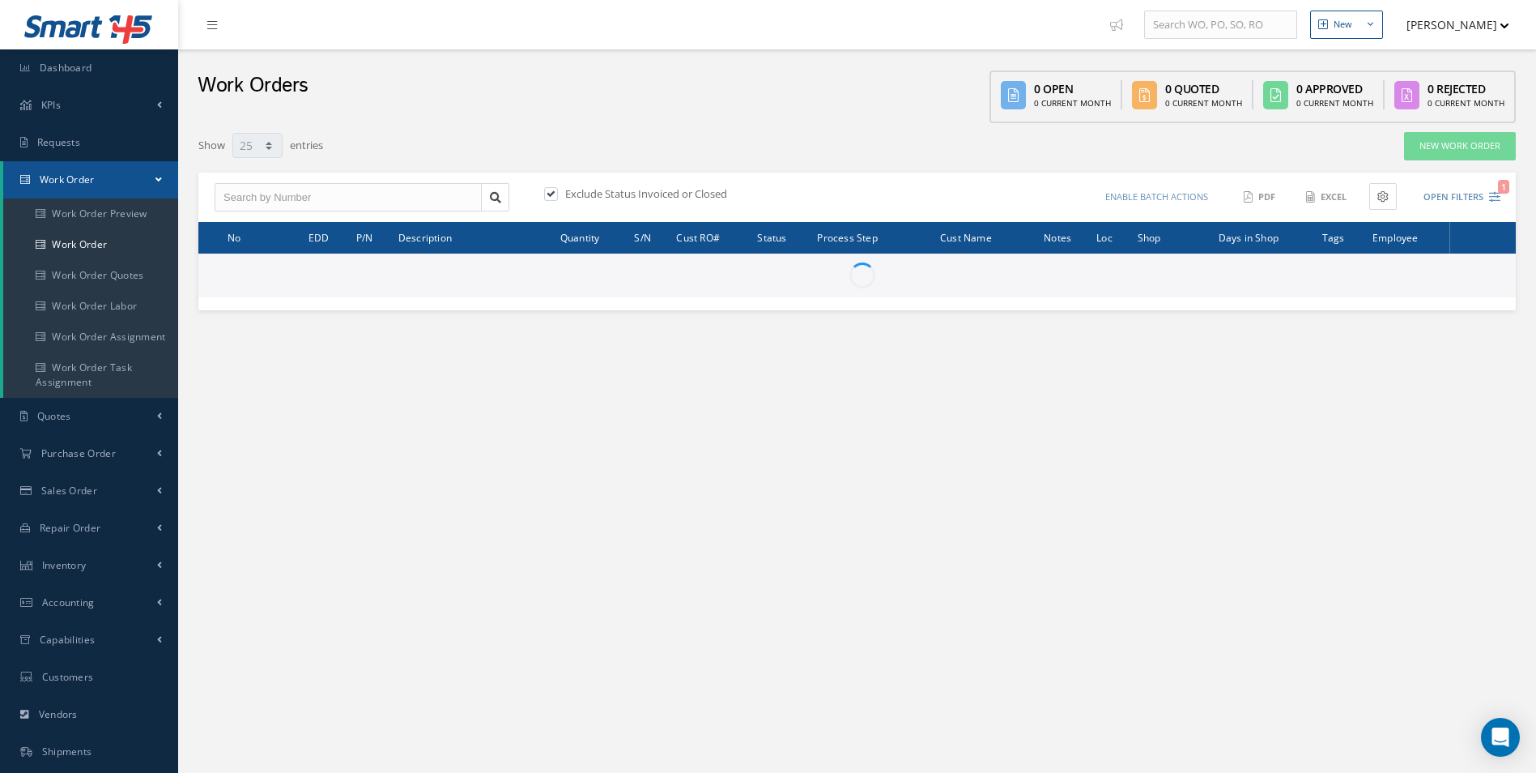
select select "25"
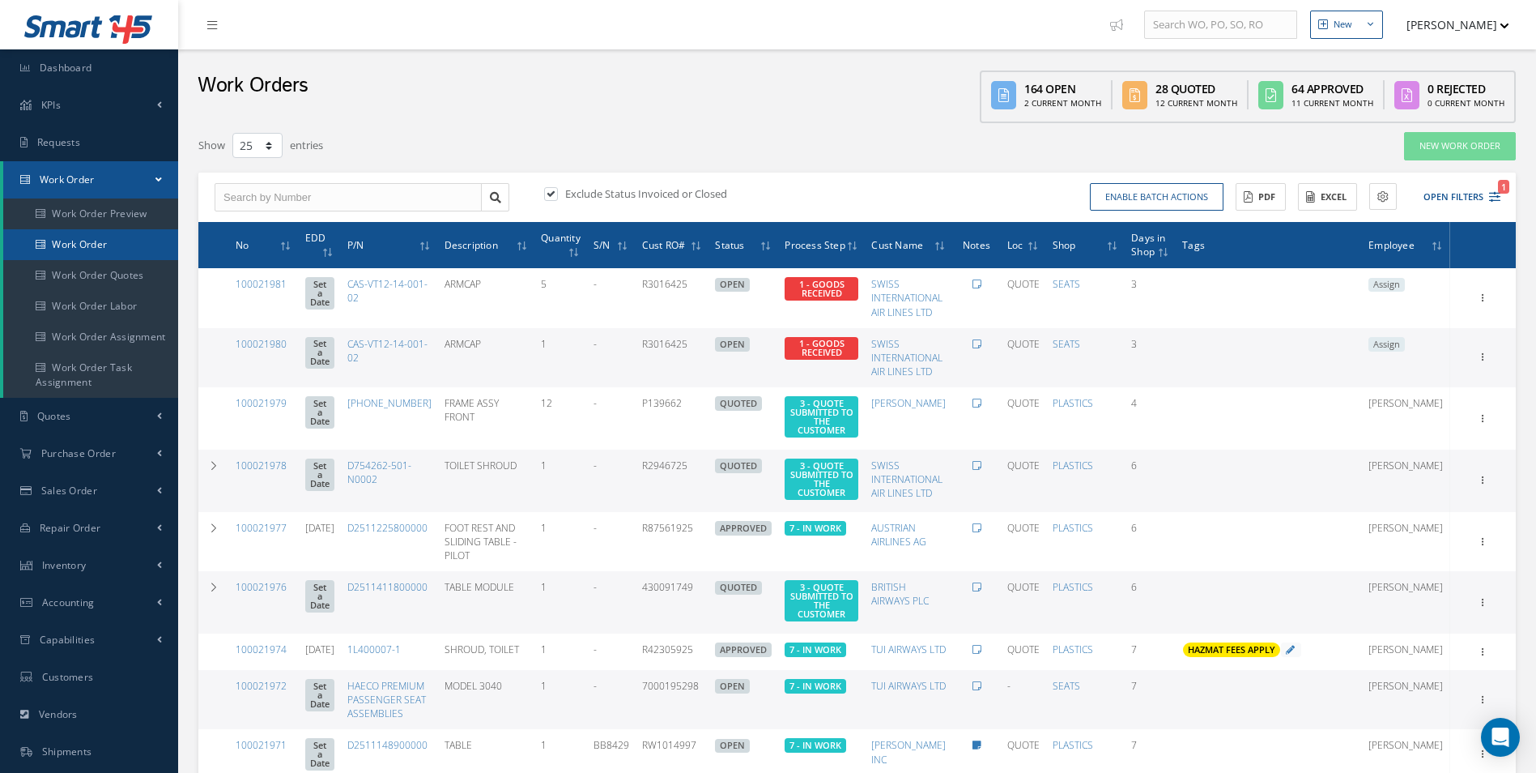
click at [94, 236] on link "Work Order" at bounding box center [90, 244] width 175 height 31
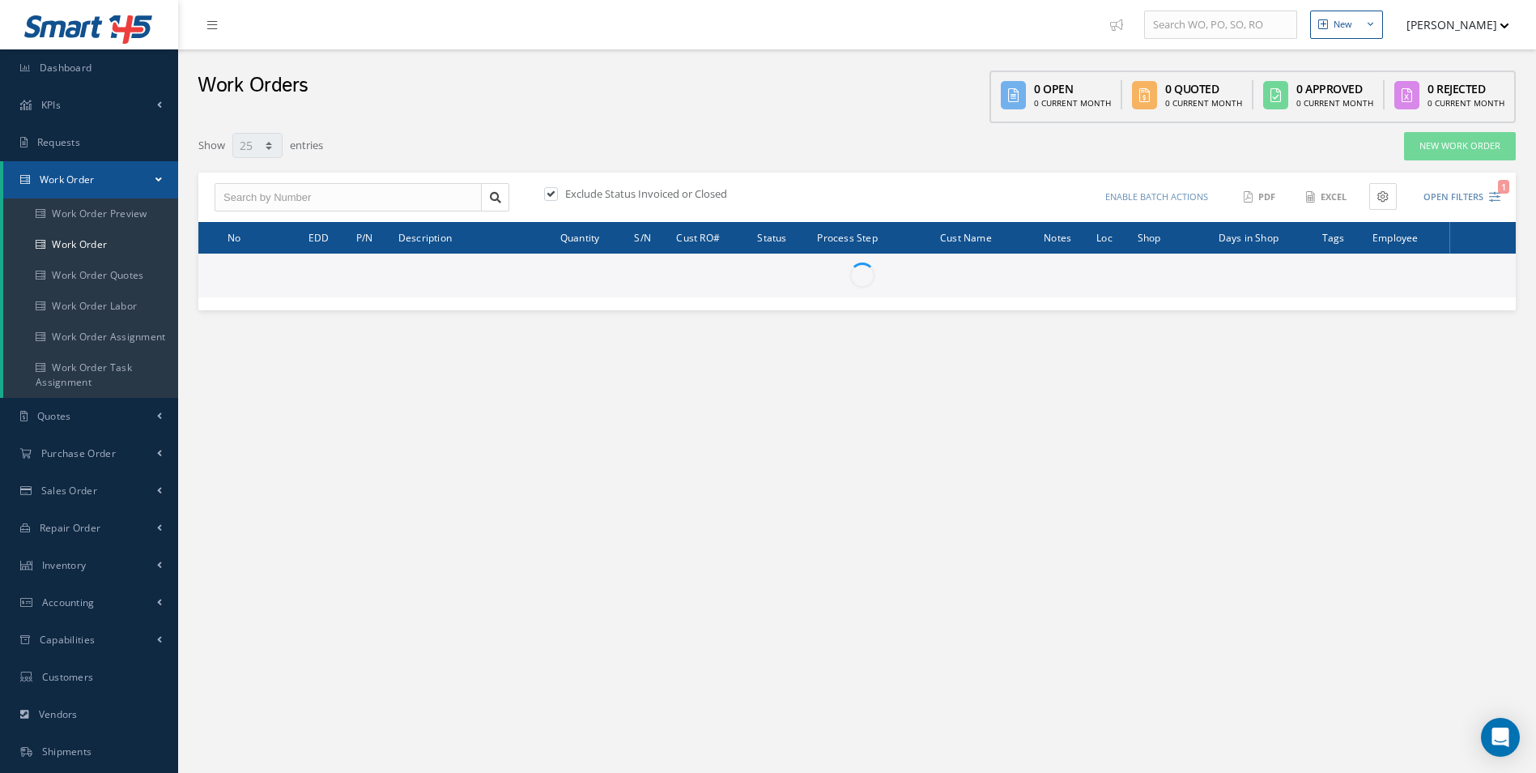
select select "25"
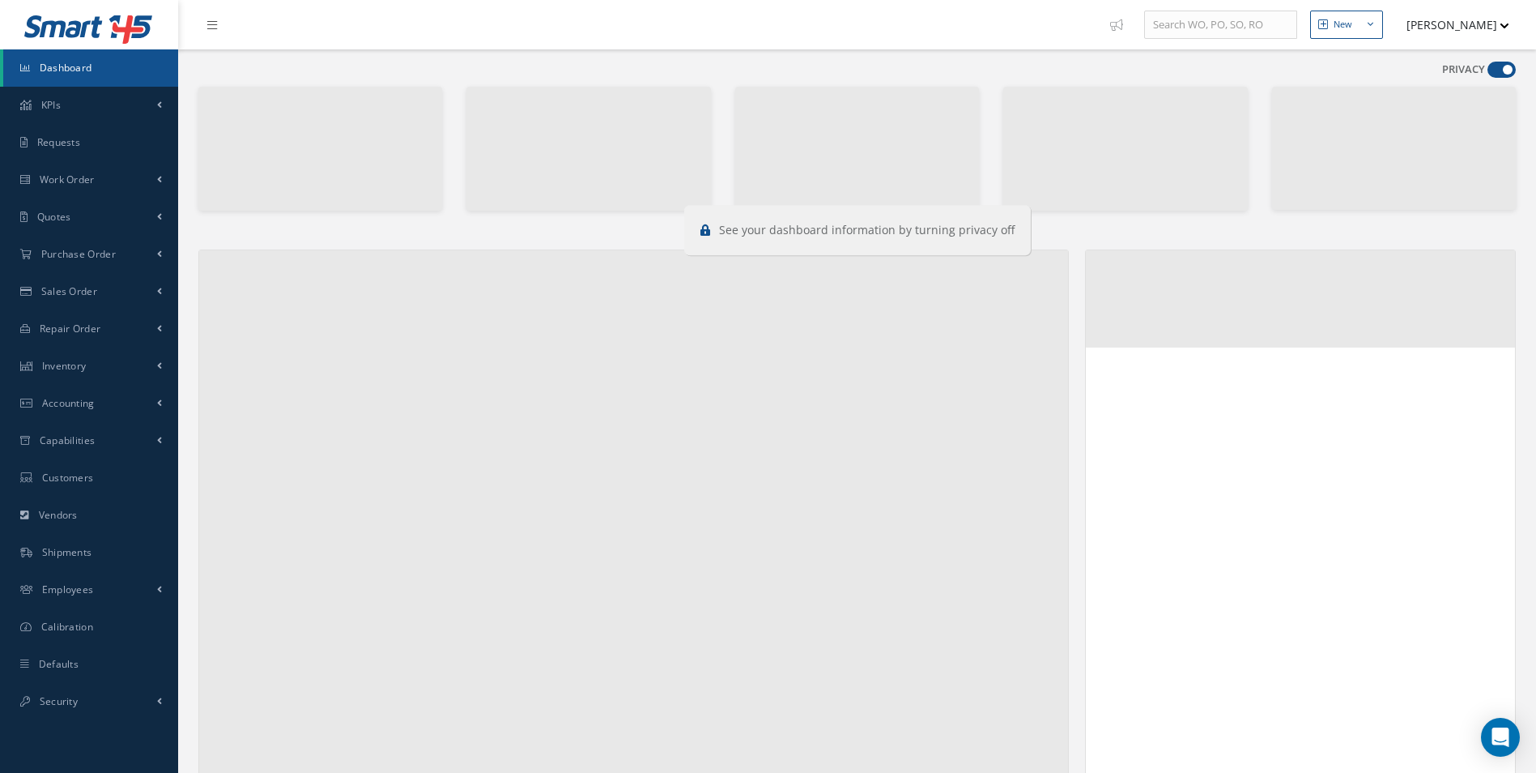
click at [1493, 70] on span at bounding box center [1502, 70] width 28 height 16
click at [1488, 73] on input "checkbox" at bounding box center [1488, 73] width 0 height 0
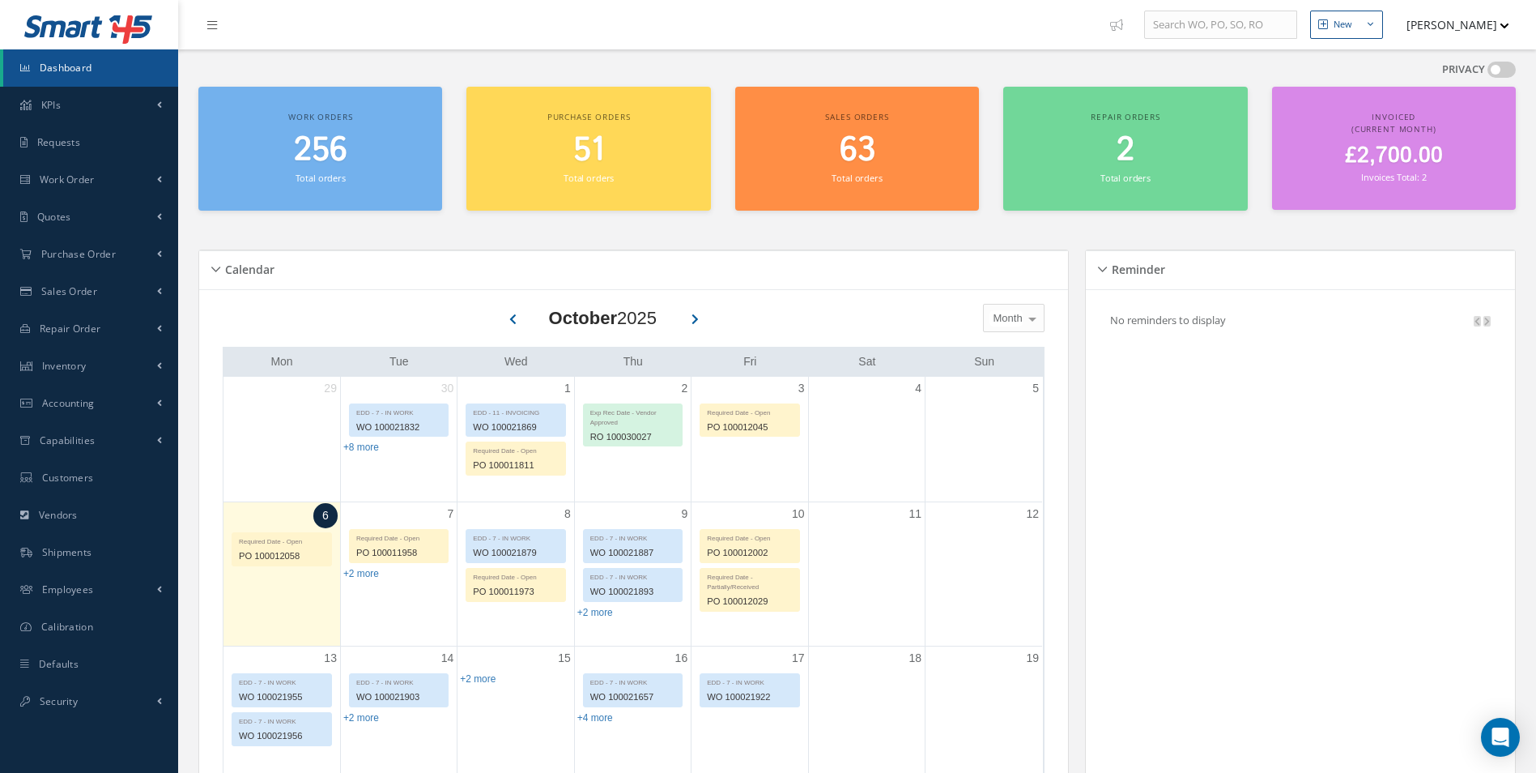
click at [1496, 74] on span at bounding box center [1502, 70] width 28 height 16
click at [1488, 73] on input "checkbox" at bounding box center [1488, 73] width 0 height 0
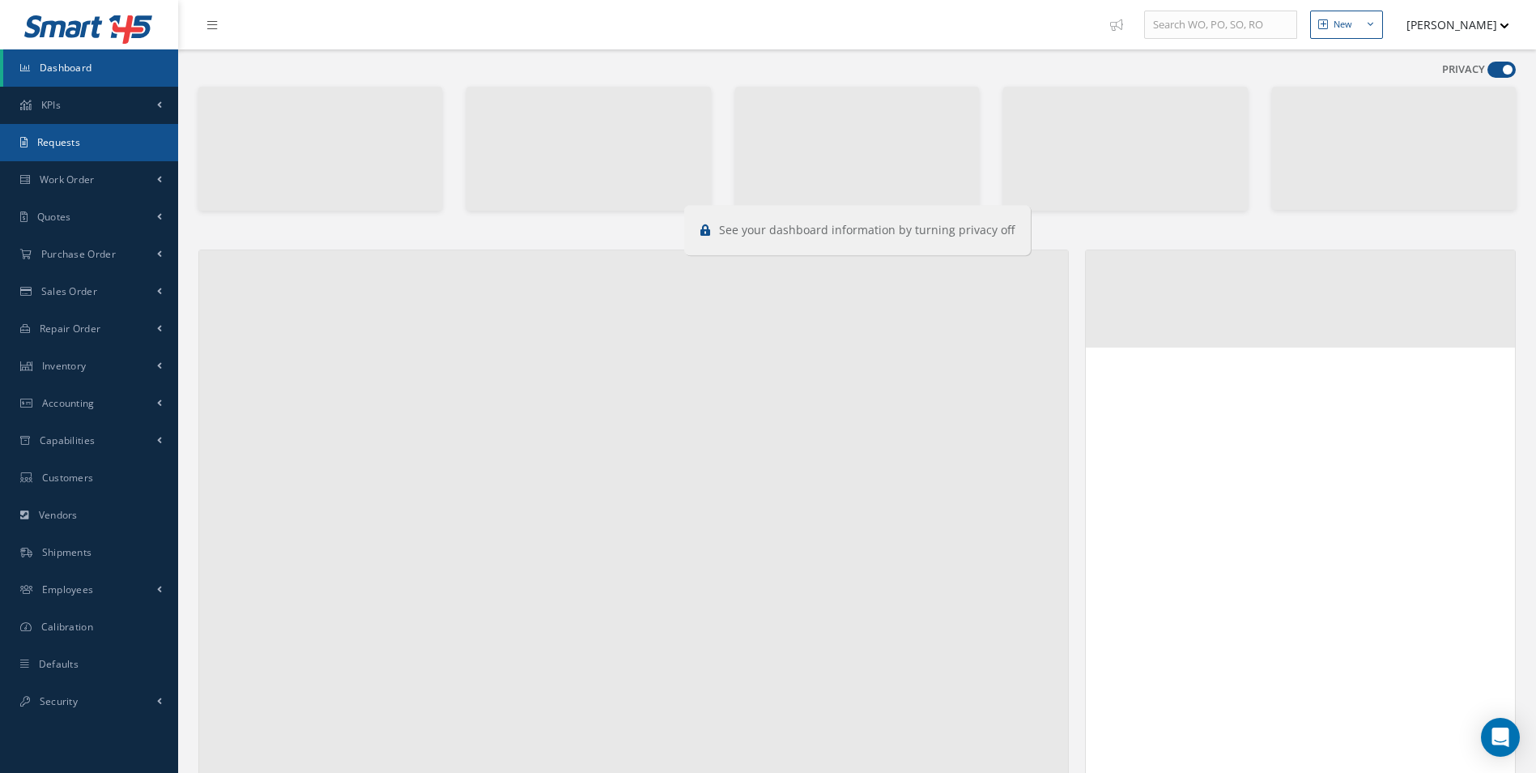
click at [92, 149] on link "Requests" at bounding box center [89, 142] width 178 height 37
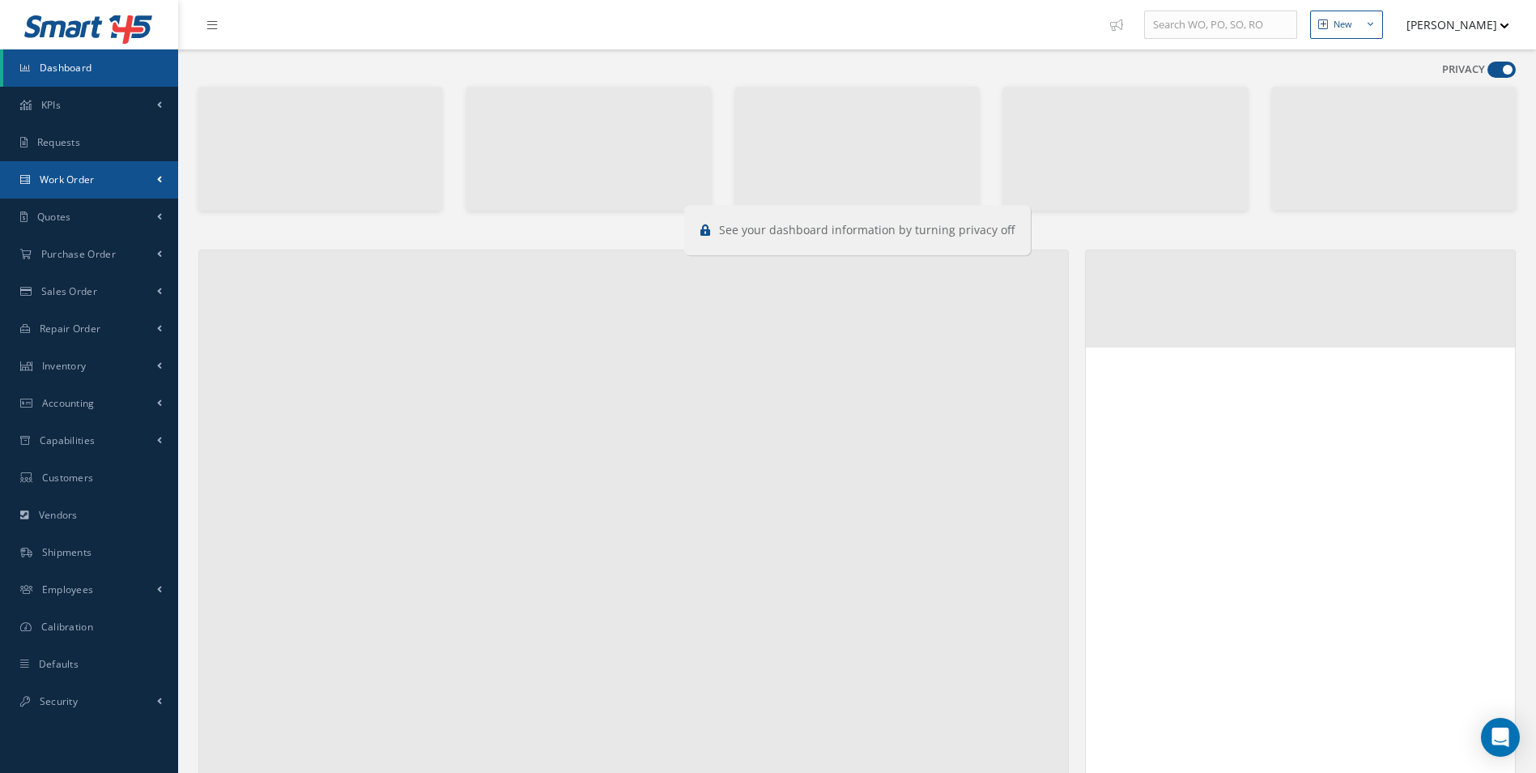
click at [69, 176] on span "Work Order" at bounding box center [67, 179] width 55 height 14
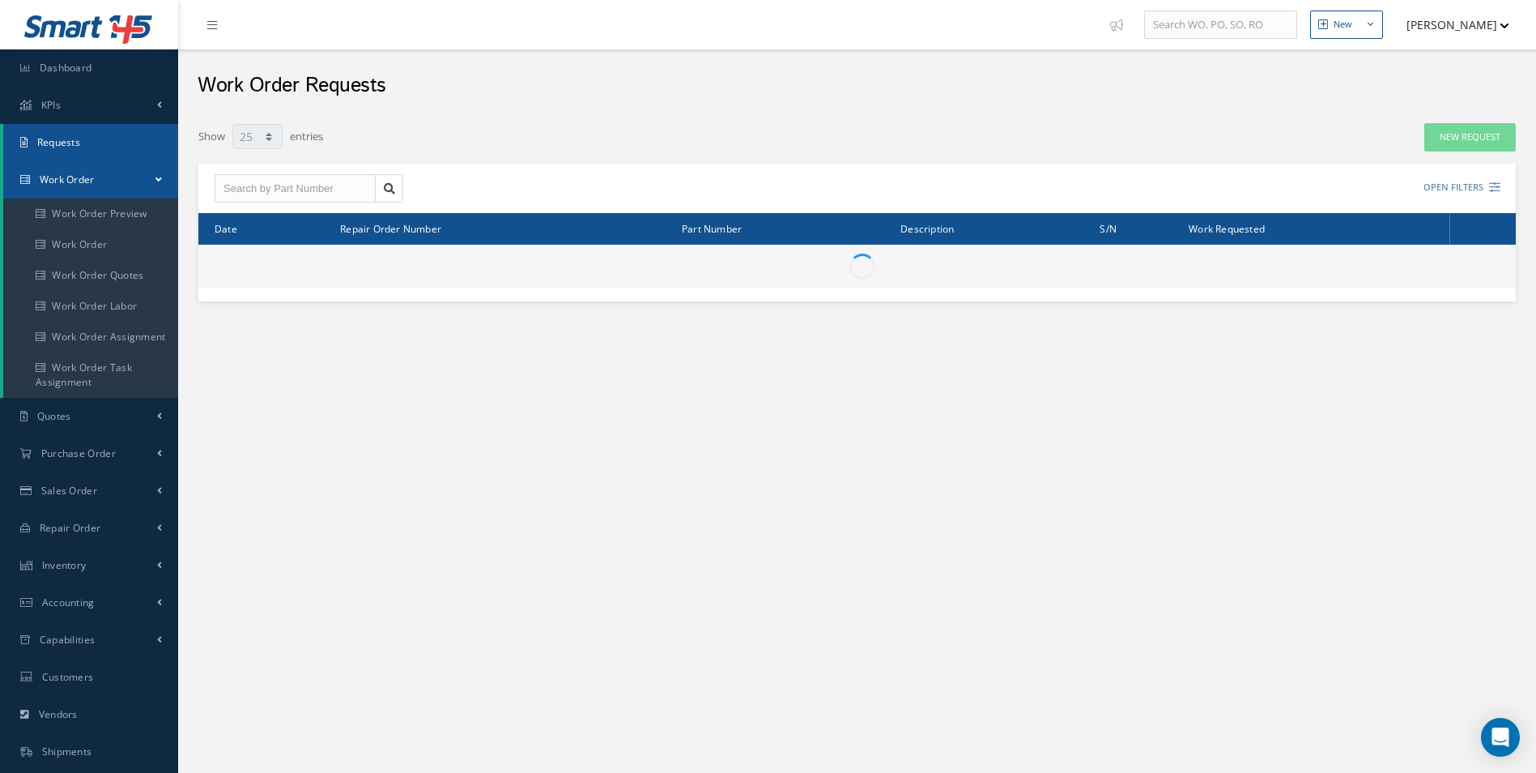
select select "25"
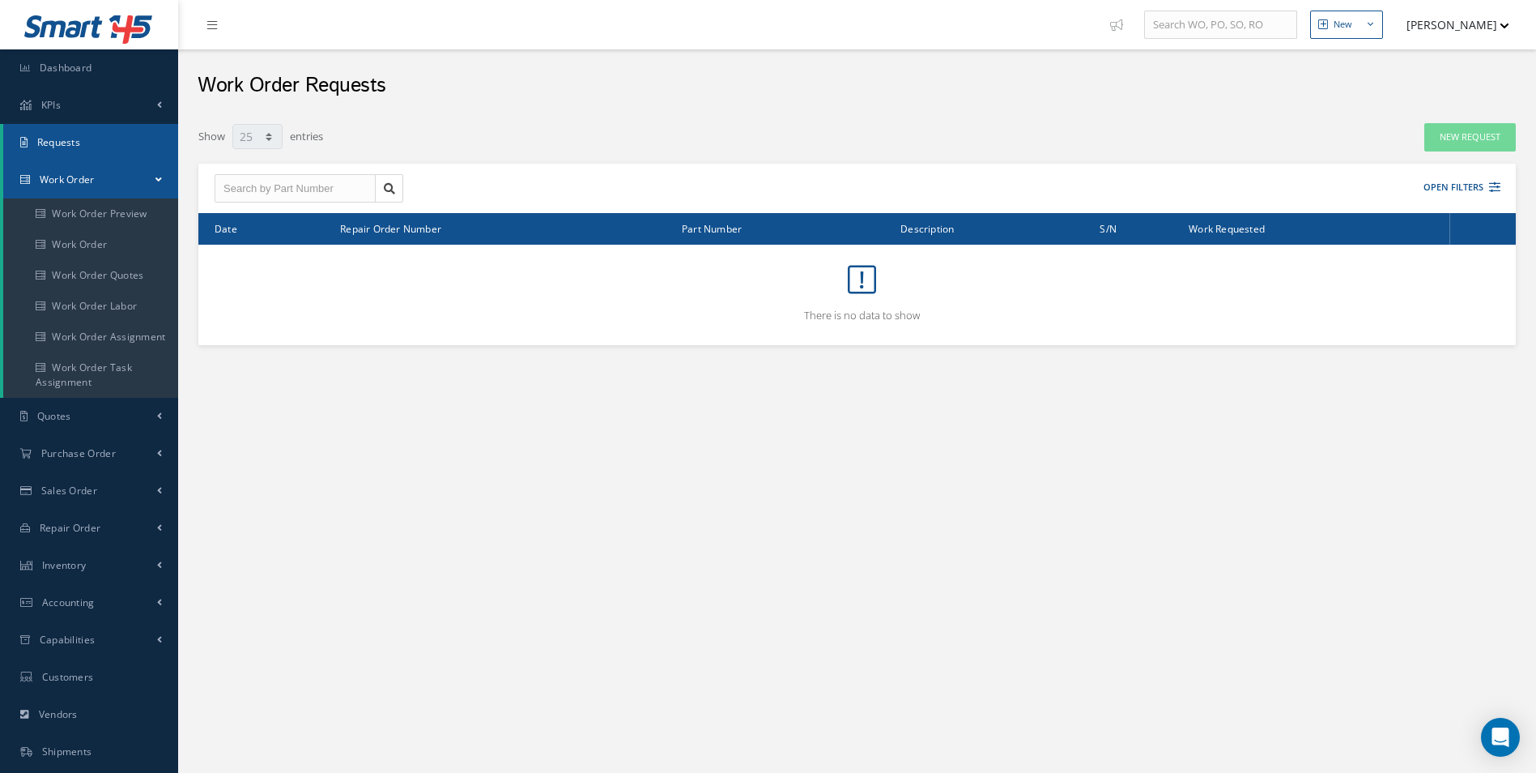
click at [77, 175] on span "Work Order" at bounding box center [67, 179] width 55 height 14
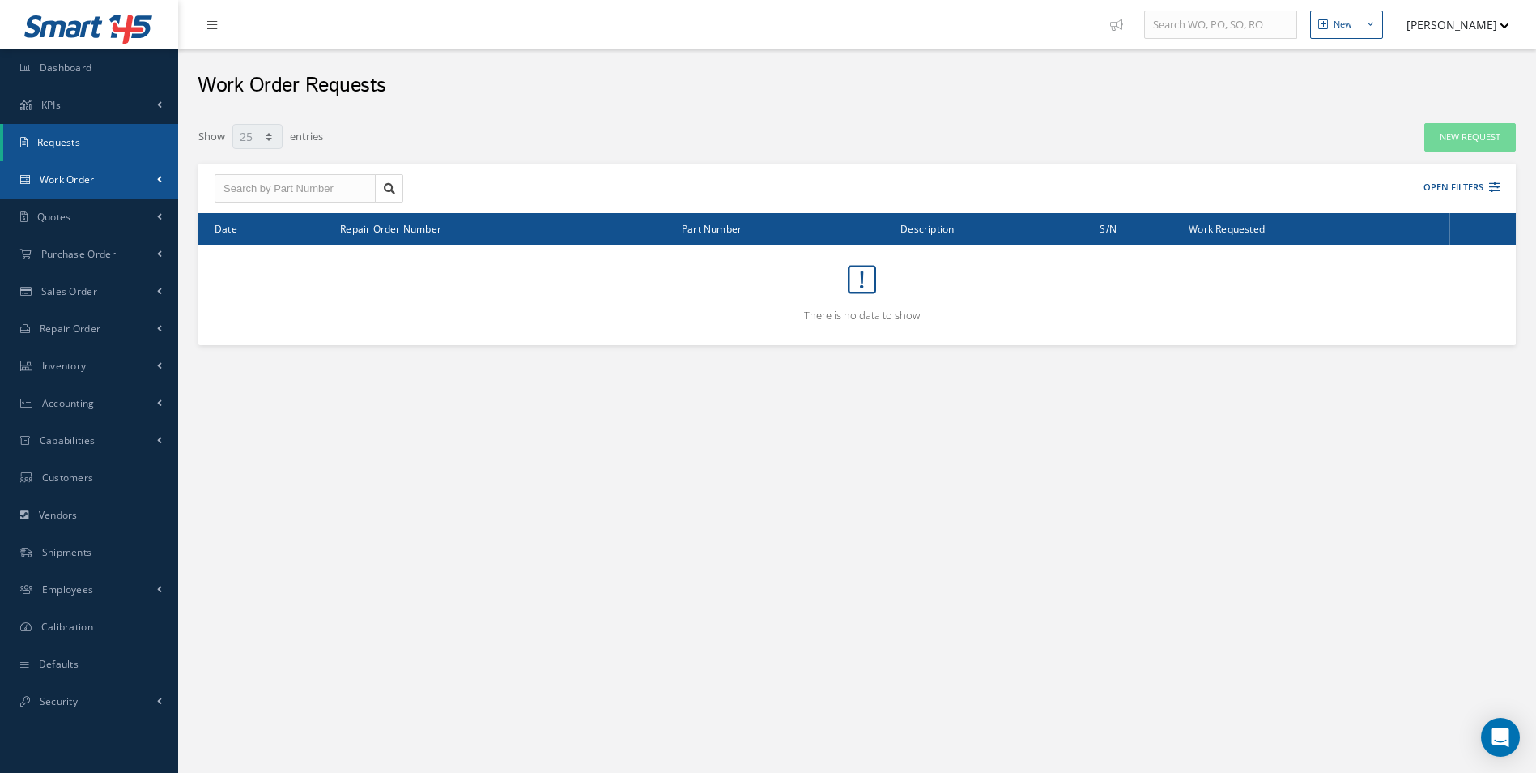
click at [92, 186] on link "Work Order" at bounding box center [89, 179] width 178 height 37
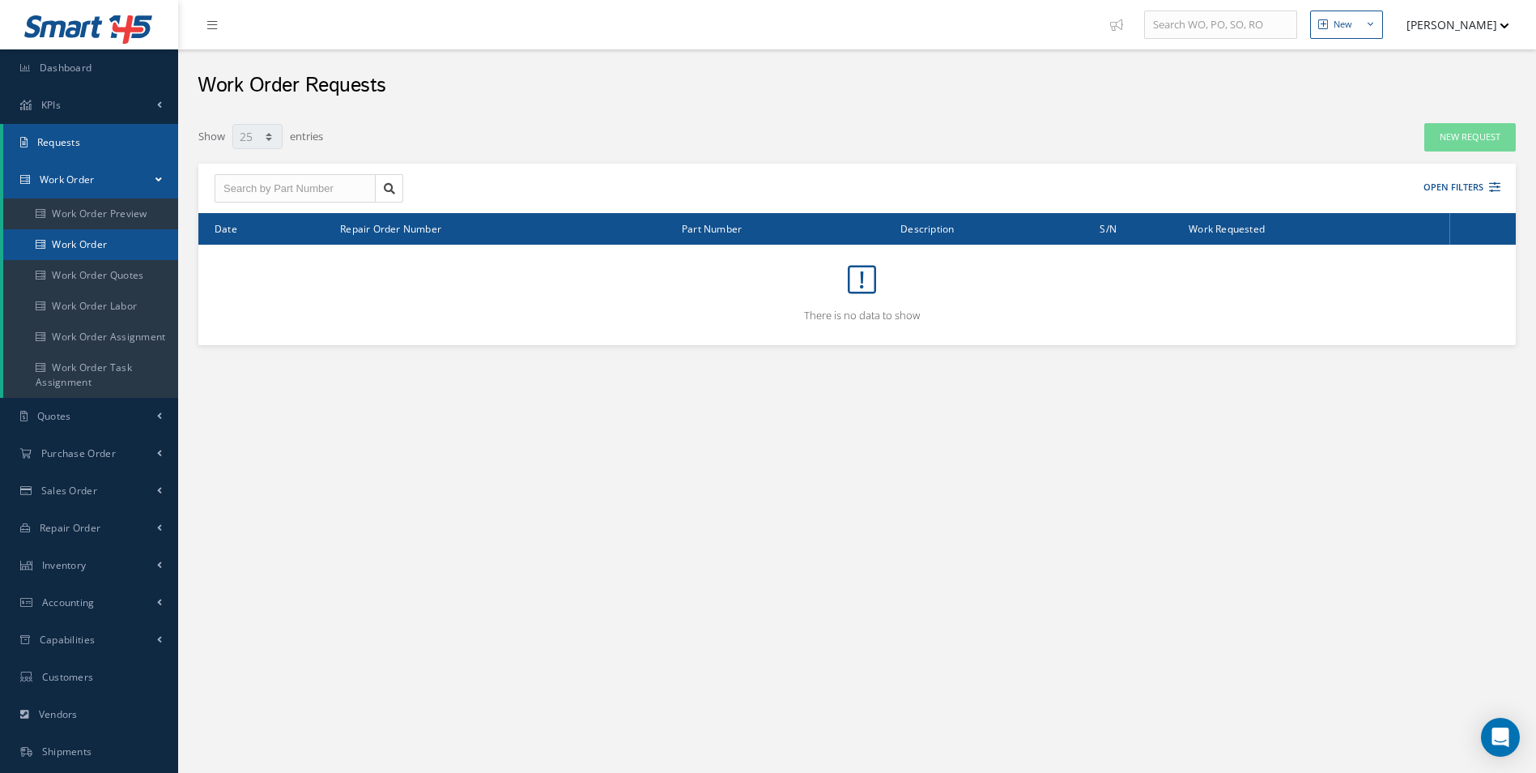
click at [87, 243] on link "Work Order" at bounding box center [92, 244] width 178 height 31
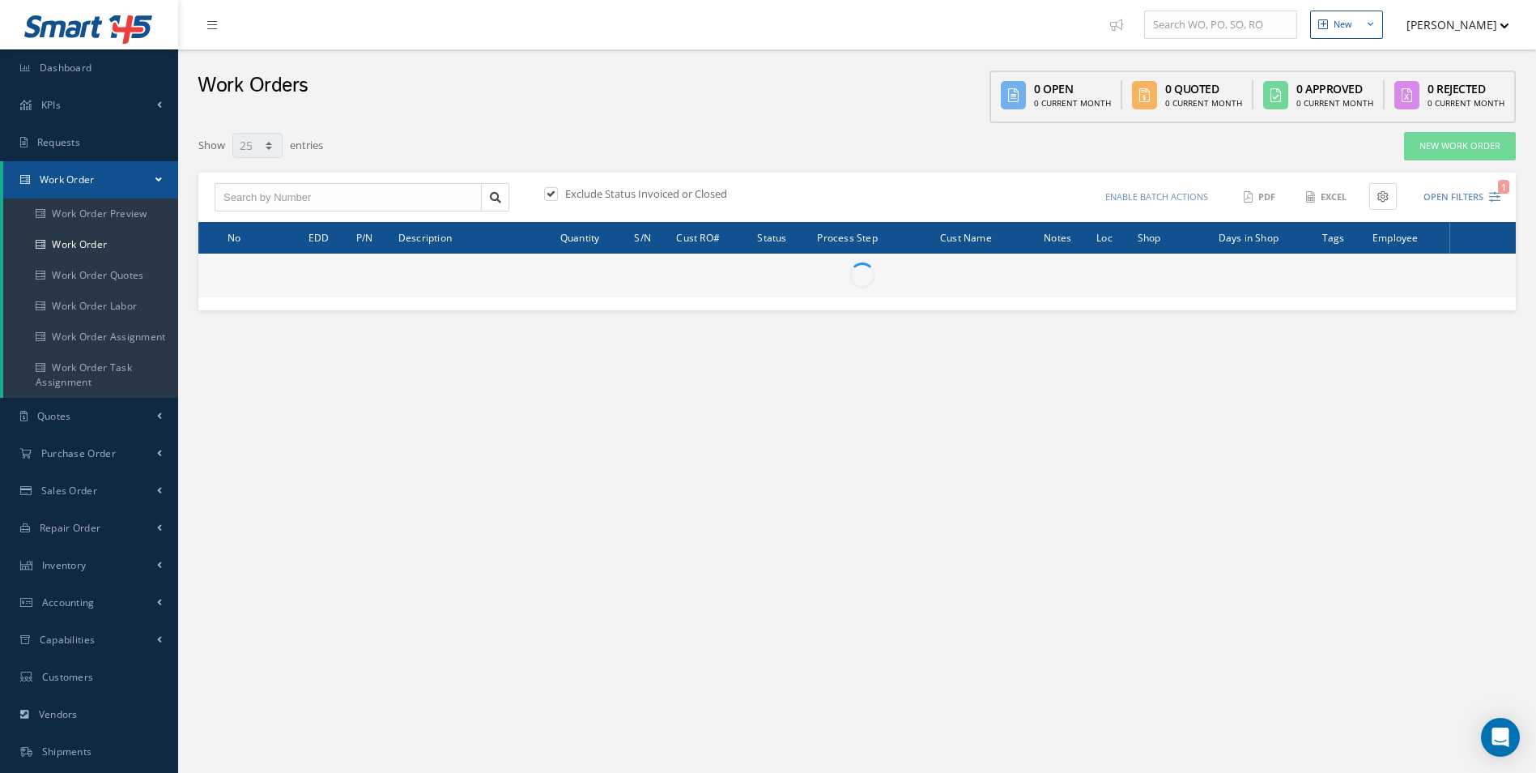
select select "25"
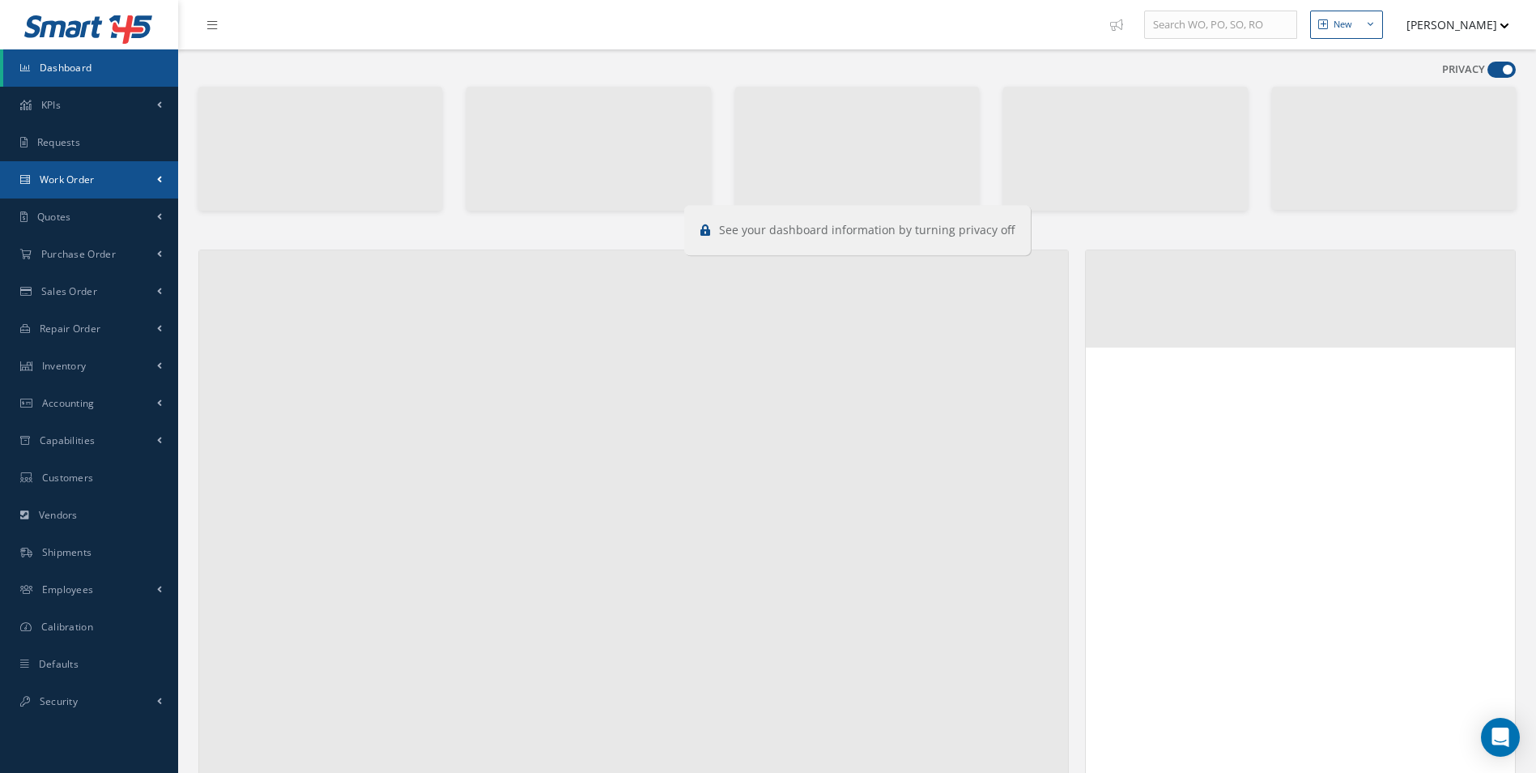
drag, startPoint x: 60, startPoint y: 184, endPoint x: 67, endPoint y: 192, distance: 10.9
click at [60, 184] on span "Work Order" at bounding box center [67, 179] width 55 height 14
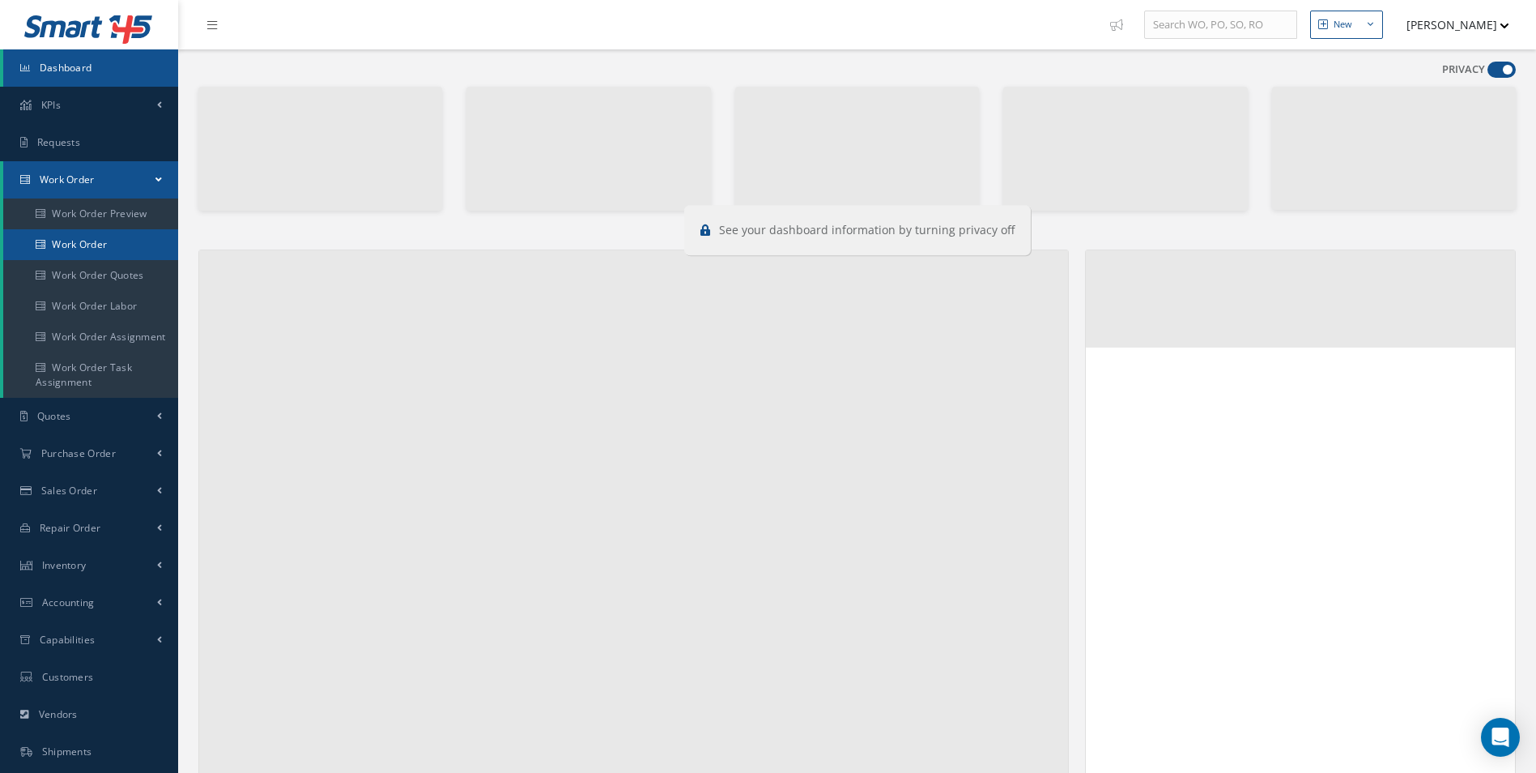
click at [75, 235] on link "Work Order" at bounding box center [92, 244] width 178 height 31
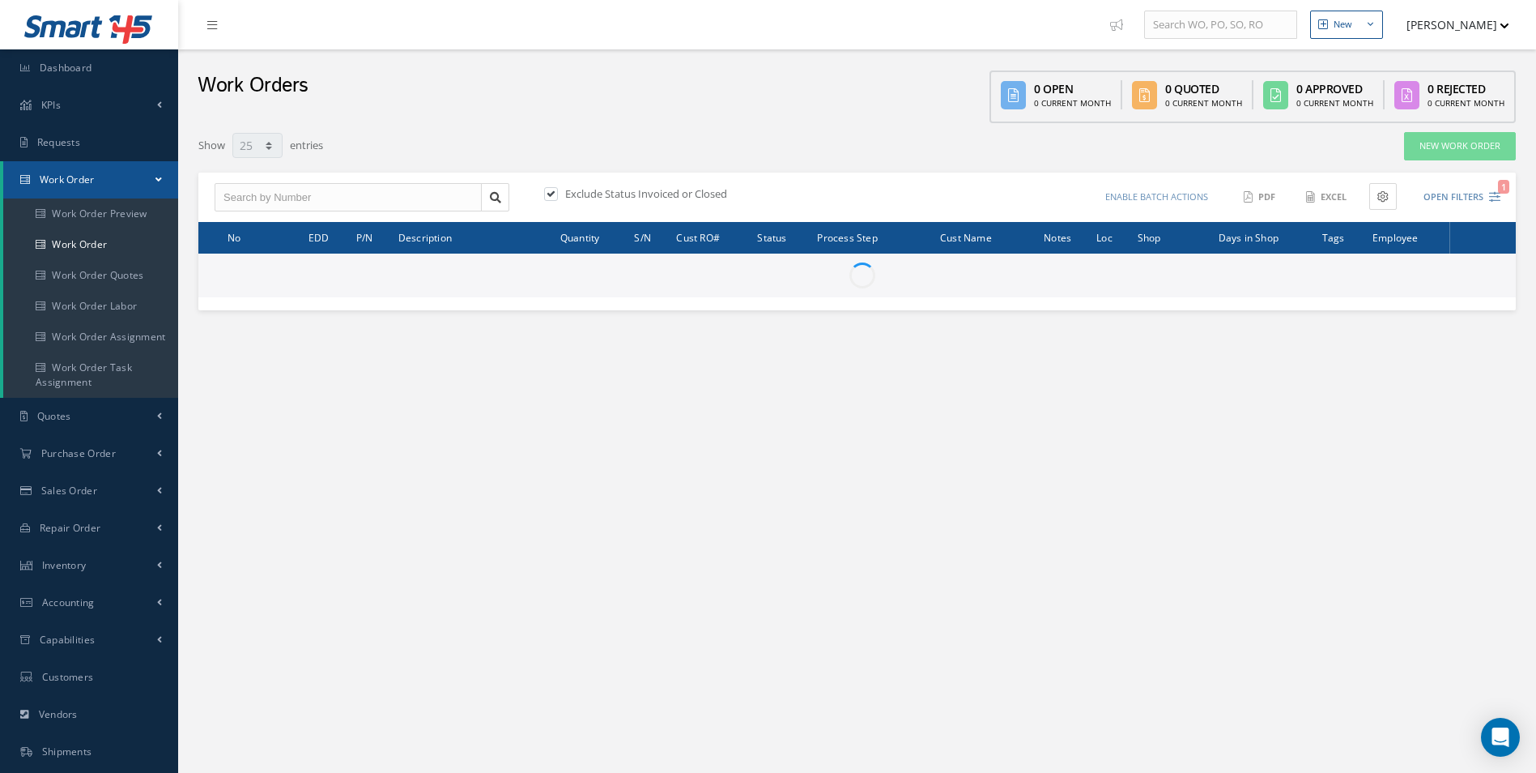
select select "25"
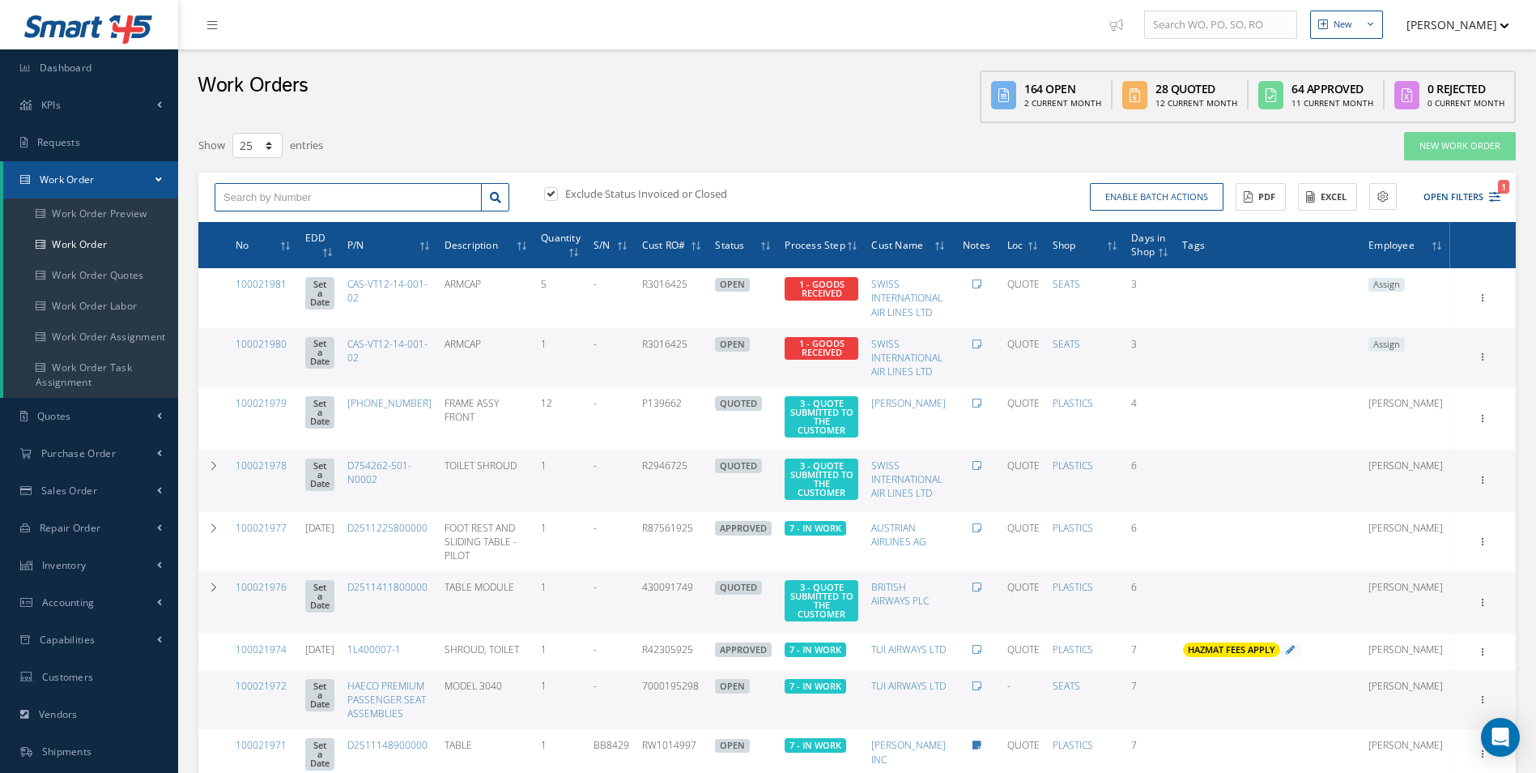
click at [251, 194] on input "text" at bounding box center [348, 197] width 267 height 29
type input "100021879"
click at [264, 218] on div "100021879" at bounding box center [347, 226] width 249 height 16
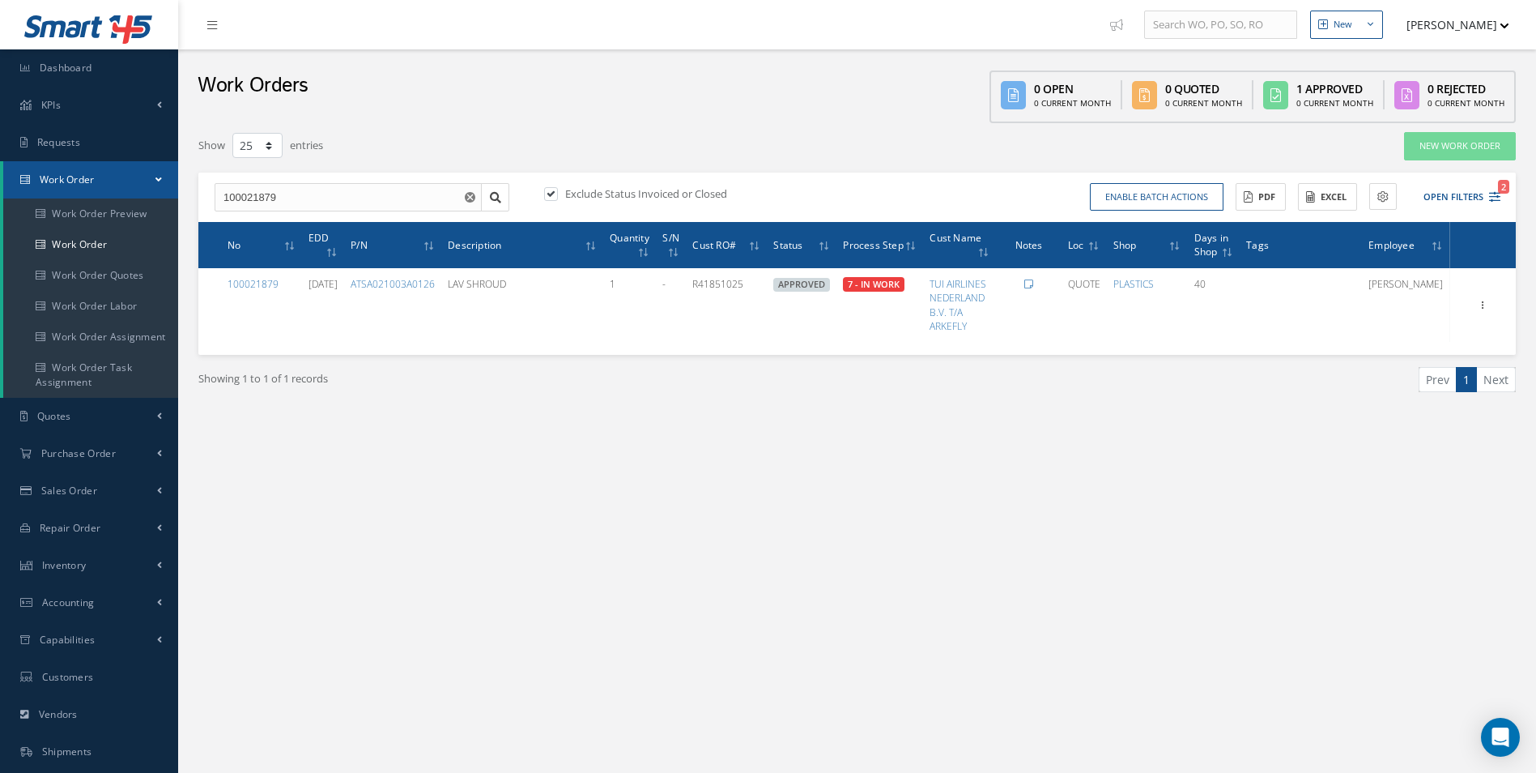
click at [1272, 451] on div "Filters WO Number 100021879 Part Number Description Serial Number - BER CERTIFI…" at bounding box center [857, 294] width 1334 height 343
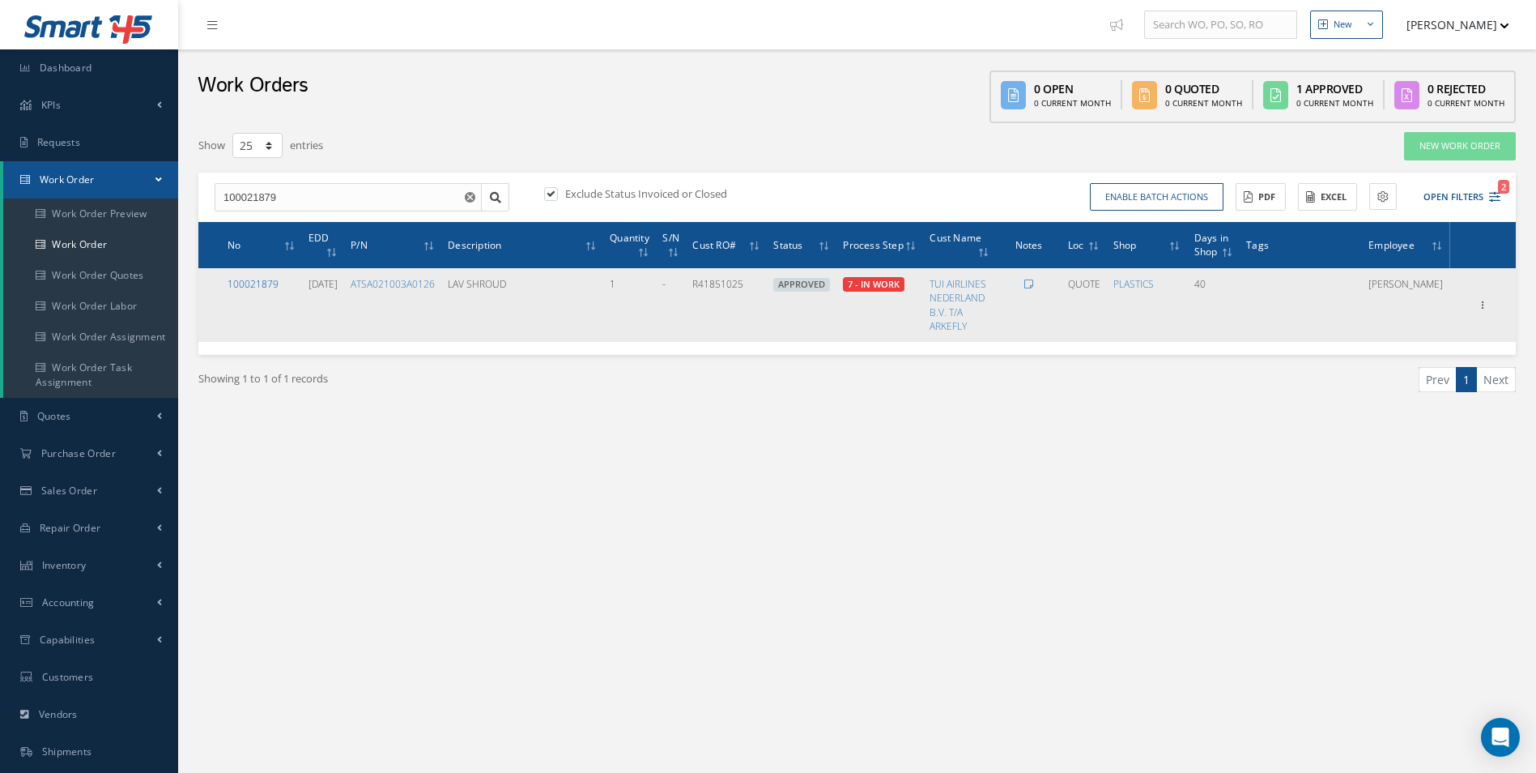
click at [257, 280] on link "100021879" at bounding box center [253, 284] width 51 height 14
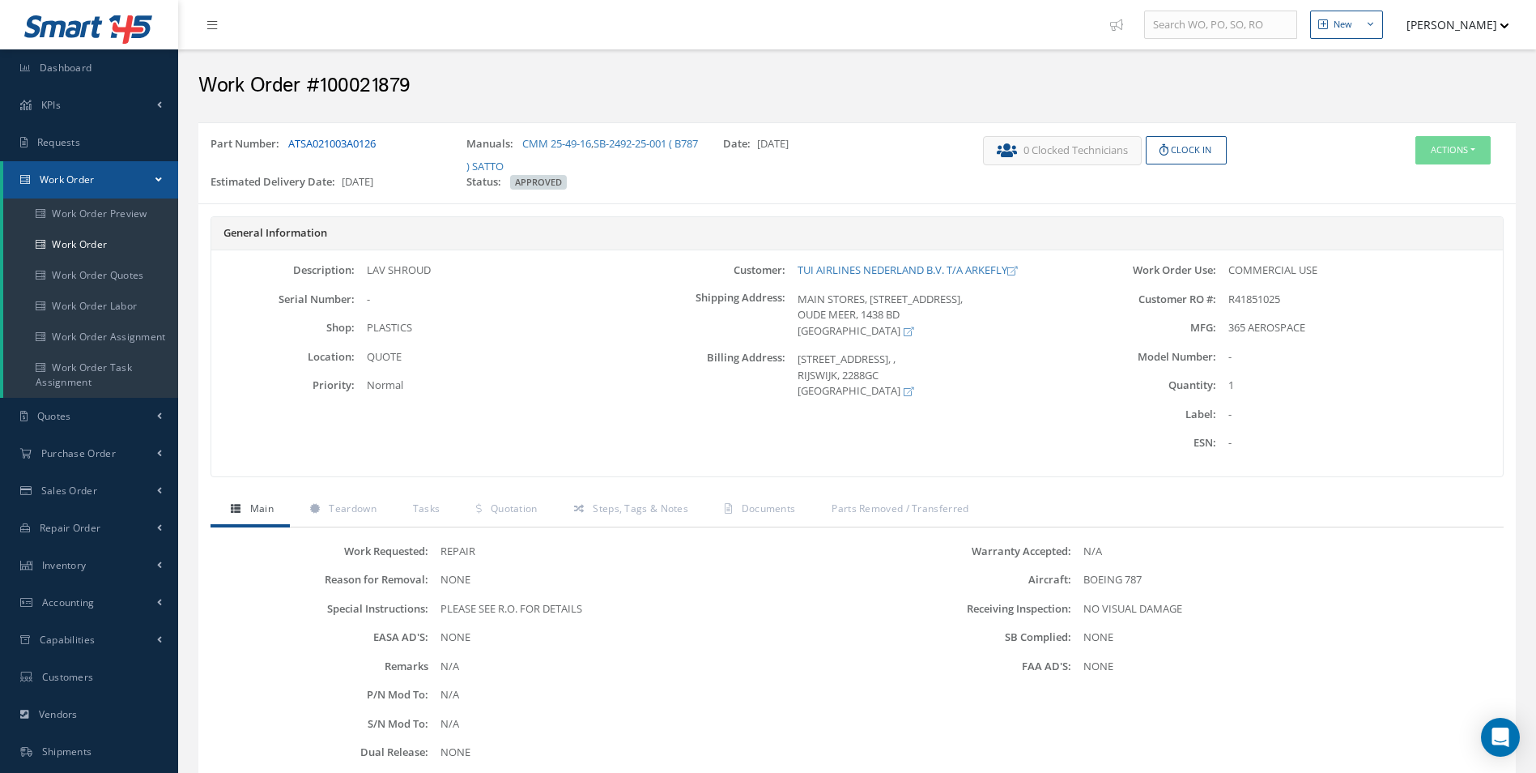
drag, startPoint x: 392, startPoint y: 148, endPoint x: 289, endPoint y: 147, distance: 102.9
click at [289, 147] on div "Part Number: ATSA021003A0126" at bounding box center [326, 155] width 256 height 38
drag, startPoint x: 340, startPoint y: 505, endPoint x: 399, endPoint y: 505, distance: 59.1
click at [341, 505] on span "Teardown" at bounding box center [352, 508] width 47 height 14
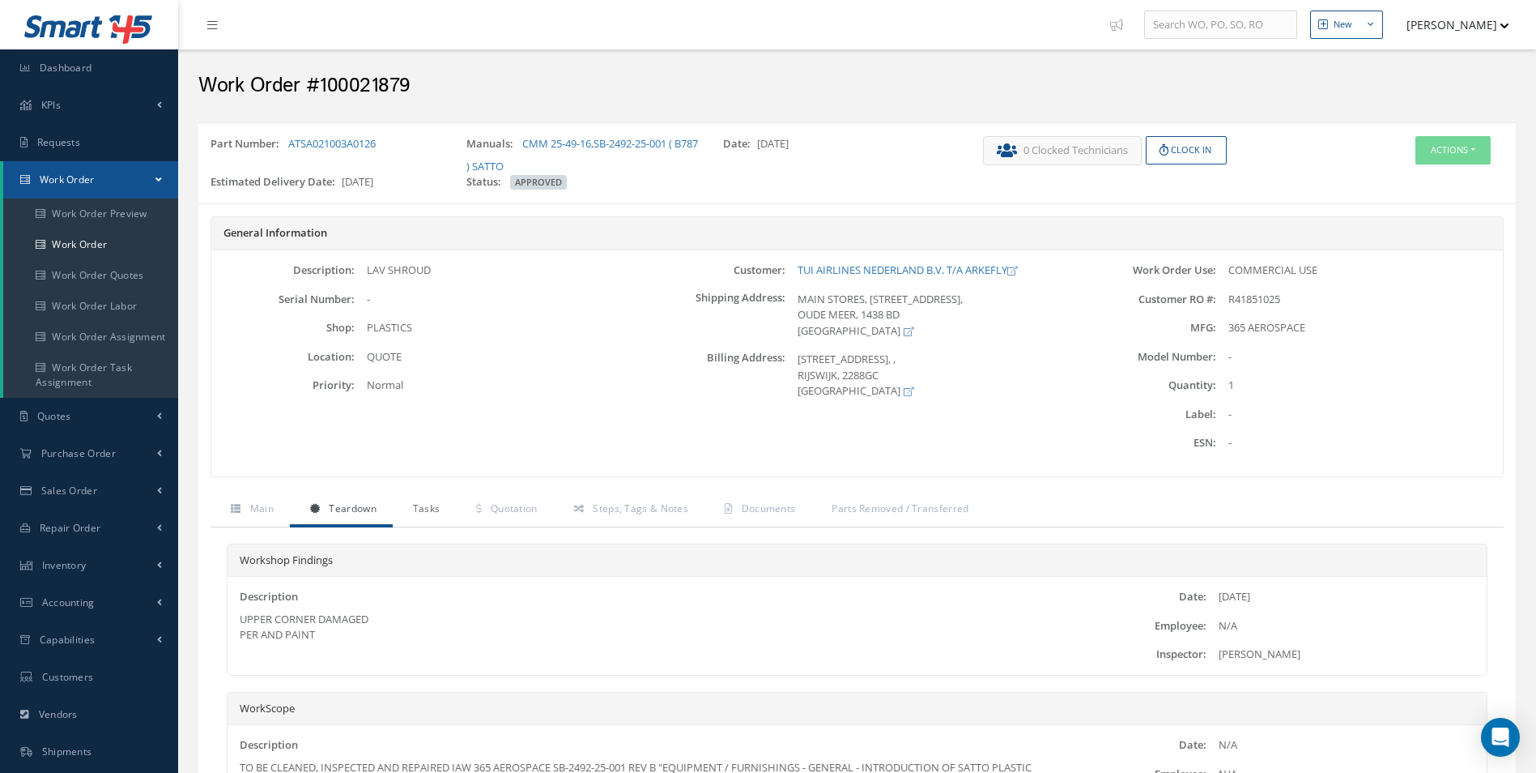
click at [445, 507] on link "Tasks" at bounding box center [425, 510] width 64 height 34
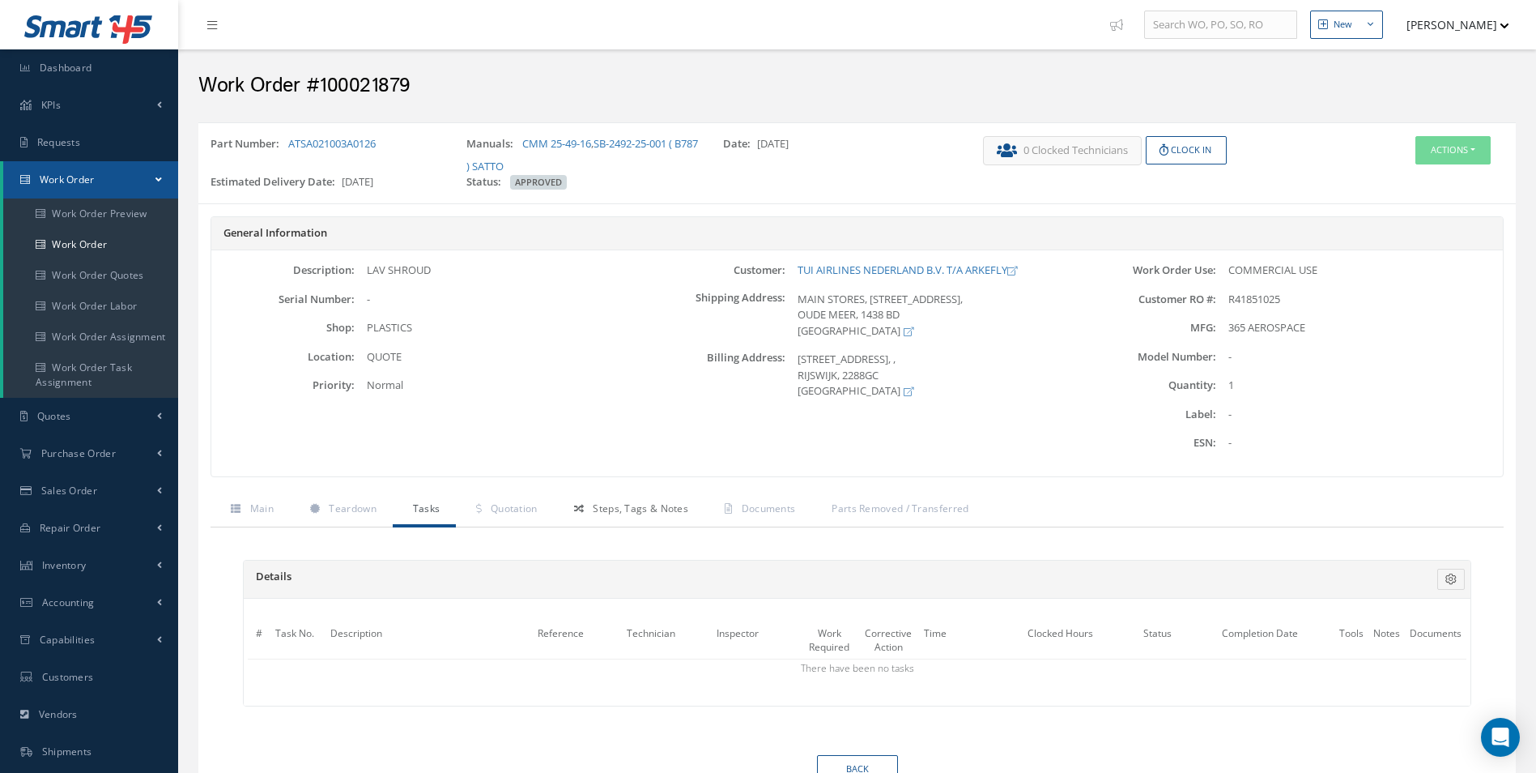
click at [639, 510] on span "Steps, Tags & Notes" at bounding box center [641, 508] width 96 height 14
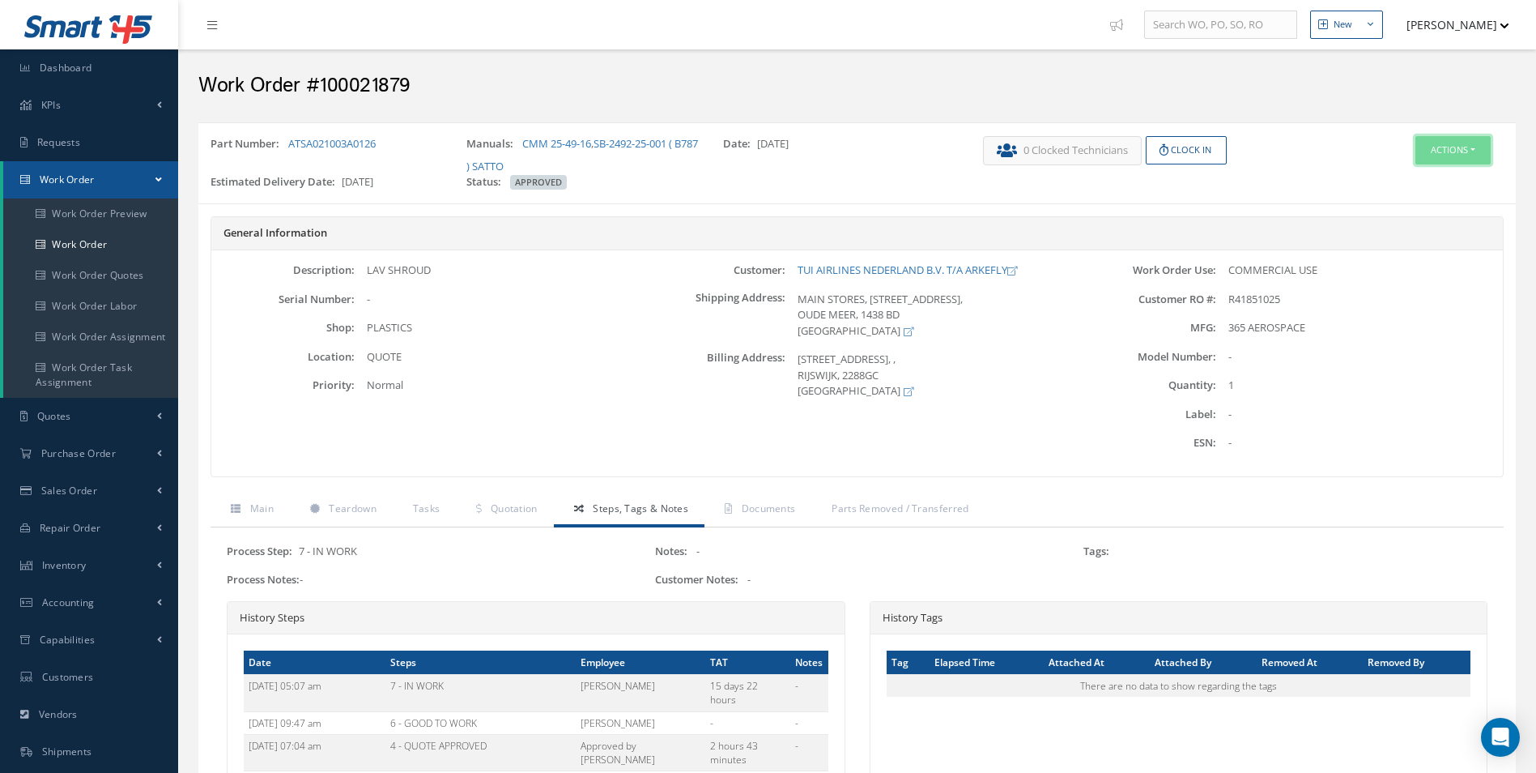
click at [1471, 150] on button "Actions" at bounding box center [1452, 150] width 75 height 28
click at [1404, 182] on link "Edit" at bounding box center [1429, 181] width 130 height 22
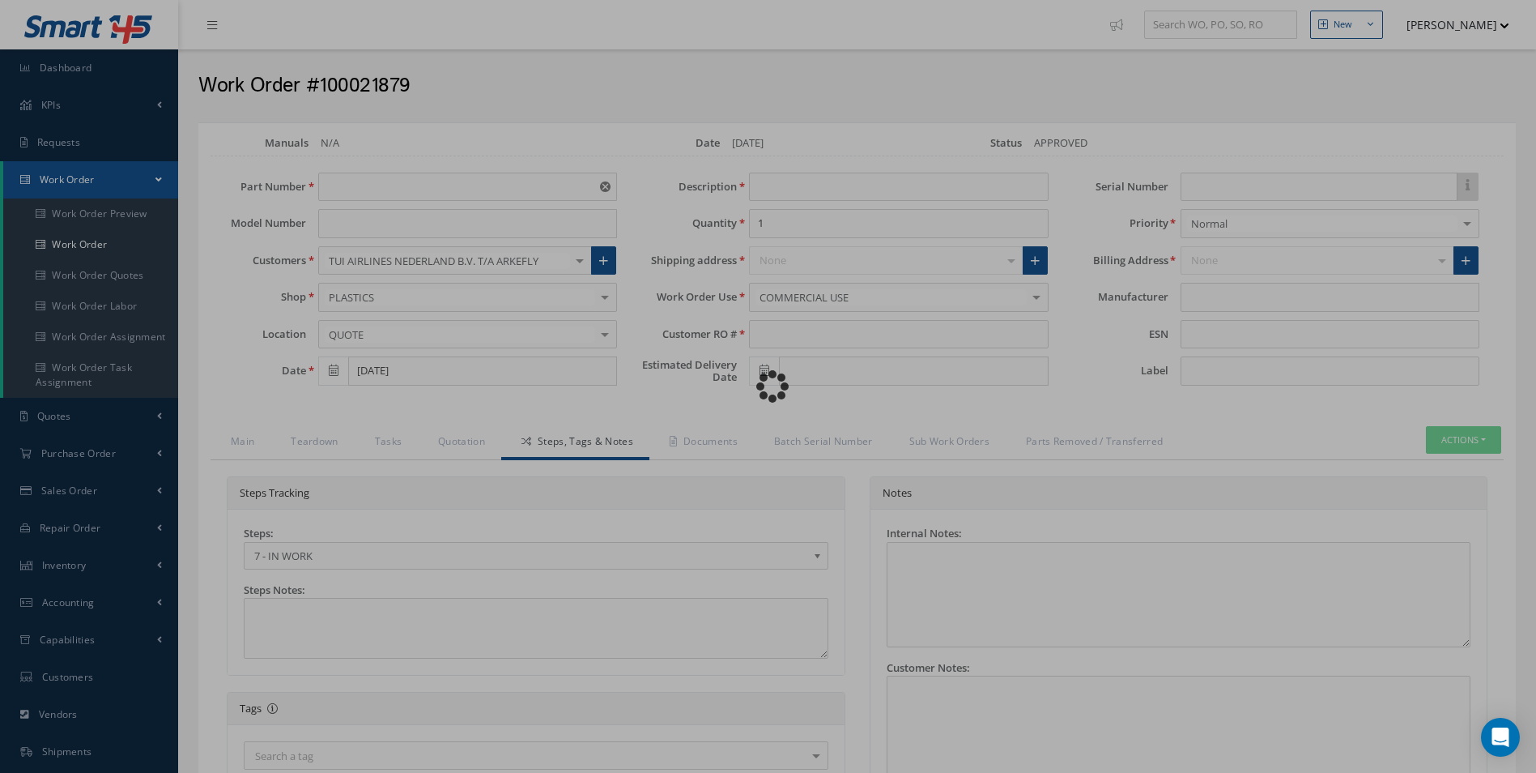
type input "ATSA021003A0126"
type input "[DATE]"
type input "LAV SHROUD"
type input "R41851025"
type input "[DATE]"
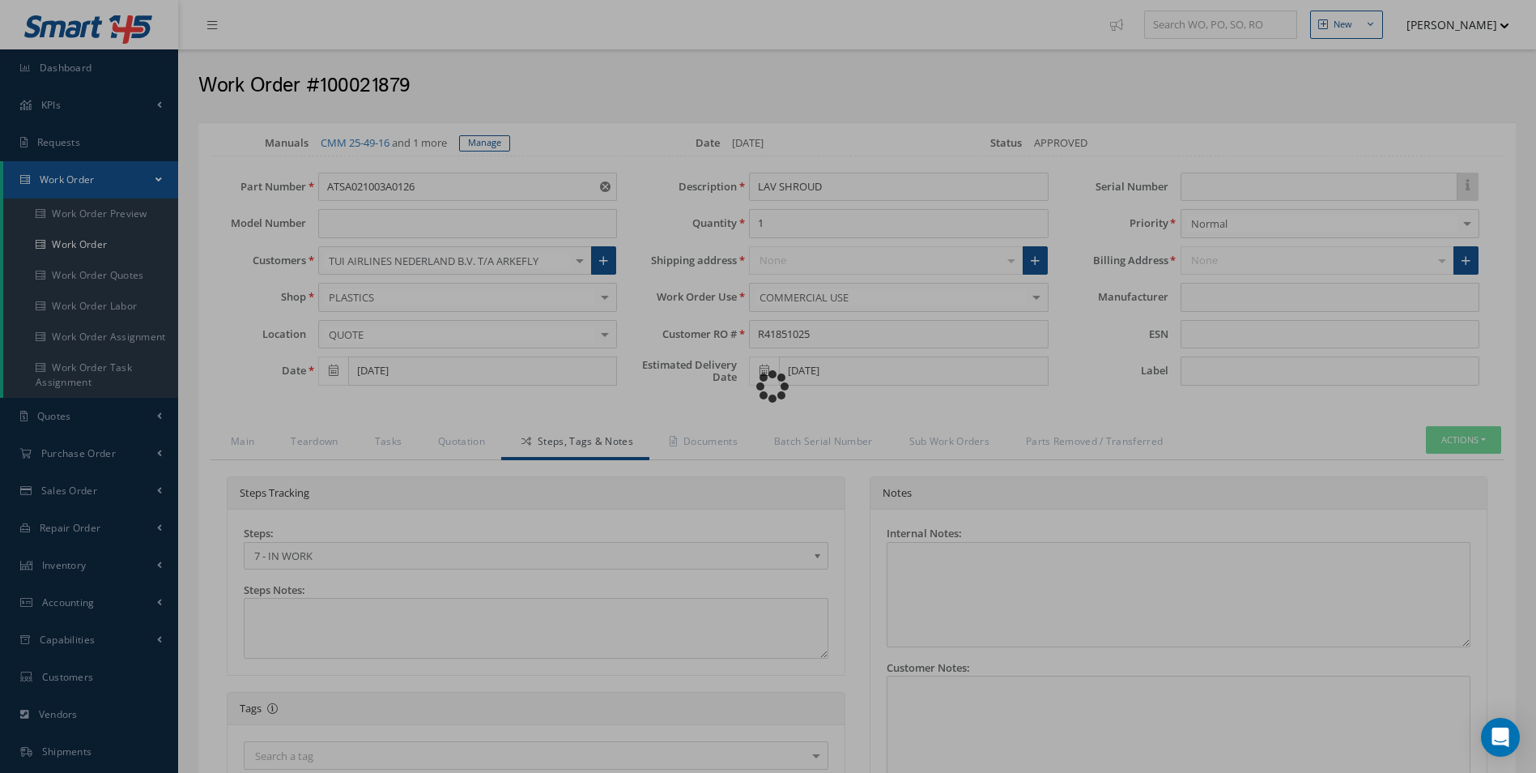
type input "365 AEROSPACE"
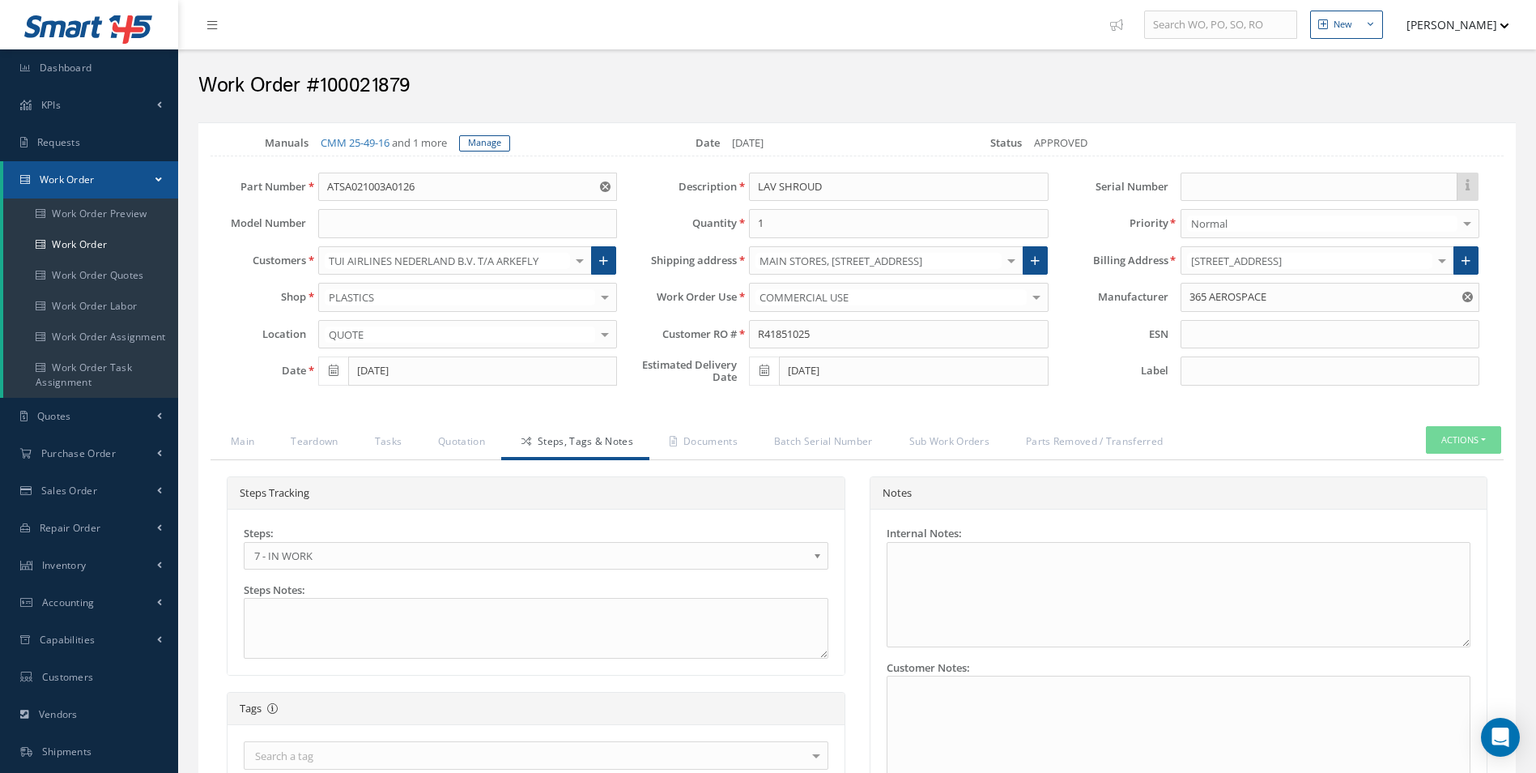
click at [300, 562] on span "7 - IN WORK" at bounding box center [530, 555] width 553 height 19
click at [697, 429] on link "Documents" at bounding box center [701, 443] width 104 height 34
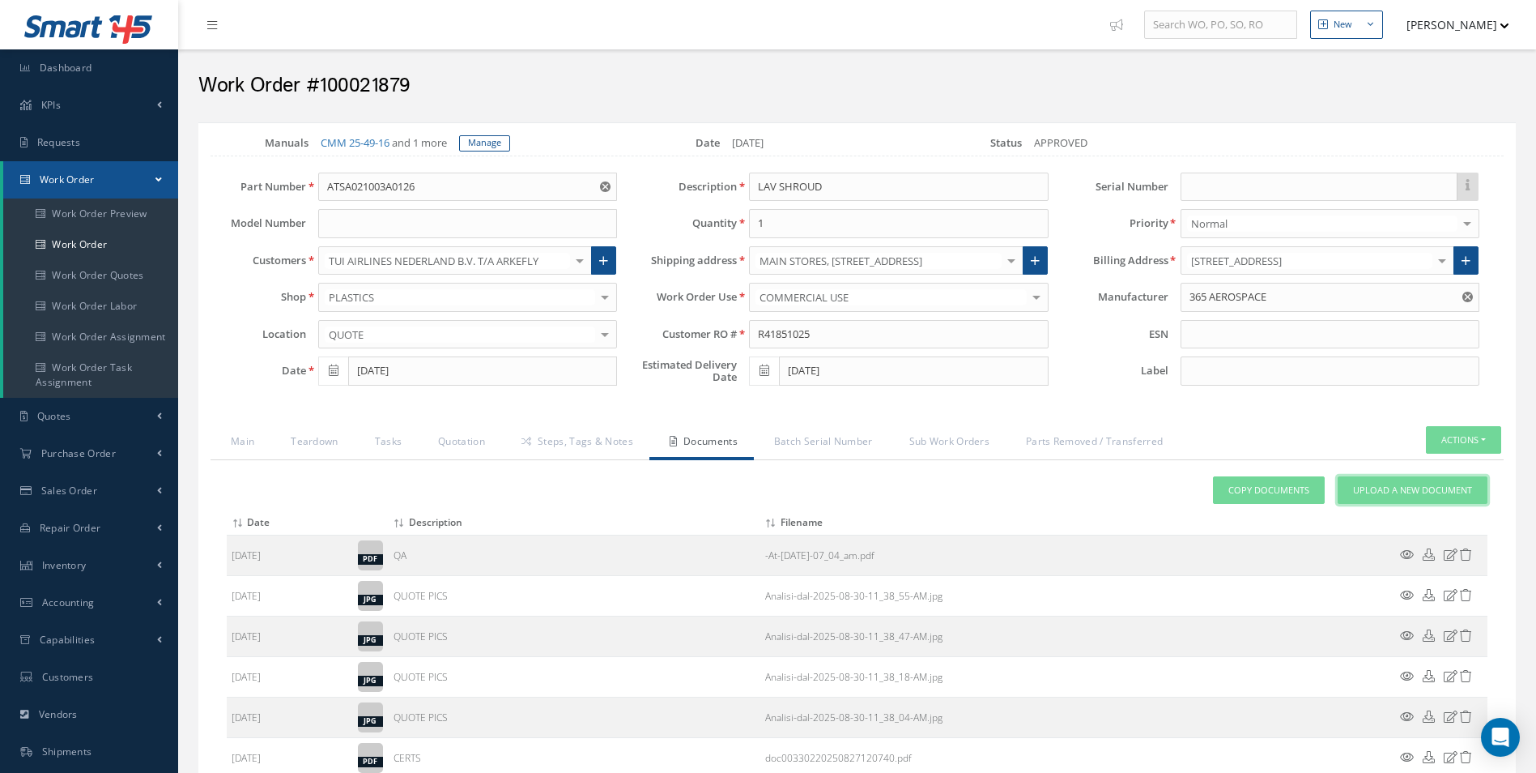
click at [1429, 495] on span "Upload a New Document" at bounding box center [1412, 490] width 119 height 14
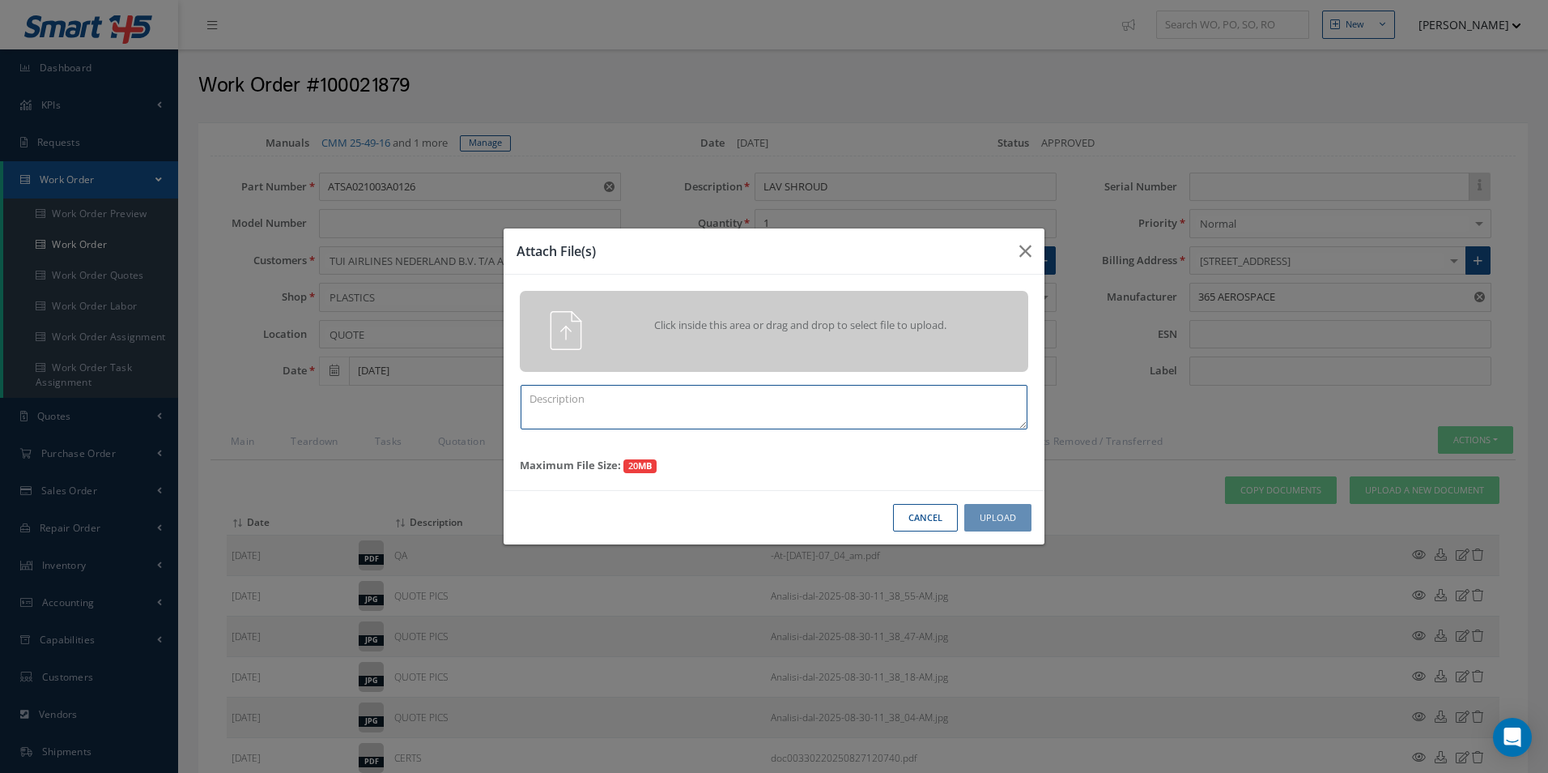
click at [668, 409] on textarea at bounding box center [774, 407] width 507 height 45
type textarea "FINISH"
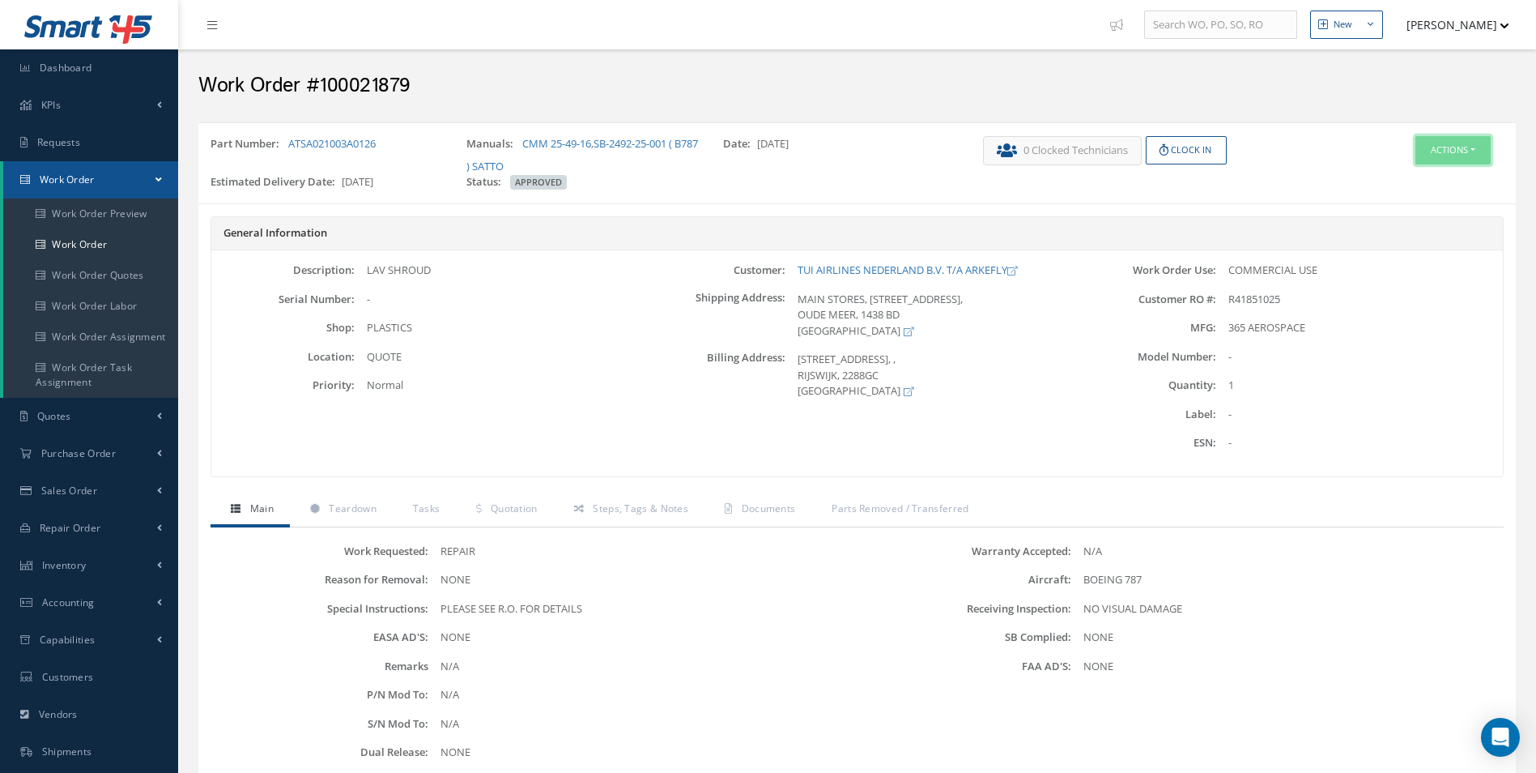
click at [1431, 162] on button "Actions" at bounding box center [1452, 150] width 75 height 28
click at [1420, 181] on link "Edit" at bounding box center [1429, 181] width 130 height 22
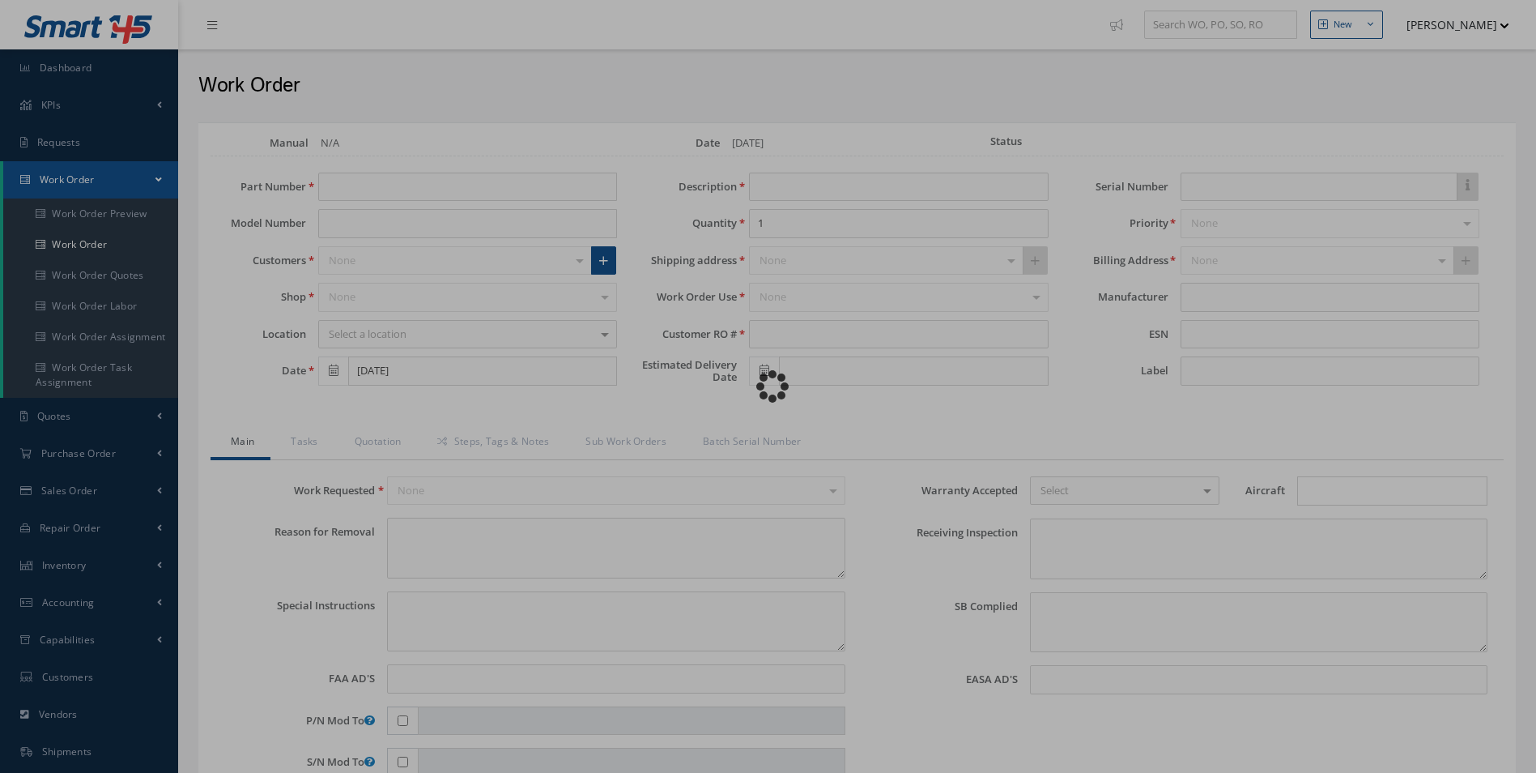
type input "ATSA021003A0126"
type input "[DATE]"
type input "LAV SHROUD"
type input "R41851025"
type input "[DATE]"
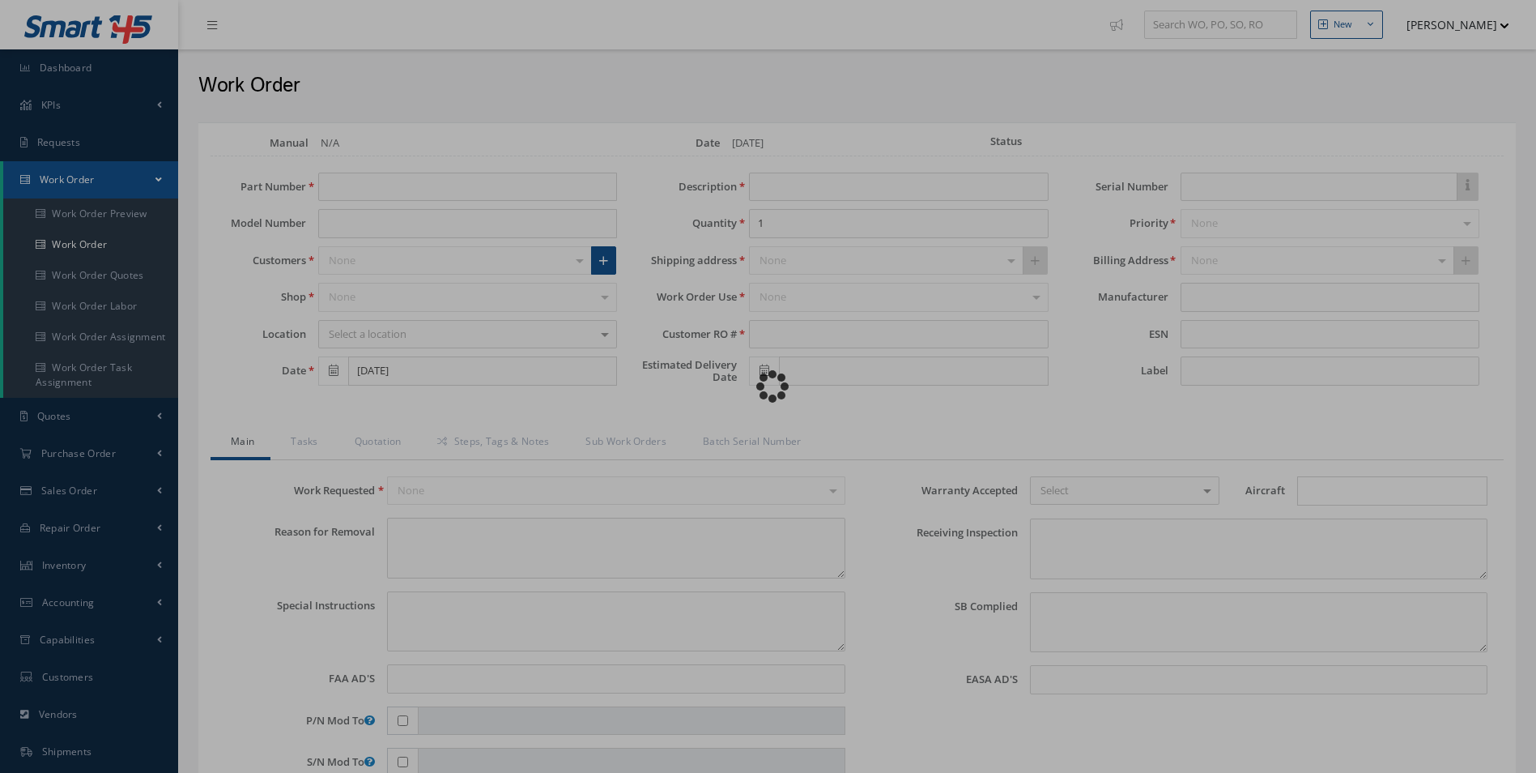
type textarea "NONE"
type textarea "PLEASE SEE R.O. FOR DETAILS"
type input "NONE"
type textarea "NO VISUAL DAMAGE"
type textarea "NONE"
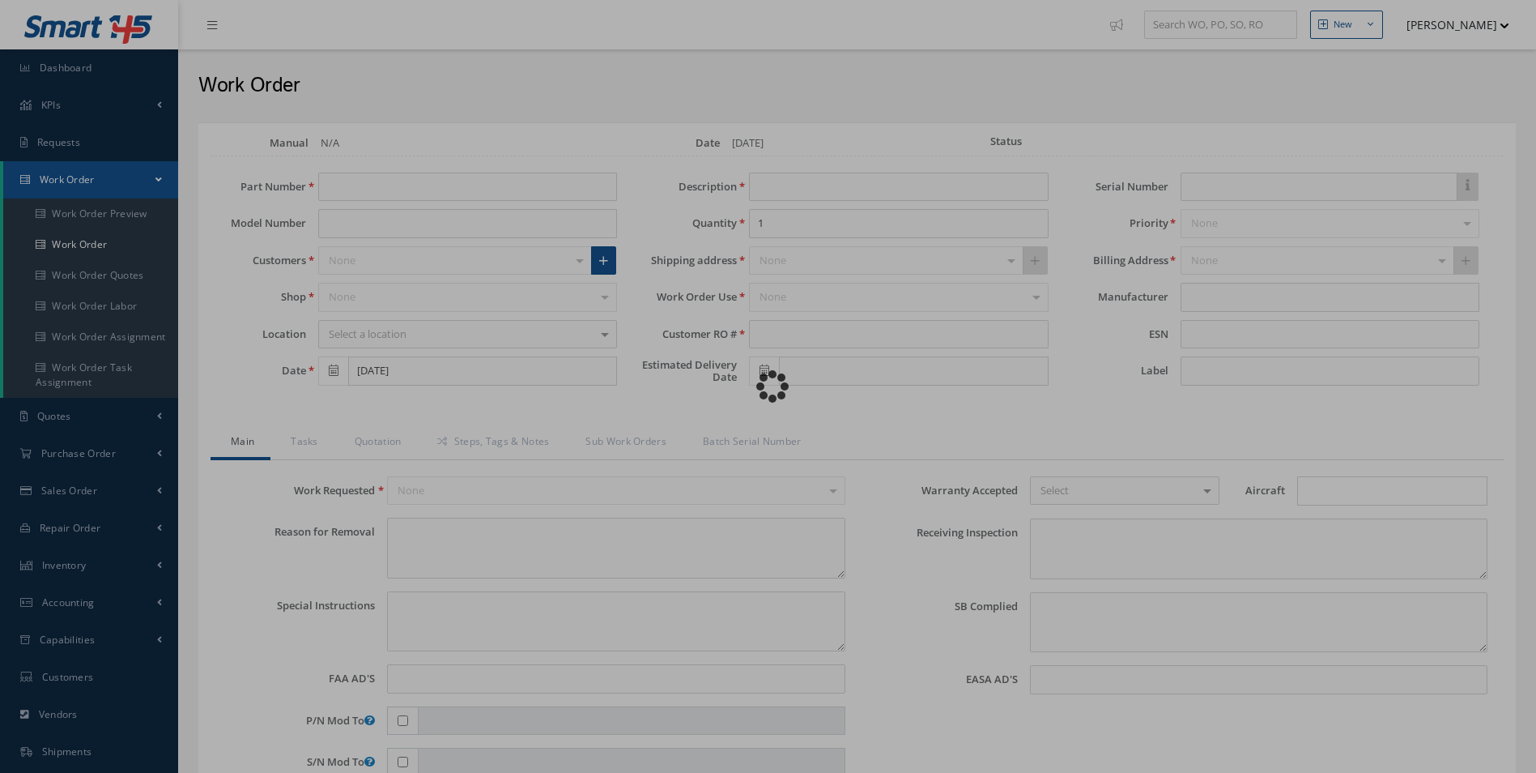
type input "NONE"
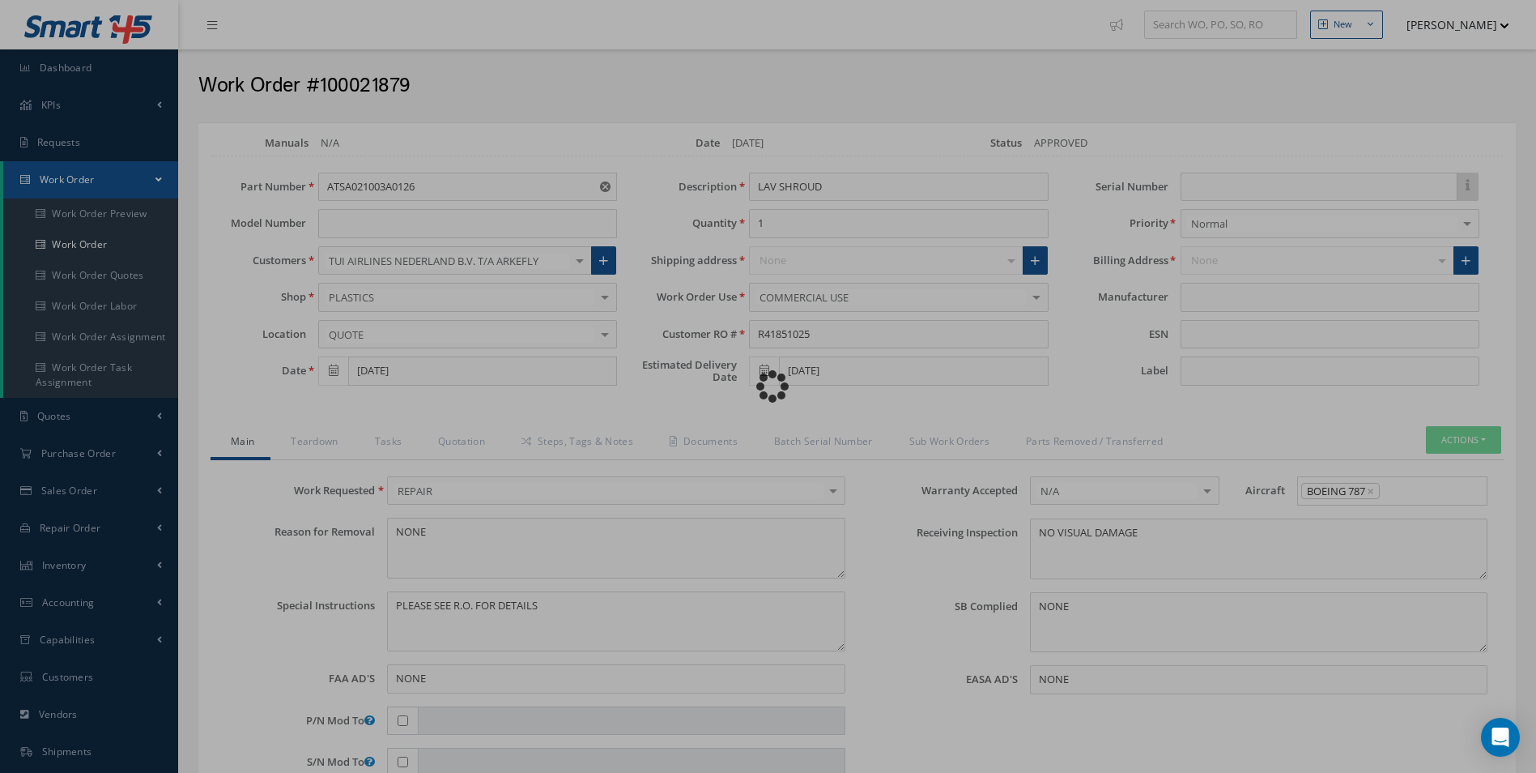
type input "365 AEROSPACE"
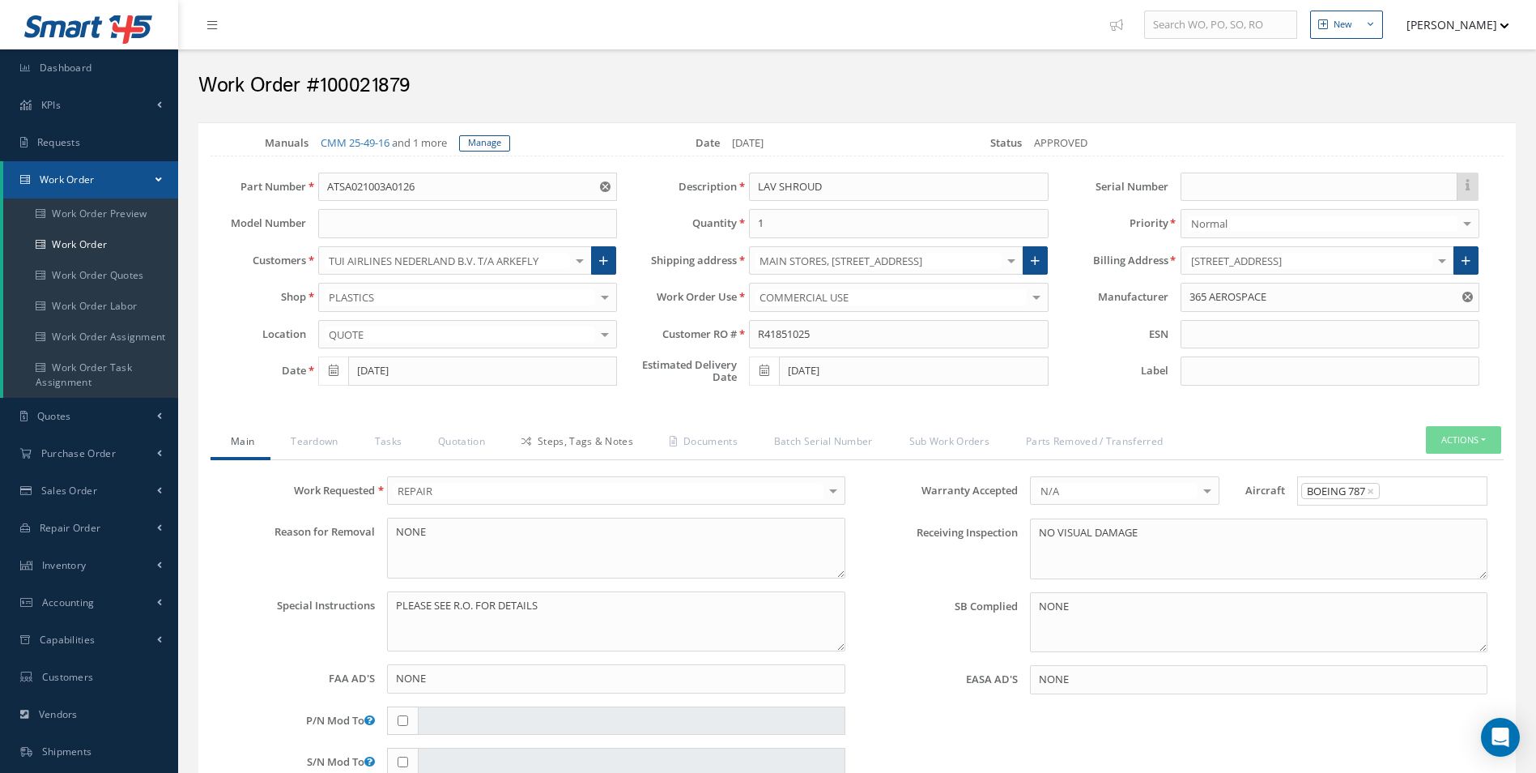
click at [613, 458] on link "Steps, Tags & Notes" at bounding box center [575, 443] width 148 height 34
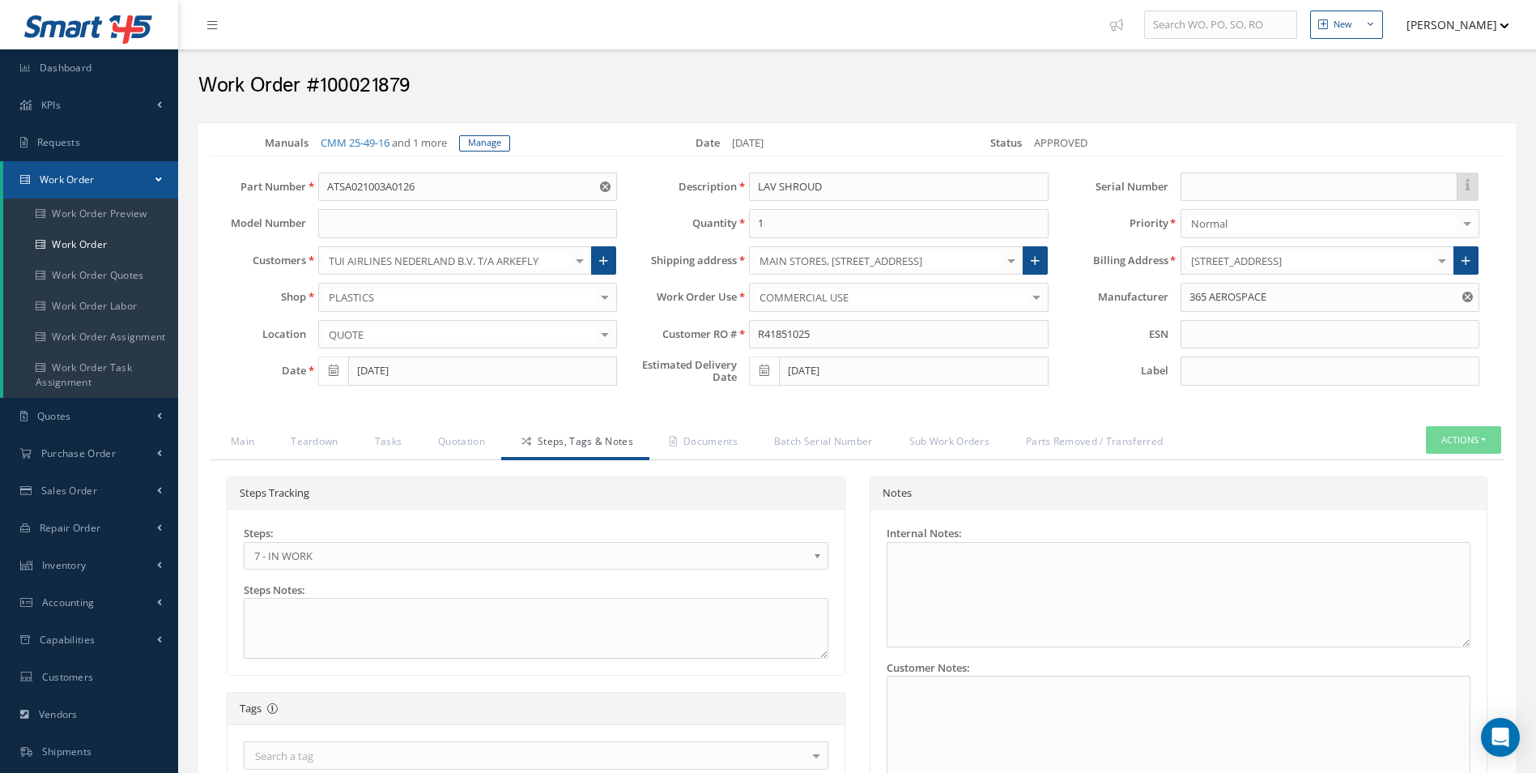
click at [319, 539] on div "Steps: 1 - GOODS RECEIVED 1.1- AWAITING CONTRACT REVIEW 2 - ESTIMATE SUBMITTED …" at bounding box center [536, 548] width 585 height 44
click at [326, 557] on span "7 - IN WORK" at bounding box center [530, 555] width 553 height 19
click at [724, 428] on link "Documents" at bounding box center [701, 443] width 104 height 34
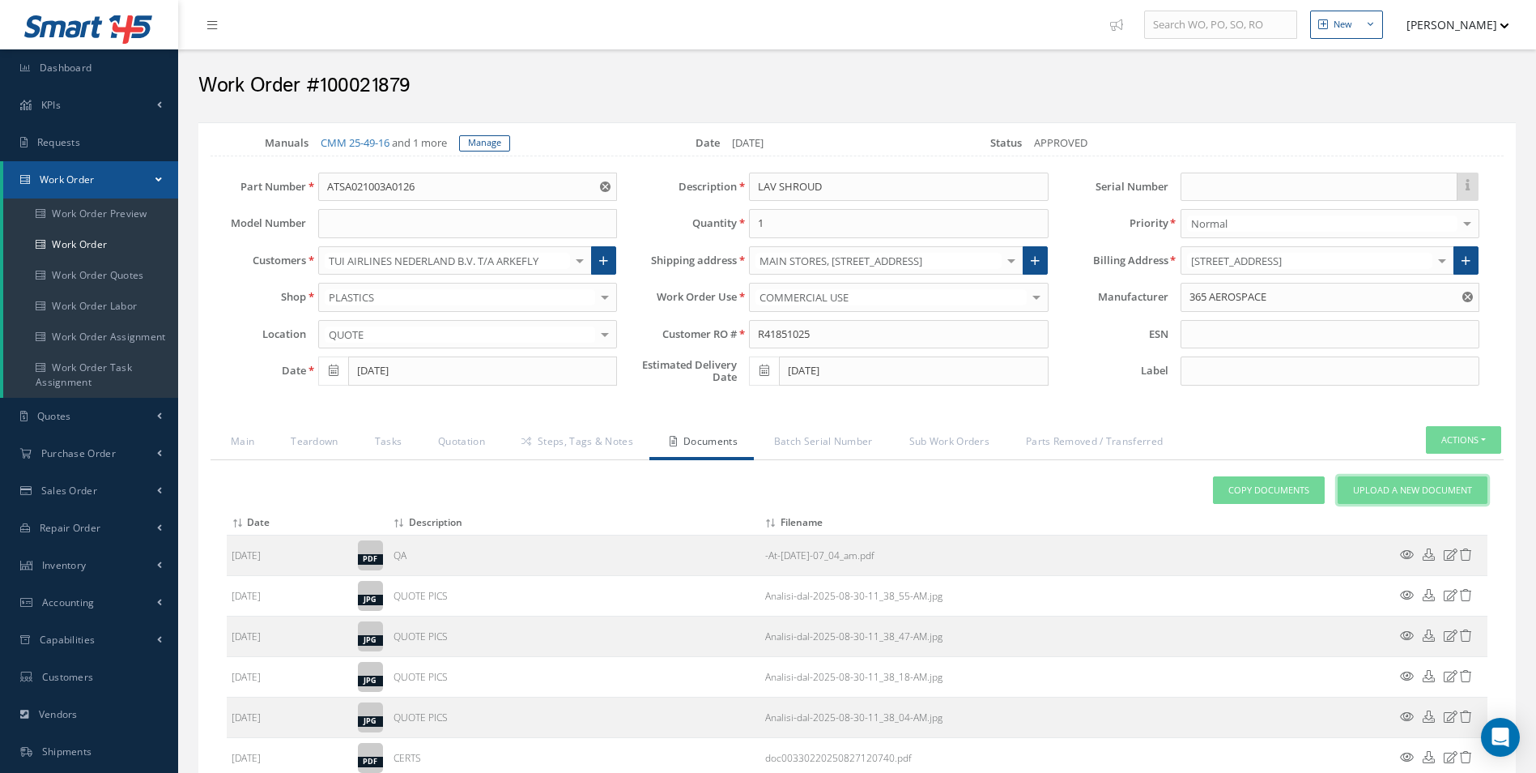
click at [1451, 487] on span "Upload a New Document" at bounding box center [1412, 490] width 119 height 14
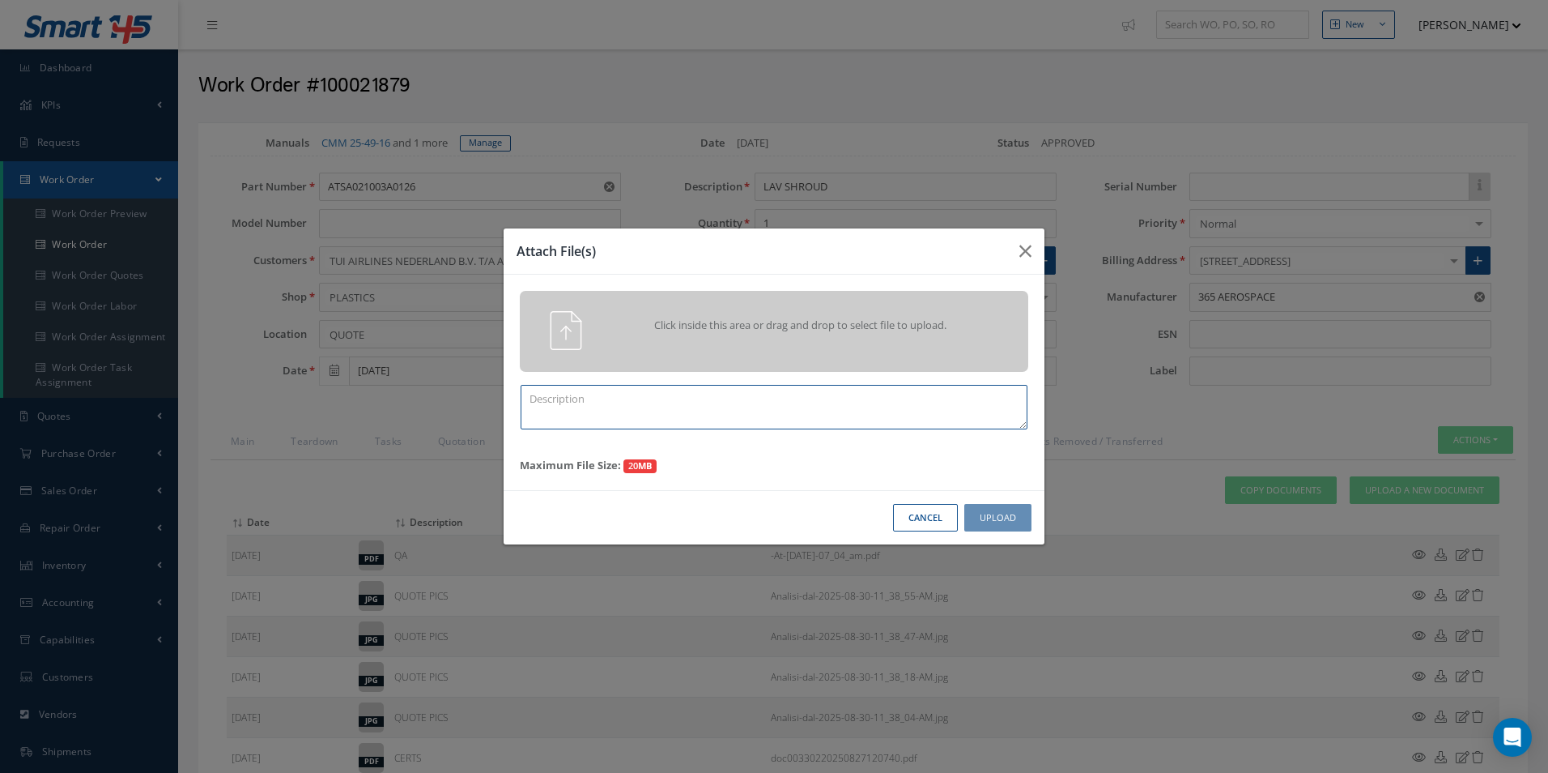
click at [539, 388] on textarea at bounding box center [774, 407] width 507 height 45
type textarea "FINISH + TEST"
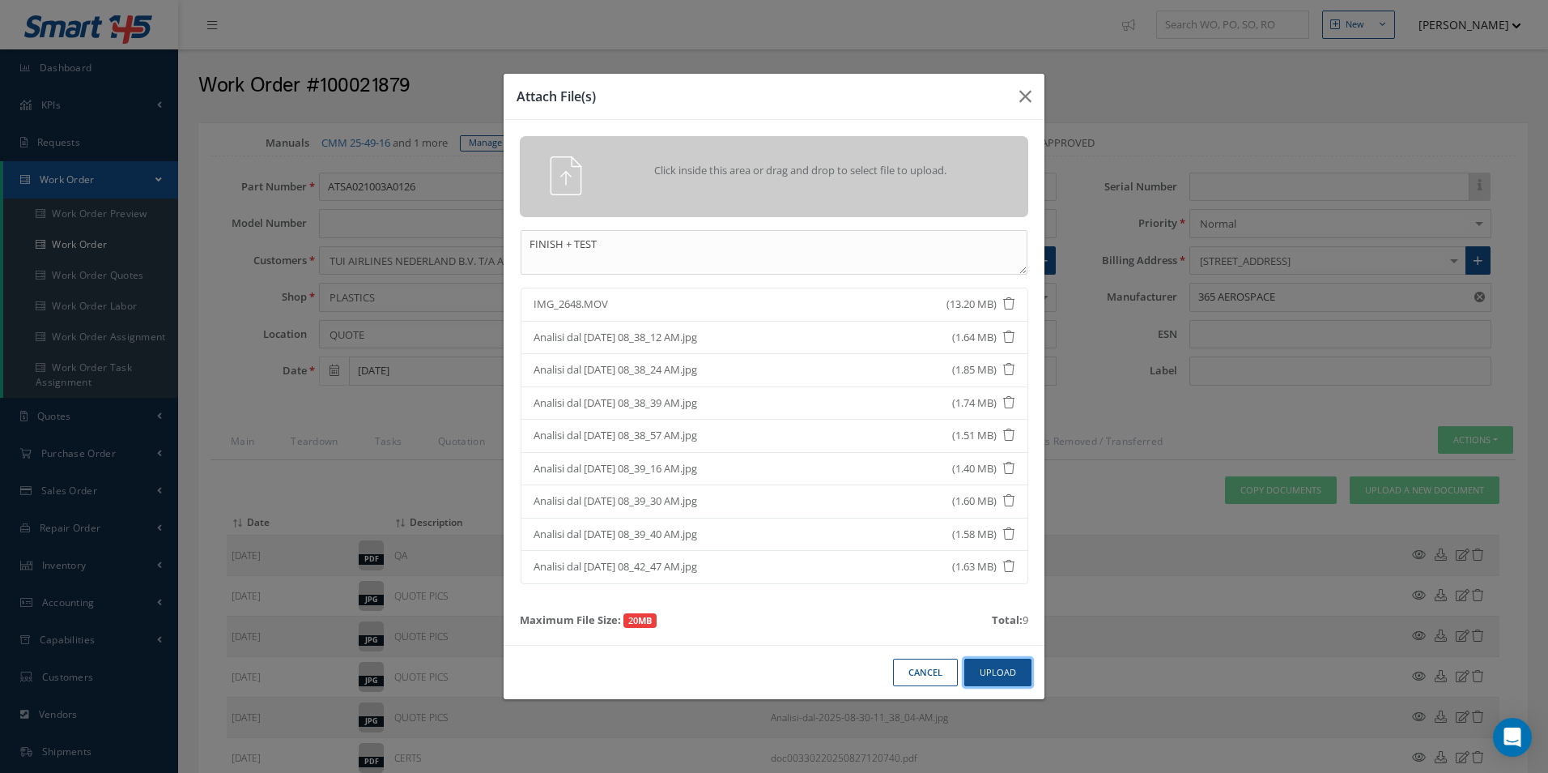
click at [1000, 671] on button "Upload" at bounding box center [997, 672] width 67 height 28
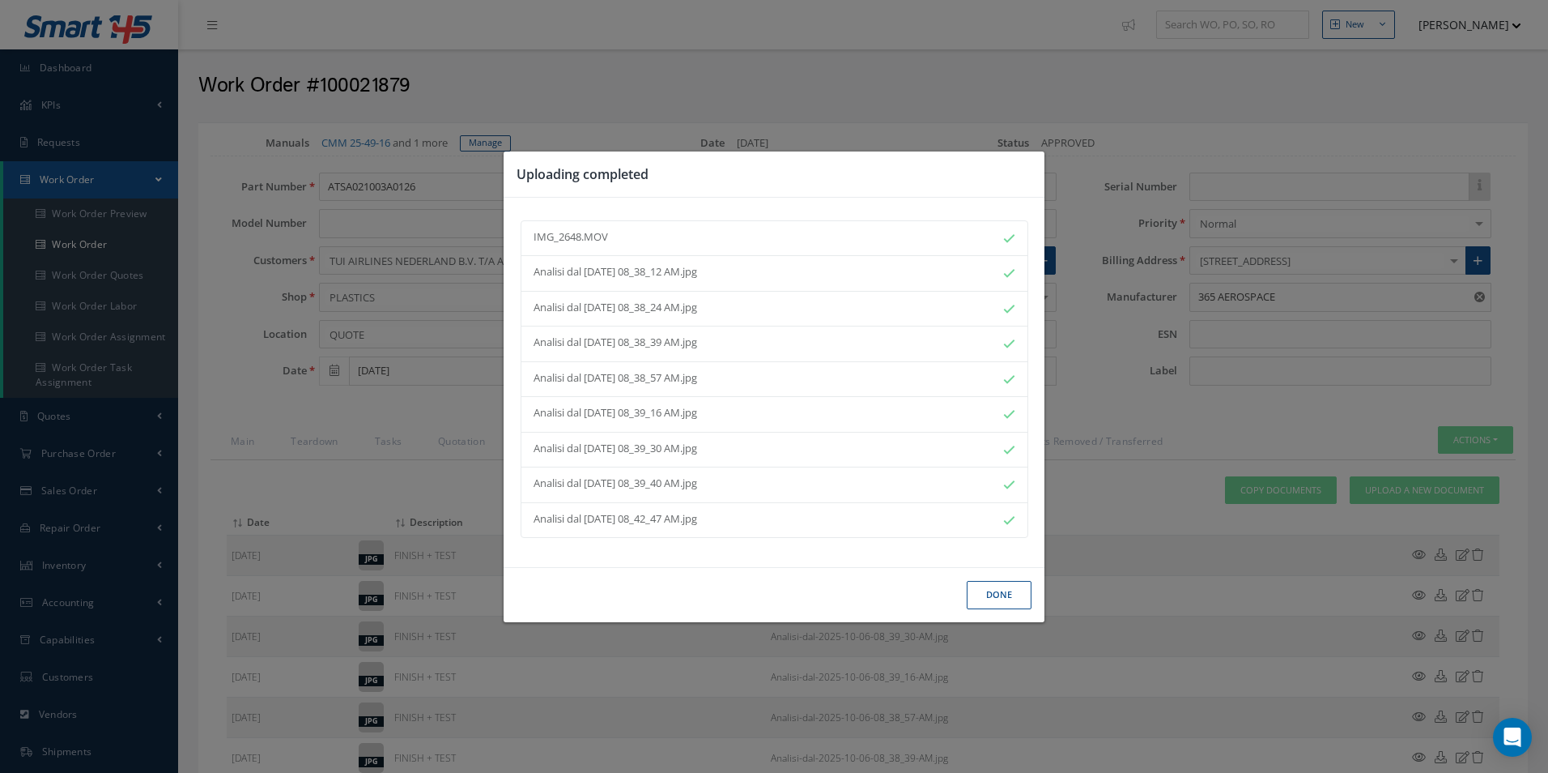
click at [1027, 594] on button "Done" at bounding box center [999, 595] width 65 height 28
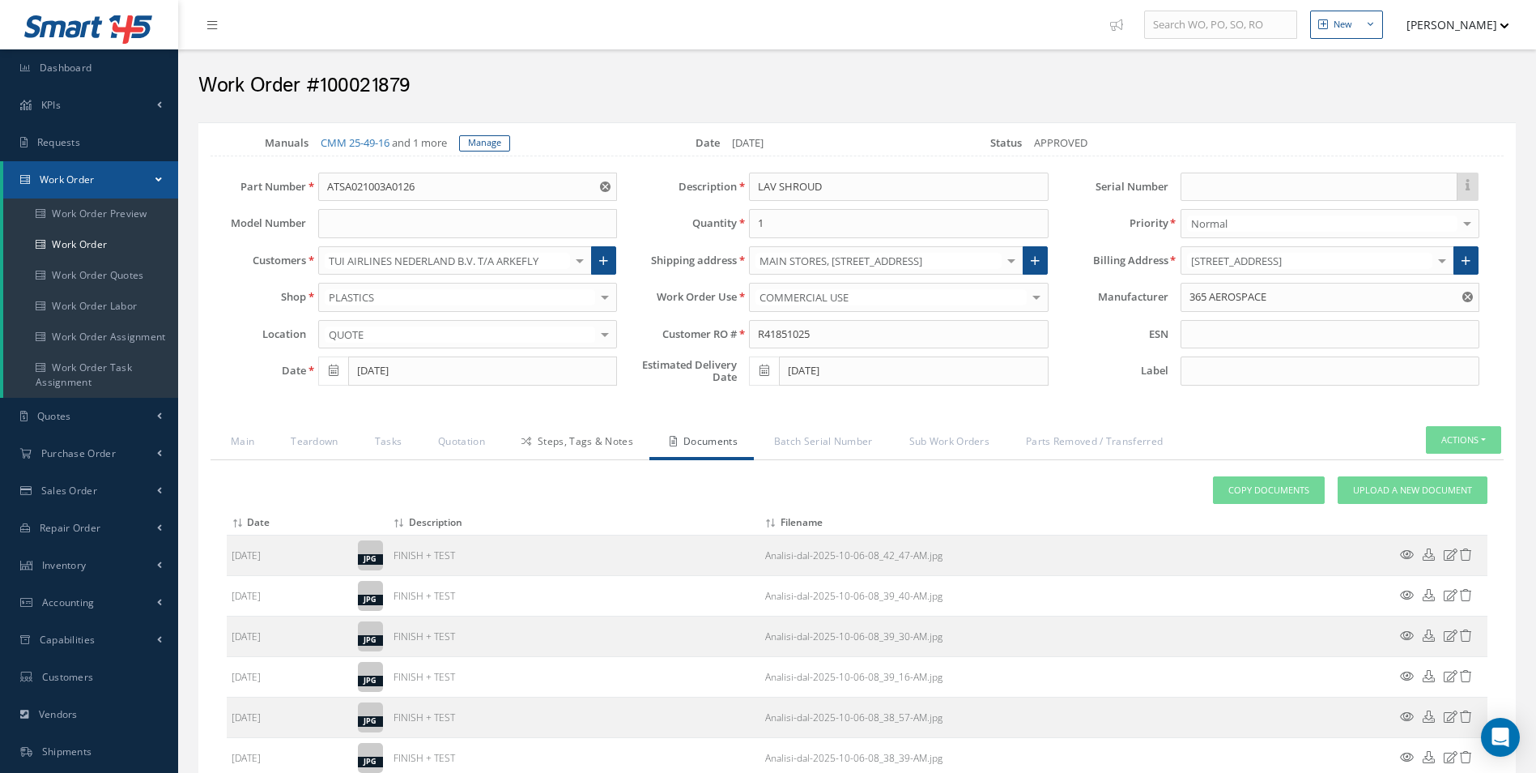
drag, startPoint x: 557, startPoint y: 424, endPoint x: 568, endPoint y: 429, distance: 12.7
click at [557, 424] on div "Loading… Manuals CMM 25-49-16 and 1 more Manage Date 08/27/2025 Status APPROVED…" at bounding box center [856, 758] width 1317 height 1272
click at [593, 442] on link "Steps, Tags & Notes" at bounding box center [575, 443] width 148 height 34
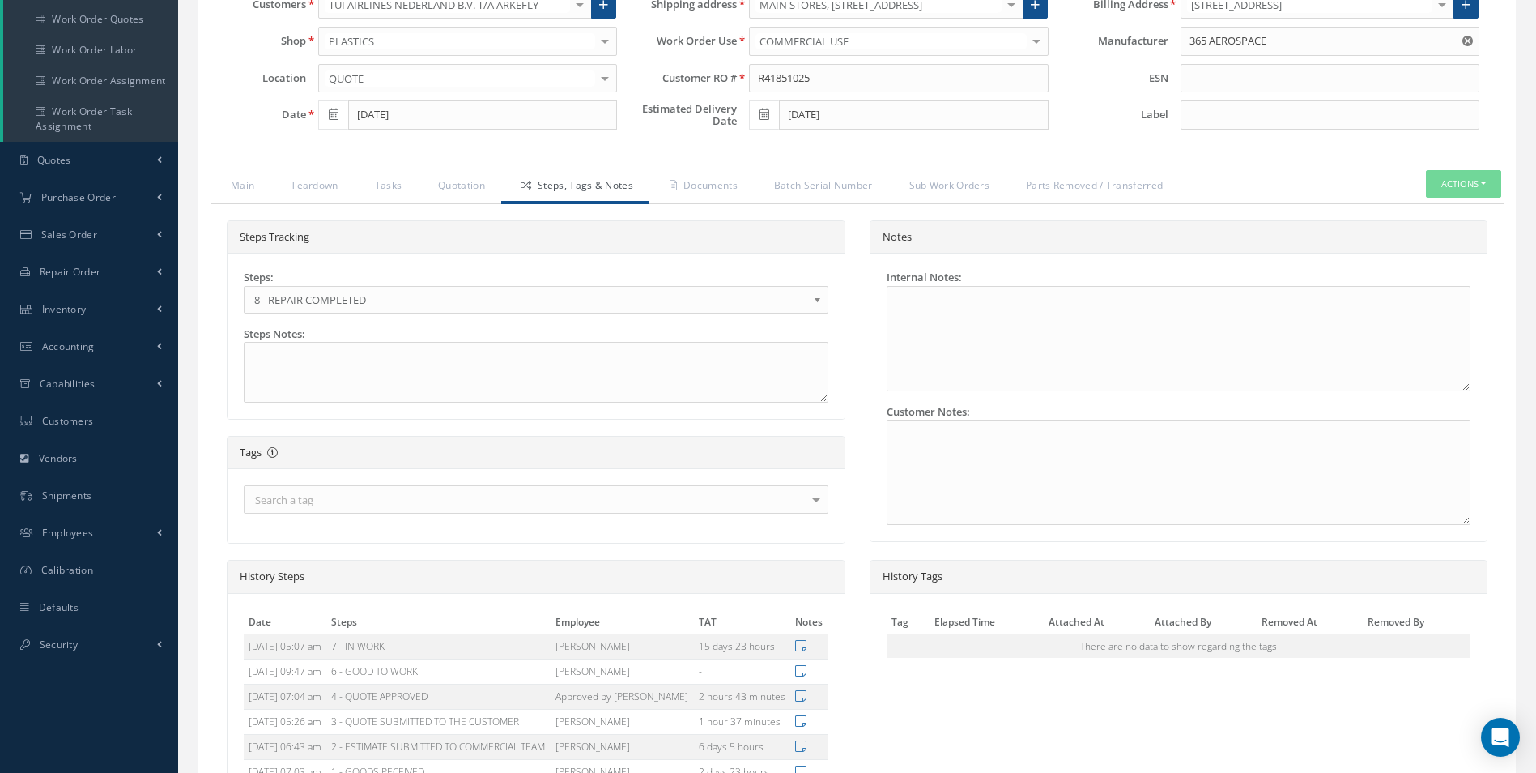
scroll to position [522, 0]
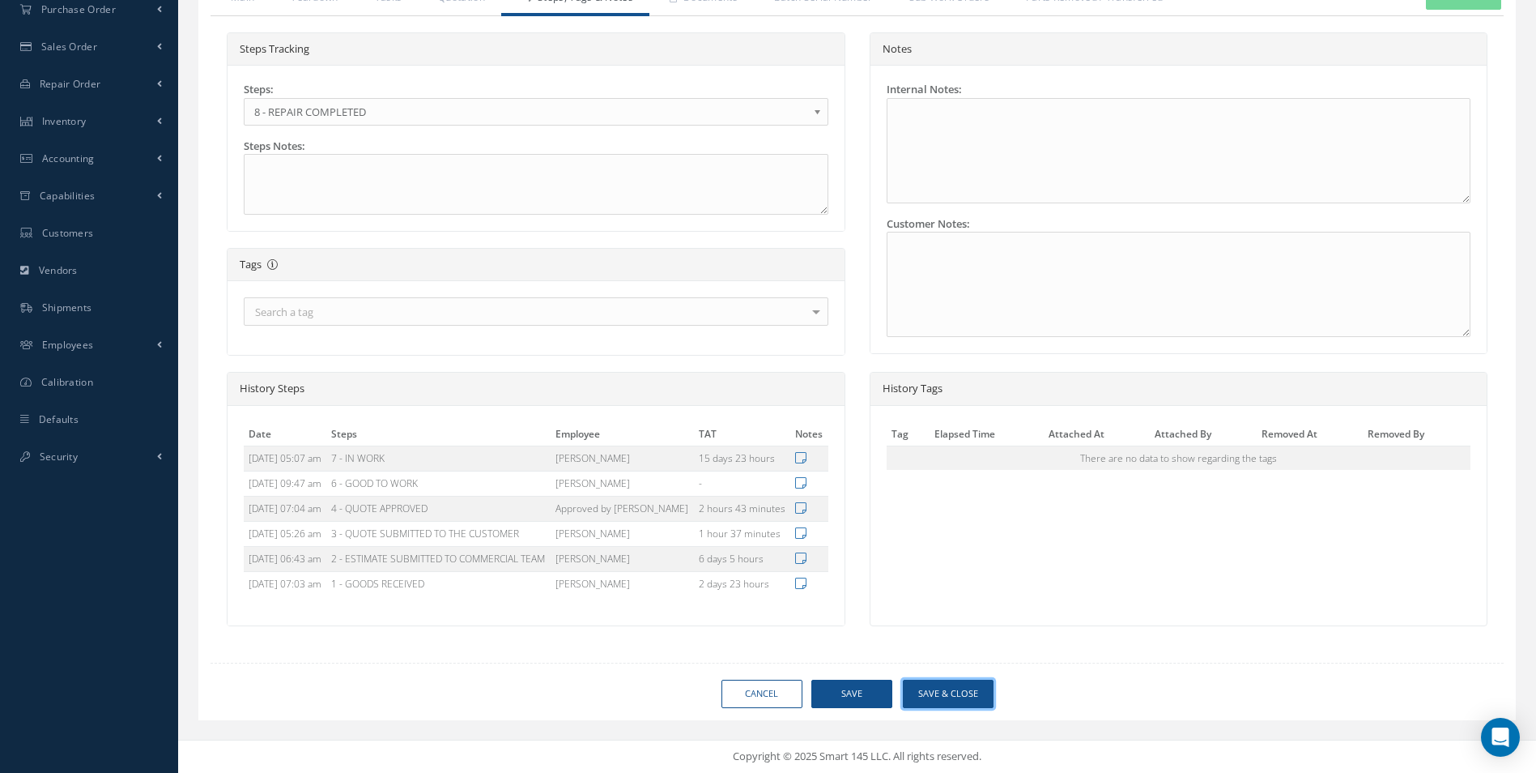
click at [968, 697] on button "Save & Close" at bounding box center [948, 693] width 91 height 28
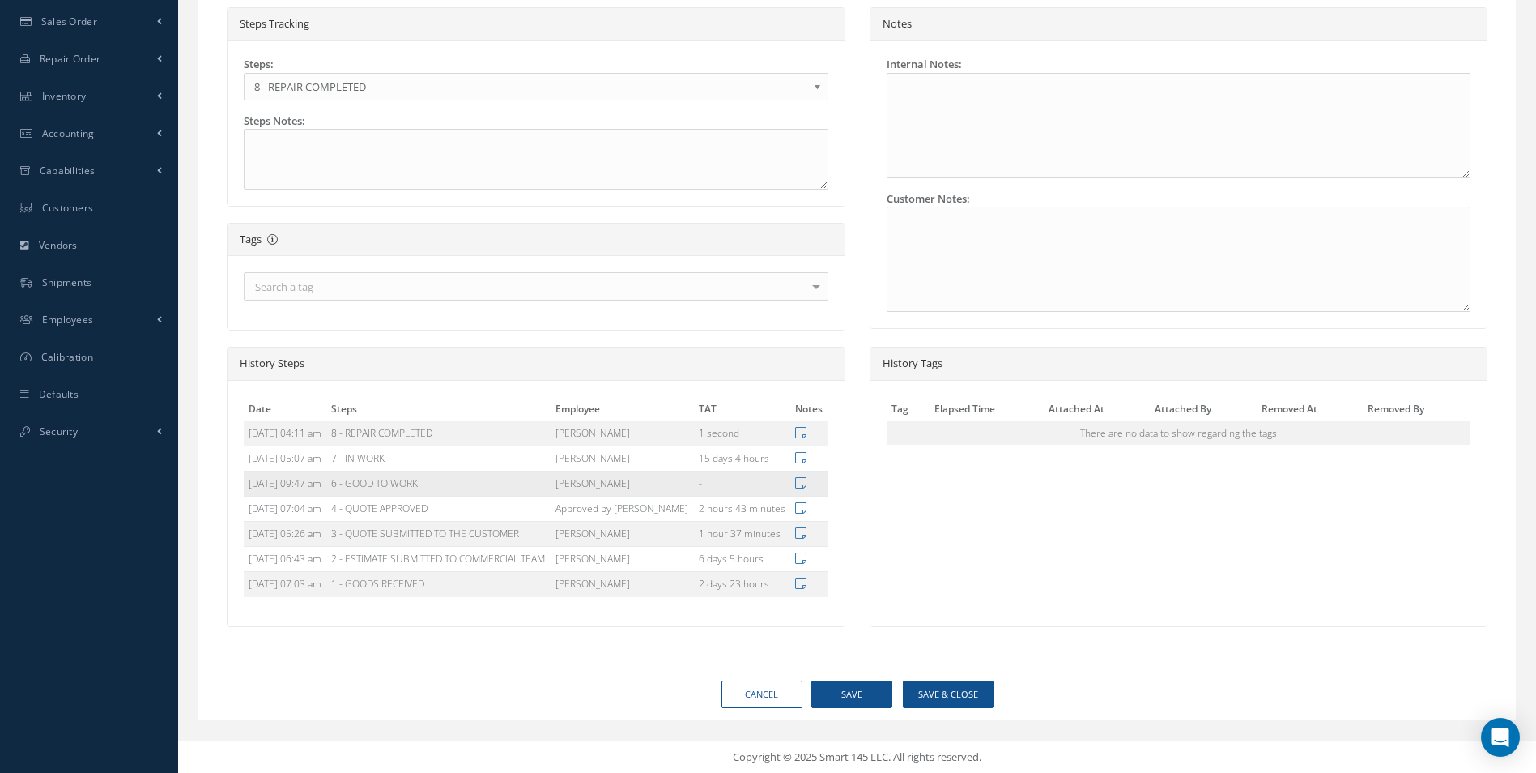
type input "365 AEROSPACE"
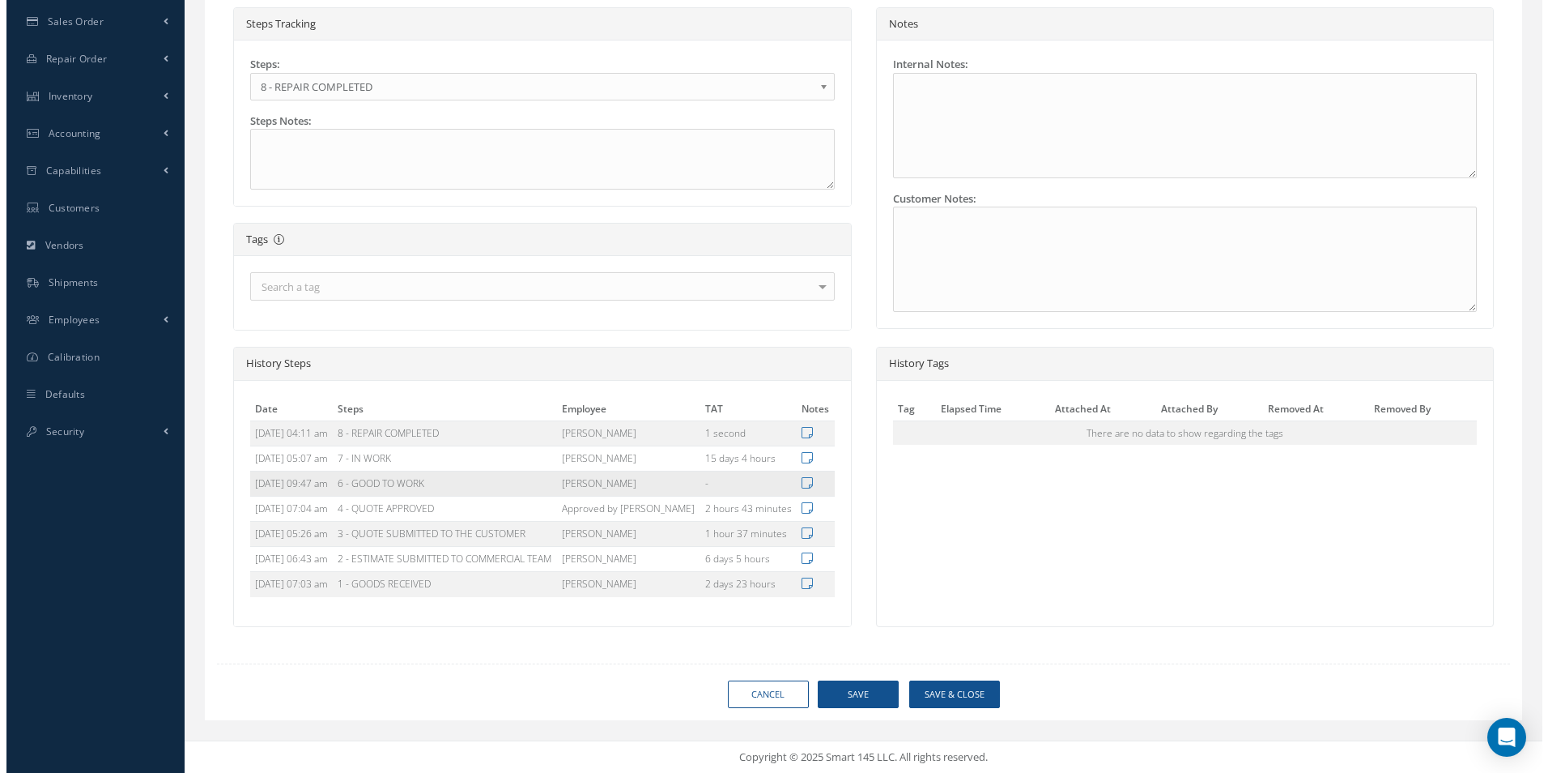
scroll to position [469, 0]
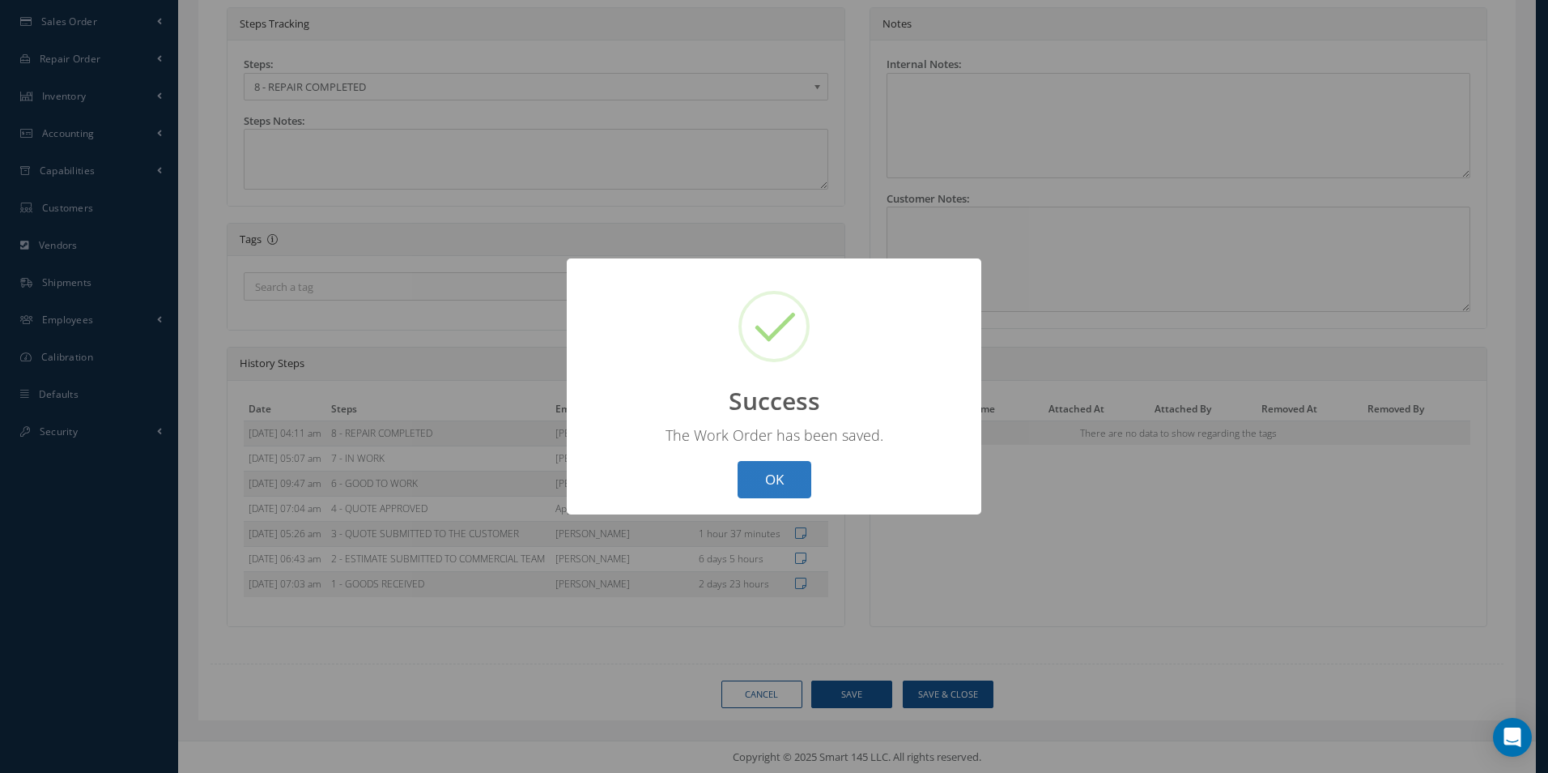
click at [776, 483] on button "OK" at bounding box center [775, 480] width 74 height 38
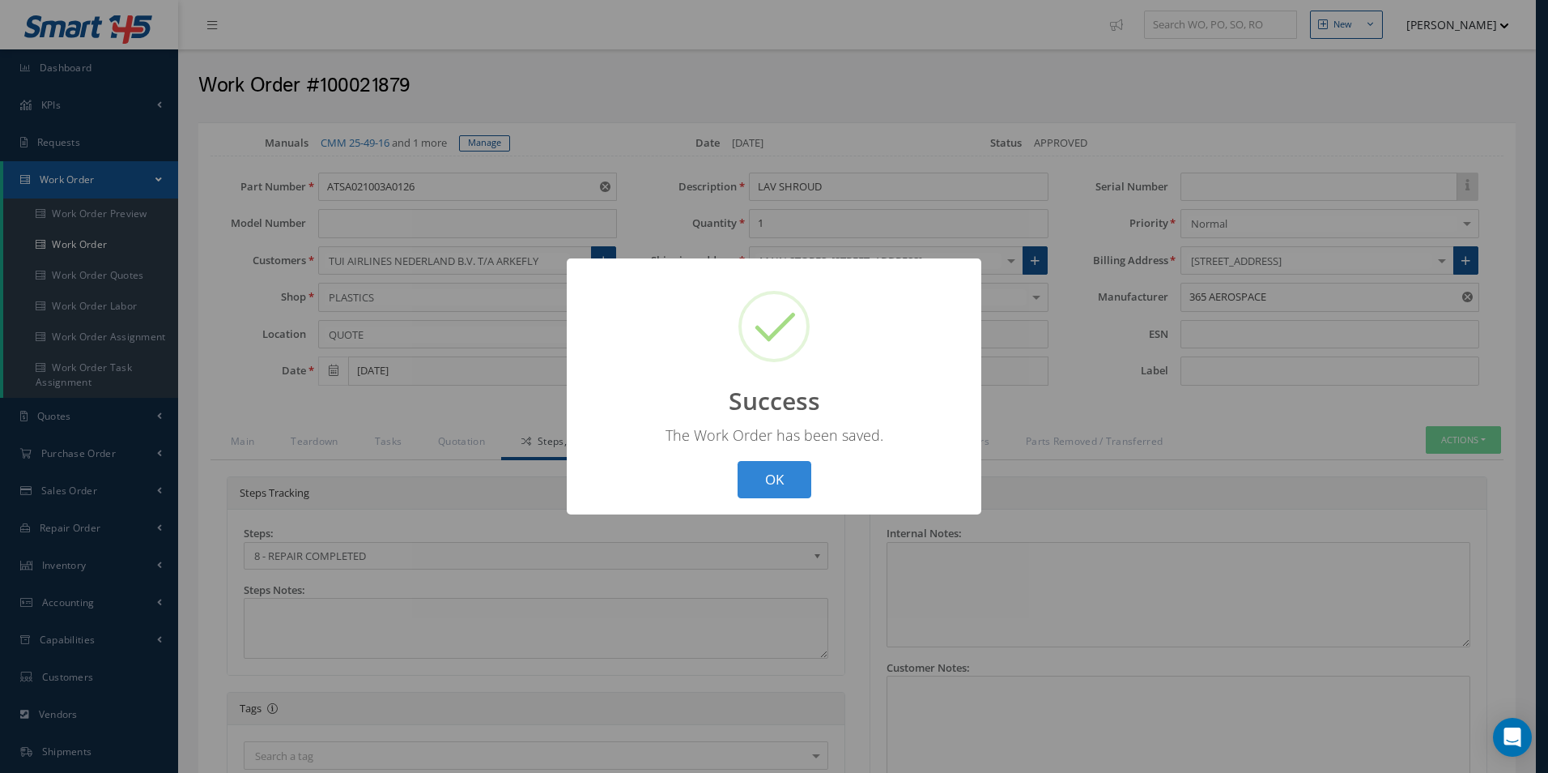
select select "25"
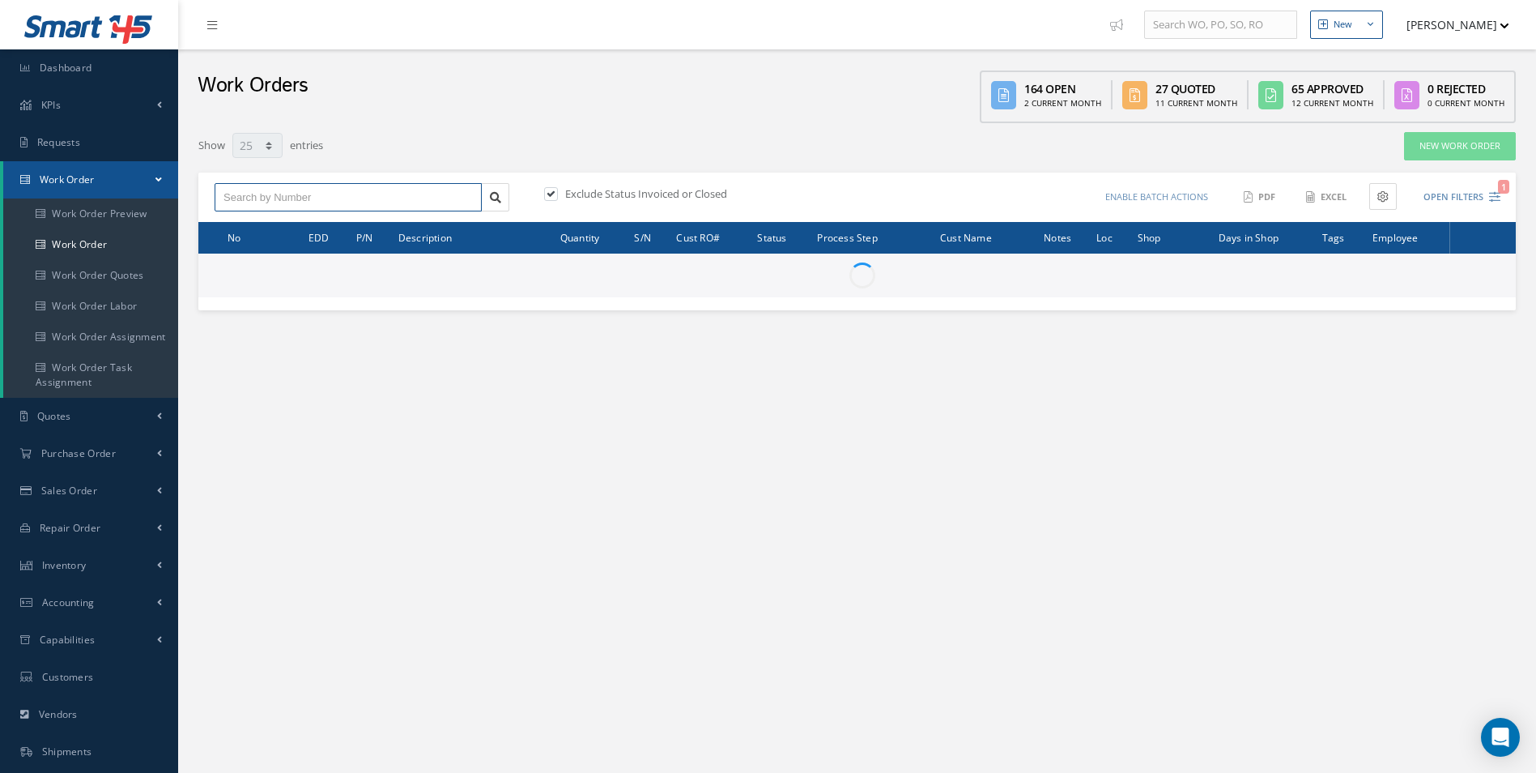
click at [313, 193] on input "text" at bounding box center [348, 197] width 267 height 29
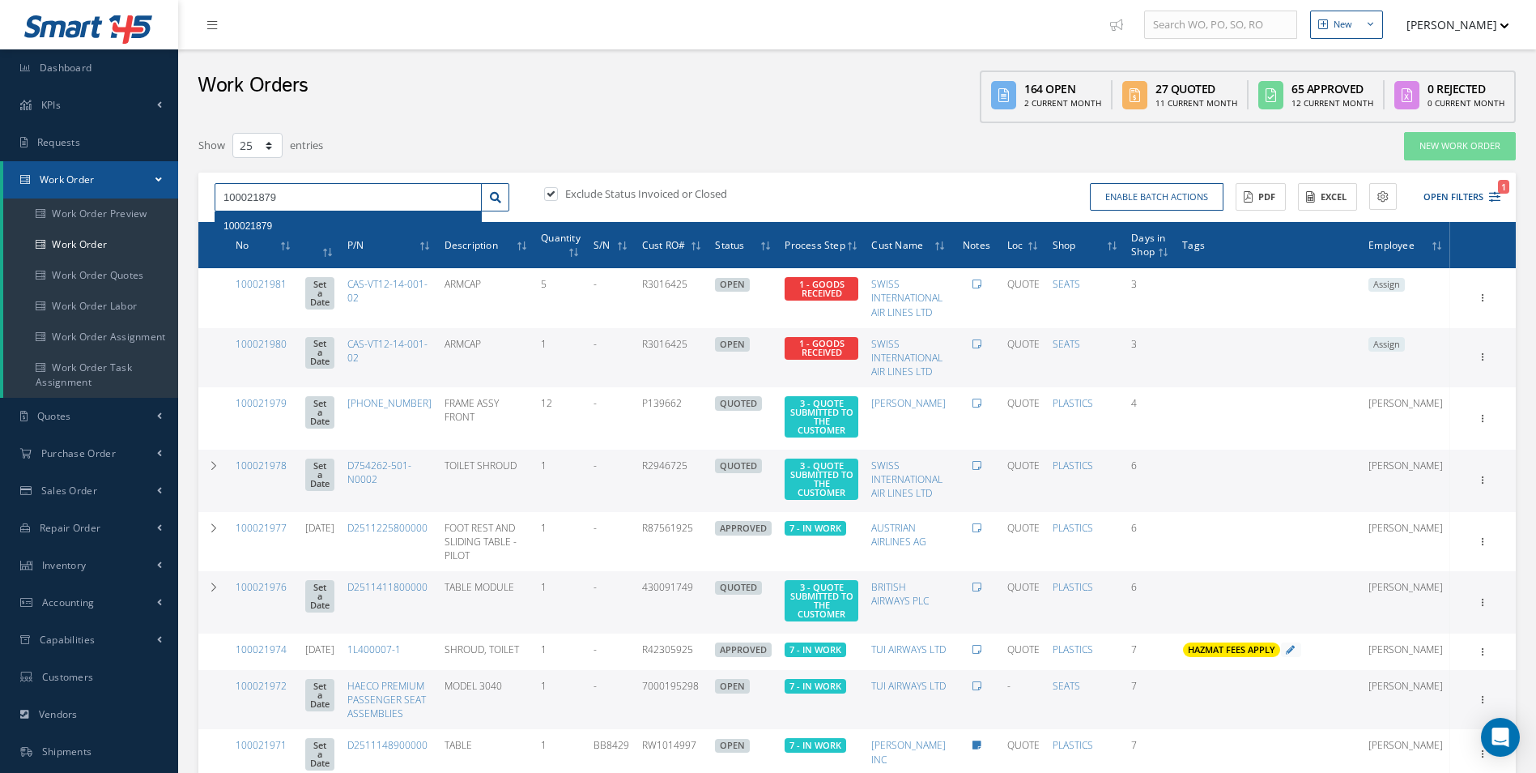
type input "100021879"
click at [266, 215] on div "100021879" at bounding box center [348, 225] width 266 height 29
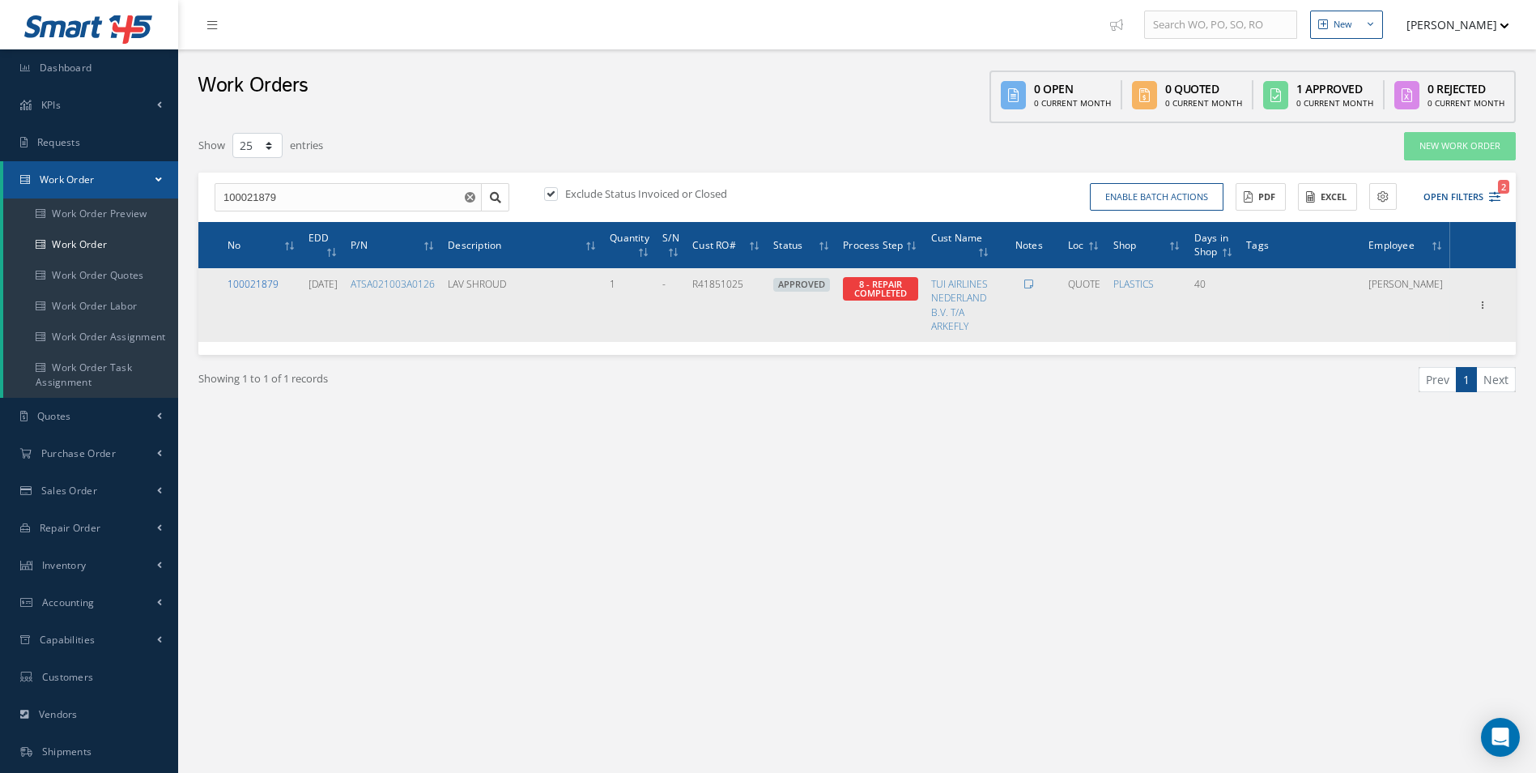
click at [252, 287] on link "100021879" at bounding box center [253, 284] width 51 height 14
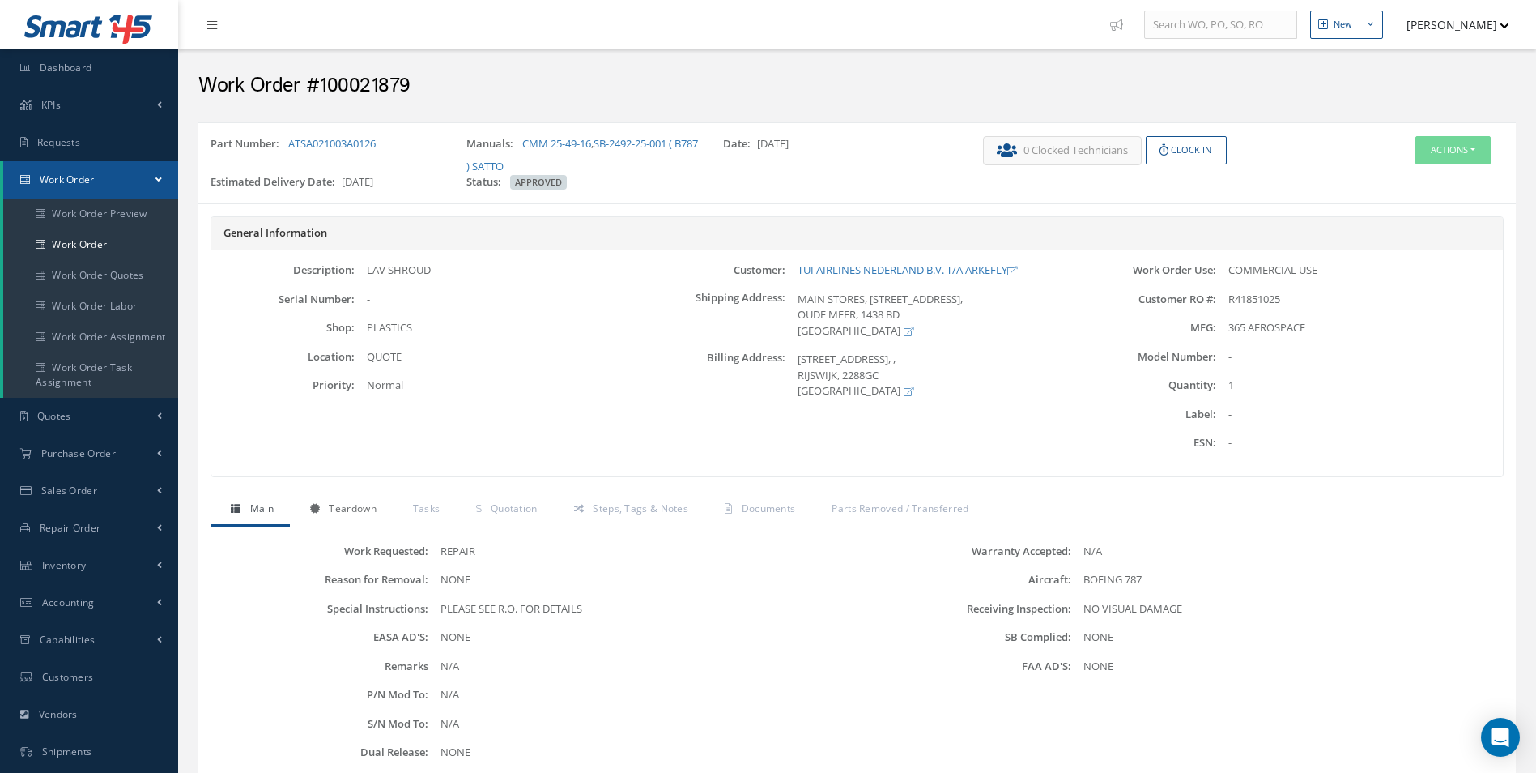
click at [354, 513] on span "Teardown" at bounding box center [352, 508] width 47 height 14
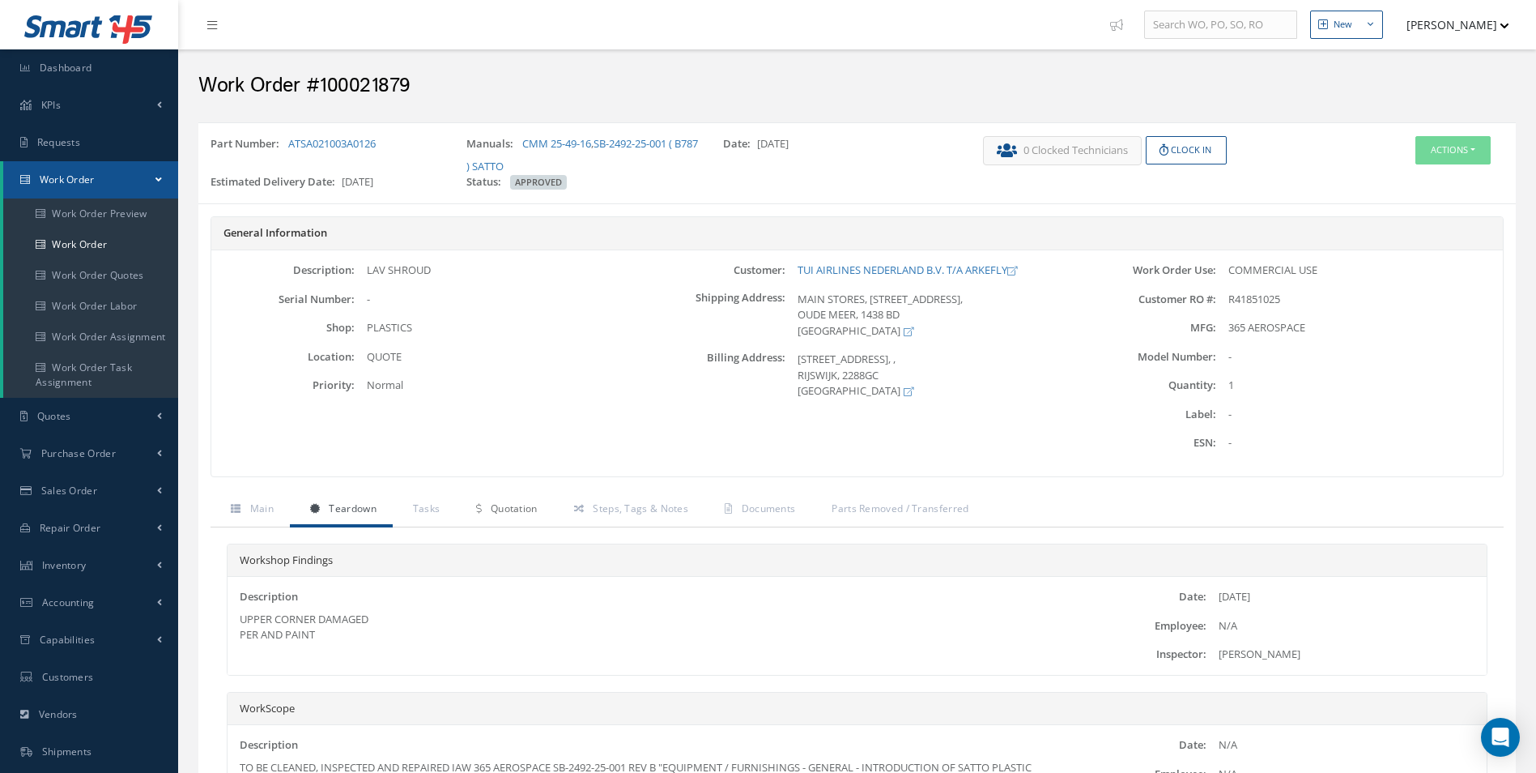
click at [479, 504] on icon at bounding box center [478, 509] width 5 height 10
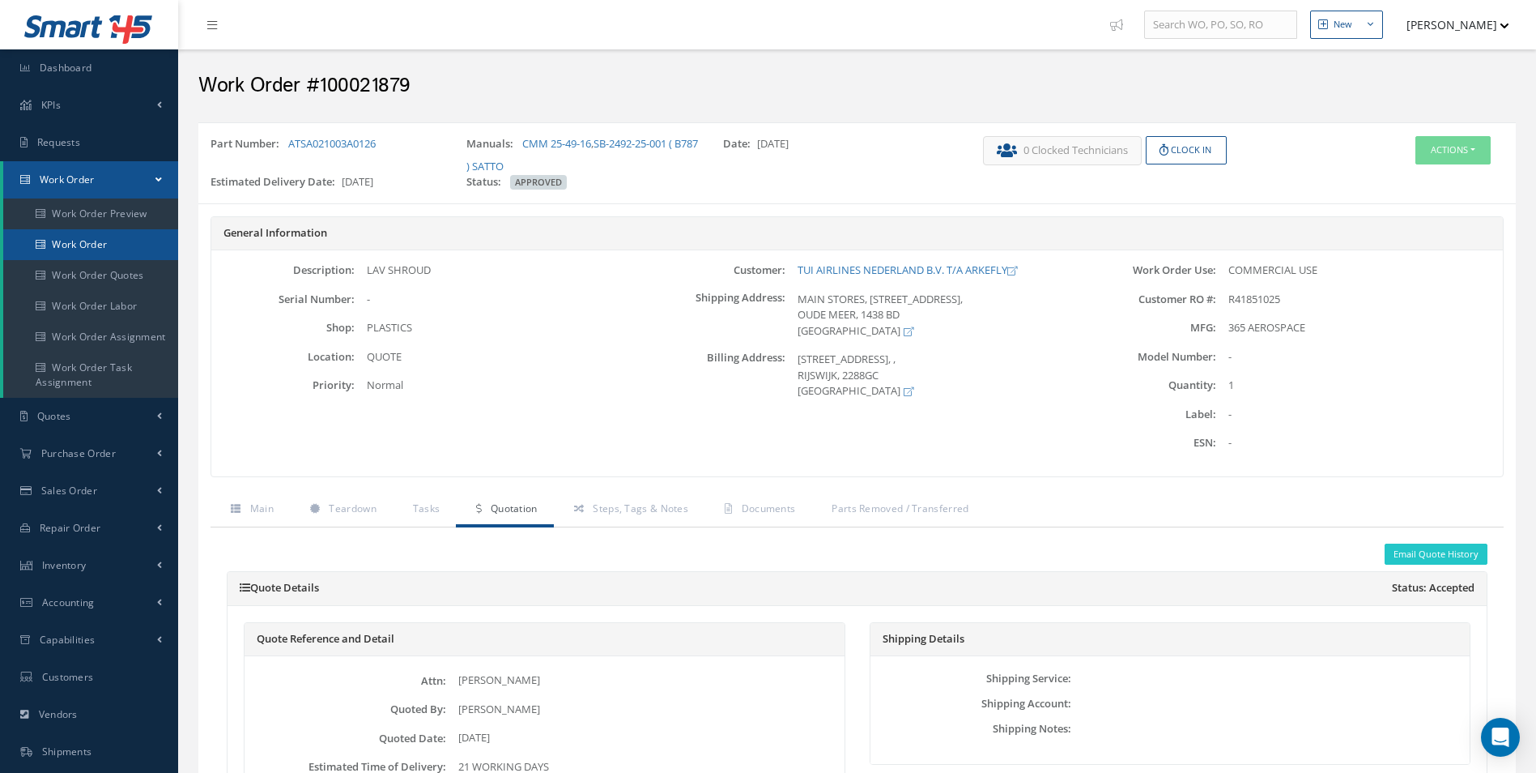
click at [105, 255] on link "Work Order" at bounding box center [90, 244] width 175 height 31
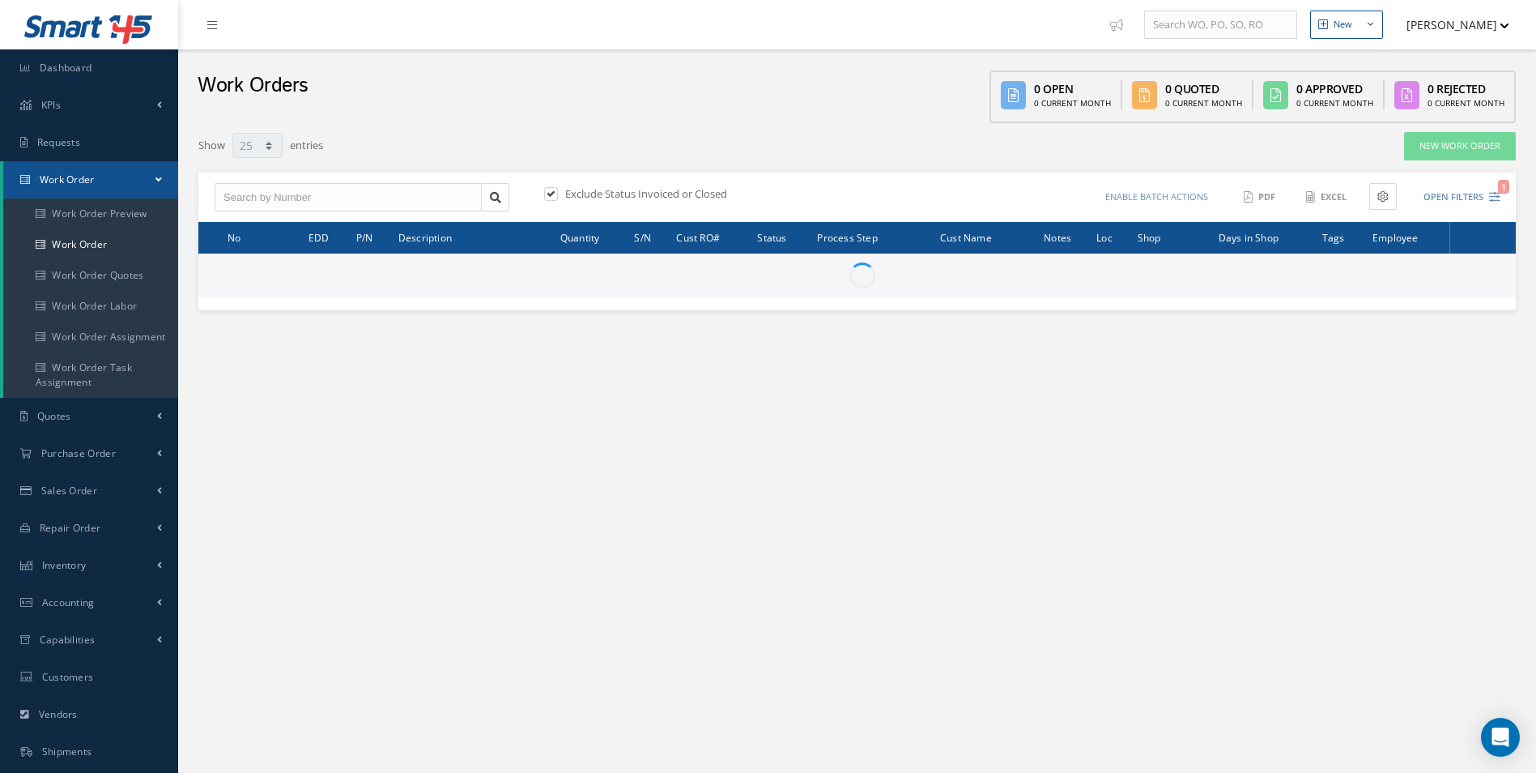
select select "25"
